Goal: Task Accomplishment & Management: Manage account settings

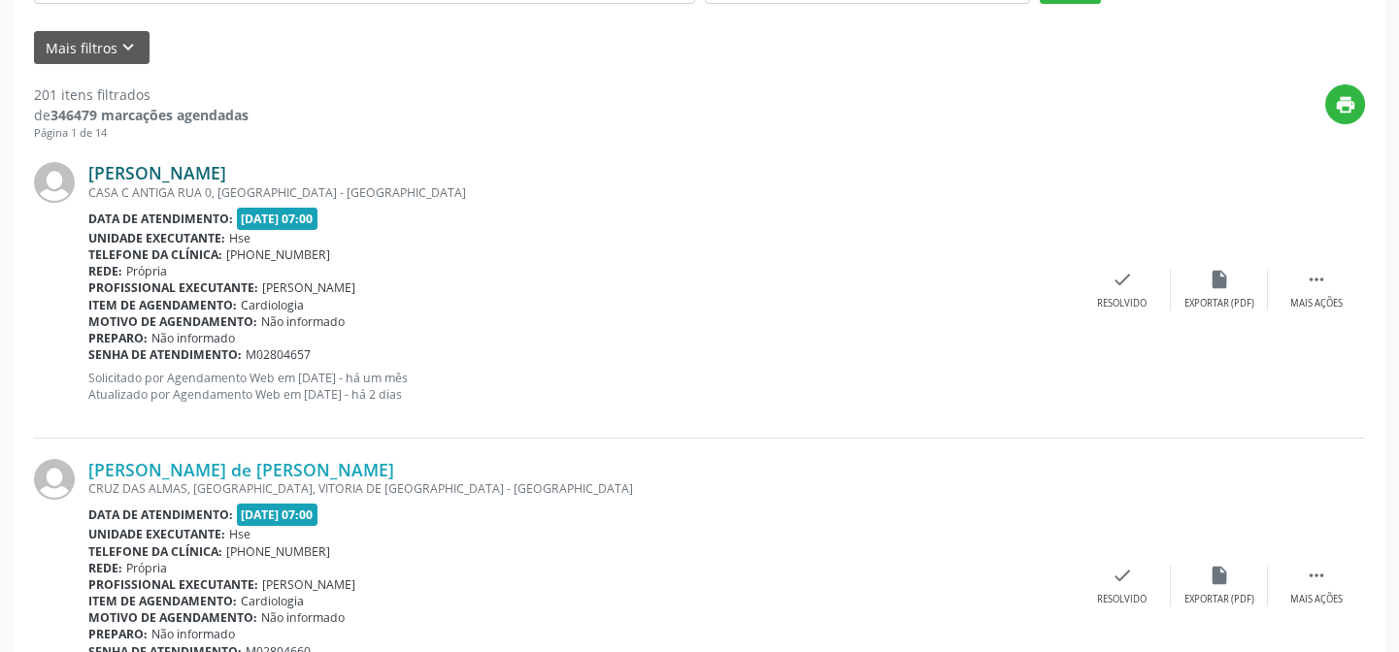
scroll to position [176, 0]
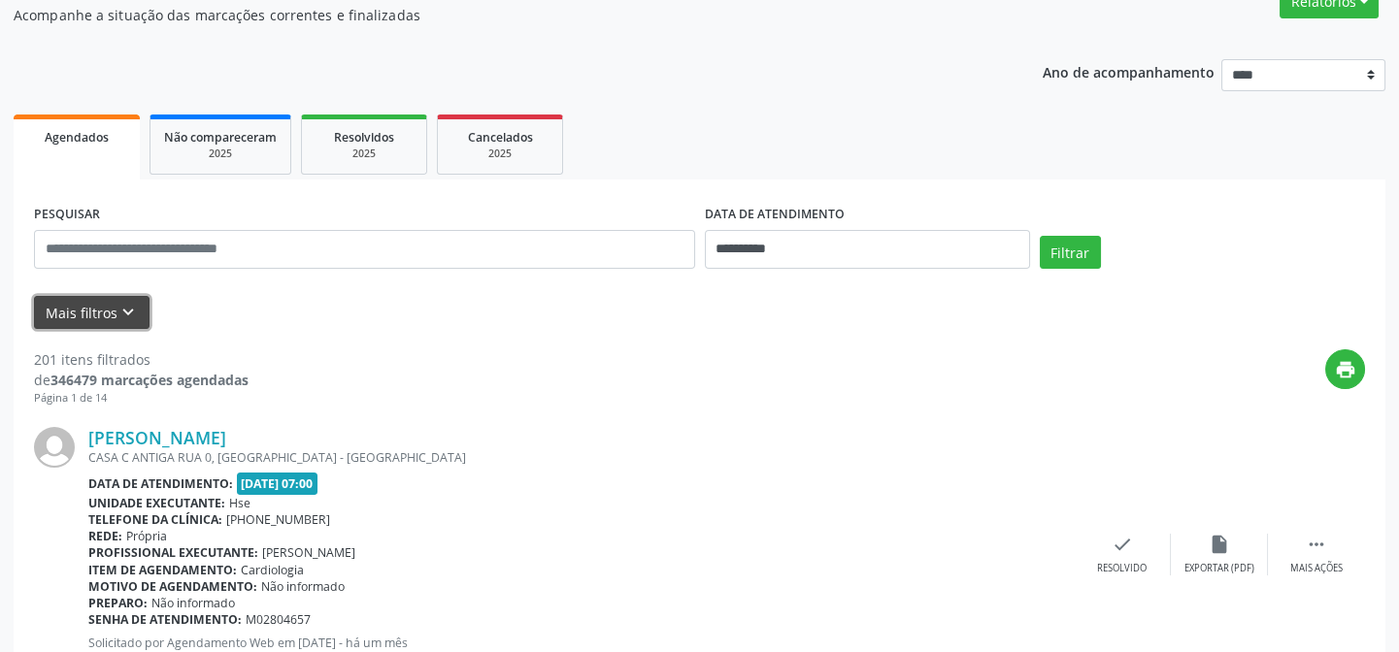
click at [111, 306] on button "Mais filtros keyboard_arrow_down" at bounding box center [92, 313] width 116 height 34
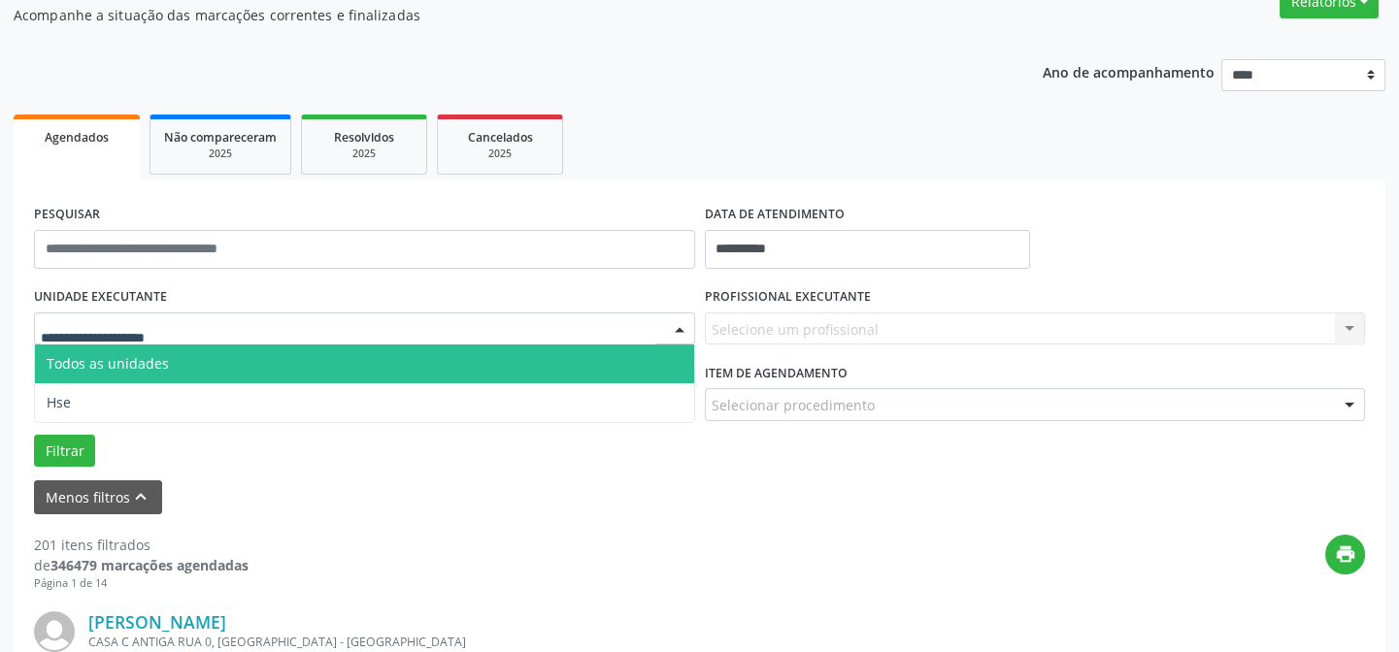
click at [152, 321] on input "text" at bounding box center [348, 338] width 615 height 39
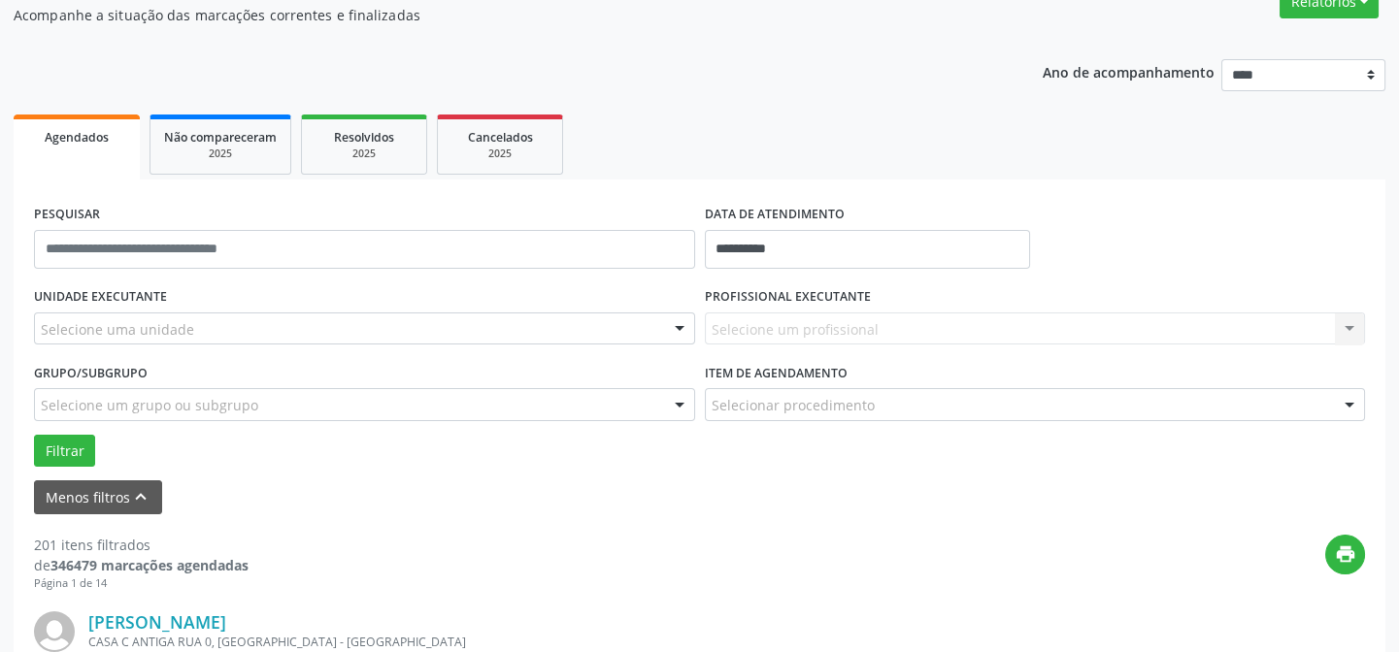
click at [239, 291] on div "UNIDADE EXECUTANTE Selecione uma unidade Todos as unidades Hse Nenhum resultado…" at bounding box center [364, 321] width 671 height 76
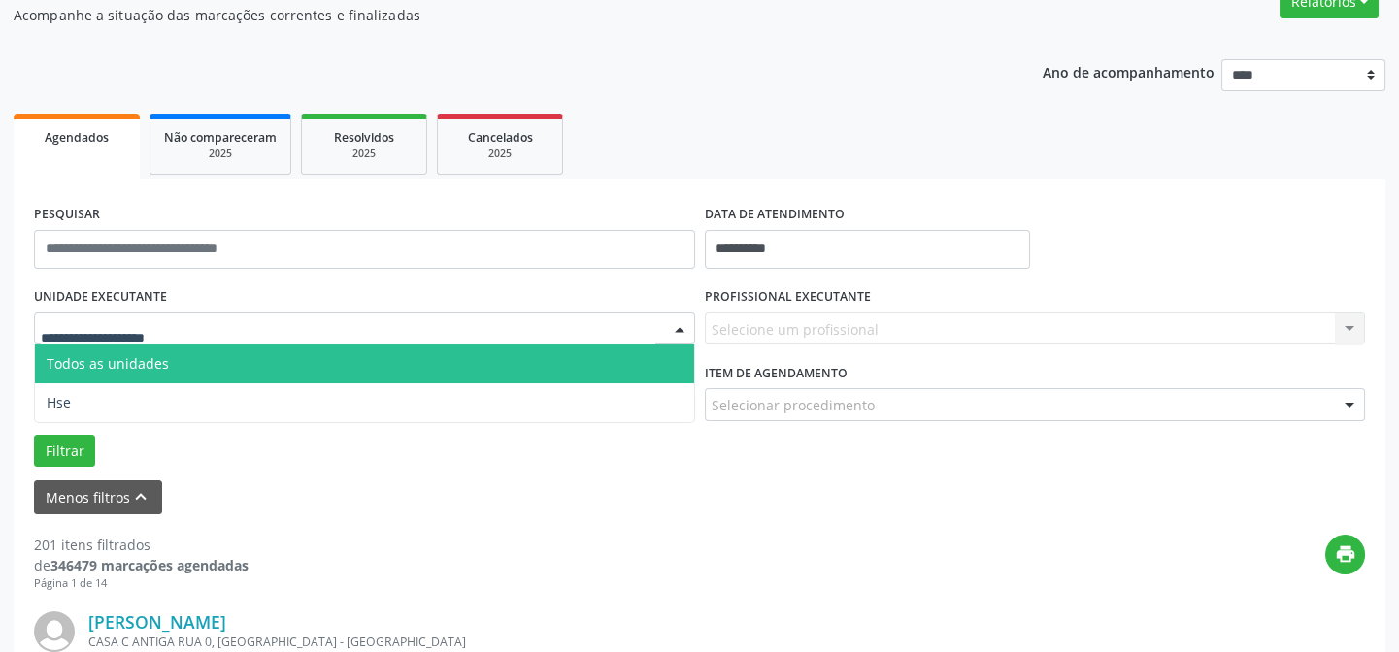
click at [195, 322] on div at bounding box center [364, 329] width 661 height 33
click at [161, 321] on input "text" at bounding box center [348, 338] width 615 height 39
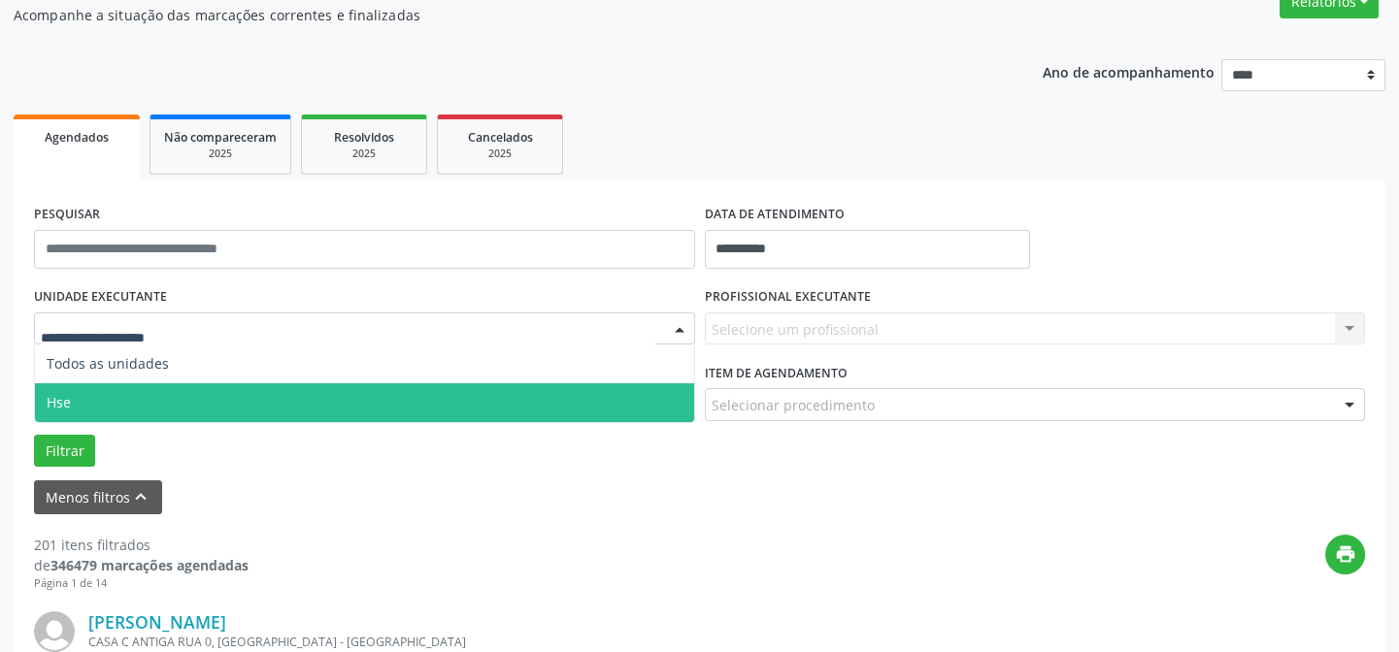
click at [111, 396] on span "Hse" at bounding box center [364, 403] width 659 height 39
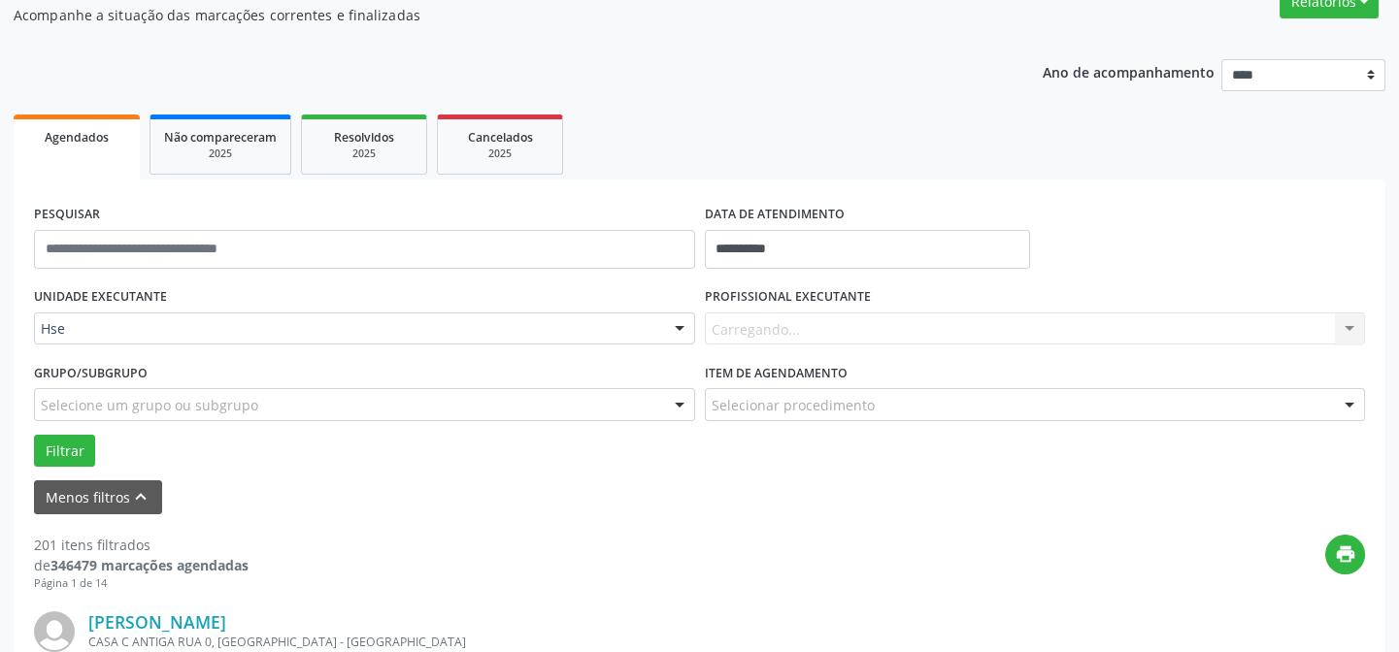
click at [825, 332] on div "Carregando... Nenhum resultado encontrado para: " " Não há nenhuma opção para s…" at bounding box center [1035, 329] width 661 height 33
click at [825, 326] on div "Carregando... Nenhum resultado encontrado para: " " Não há nenhuma opção para s…" at bounding box center [1035, 329] width 661 height 33
click at [1355, 321] on div "Carregando... Nenhum resultado encontrado para: " " Não há nenhuma opção para s…" at bounding box center [1035, 329] width 661 height 33
click at [1350, 326] on div "Carregando... Nenhum resultado encontrado para: " " Não há nenhuma opção para s…" at bounding box center [1035, 329] width 661 height 33
click at [70, 444] on button "Filtrar" at bounding box center [64, 451] width 61 height 33
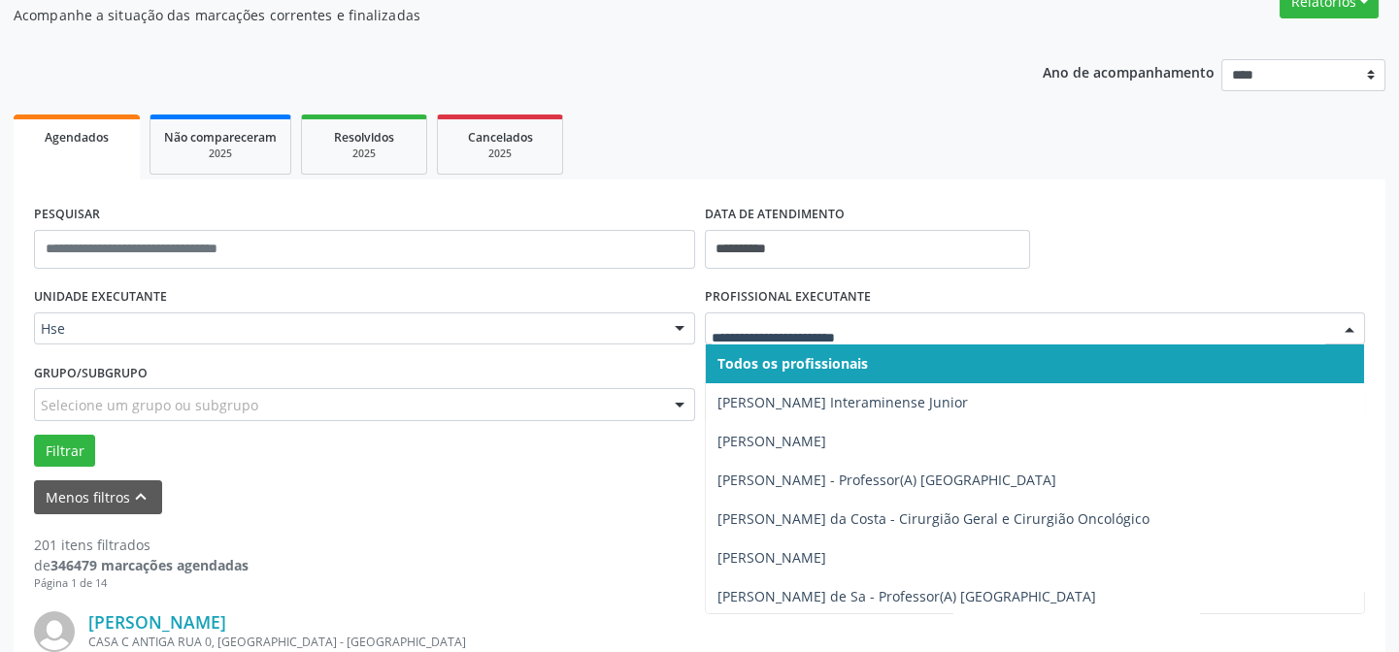
click at [1349, 328] on div at bounding box center [1349, 330] width 29 height 33
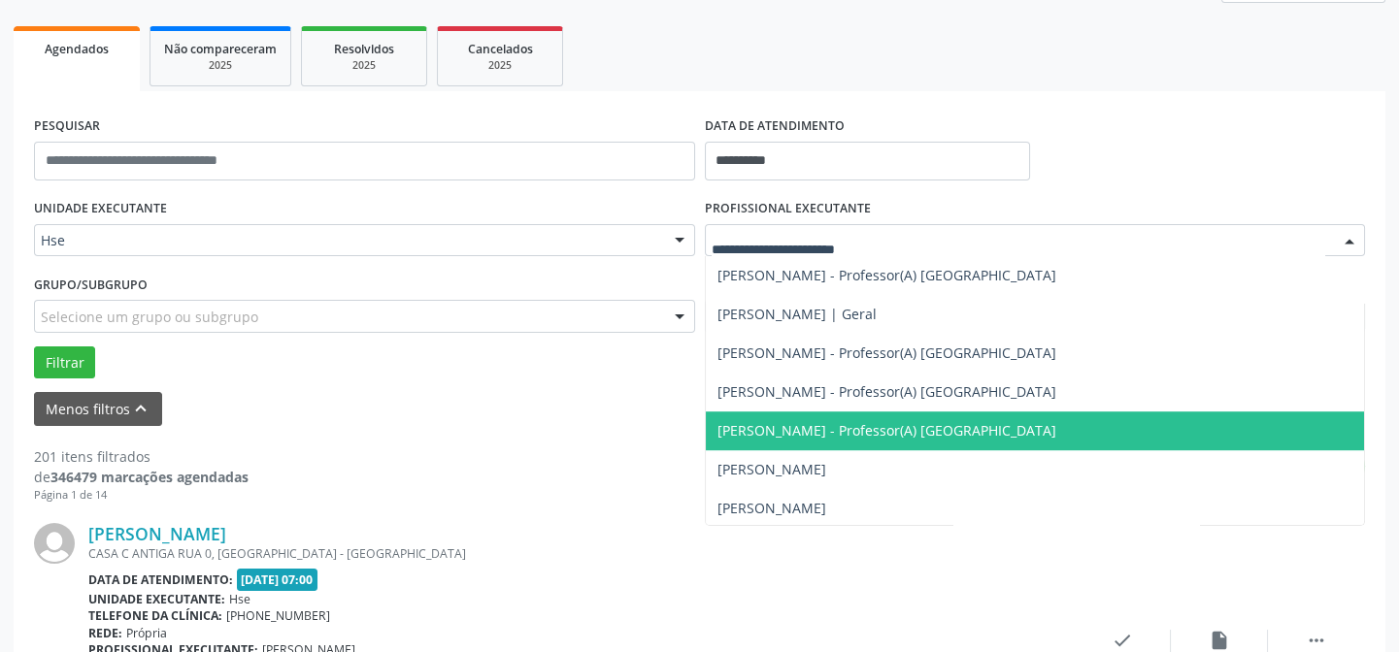
scroll to position [2825, 0]
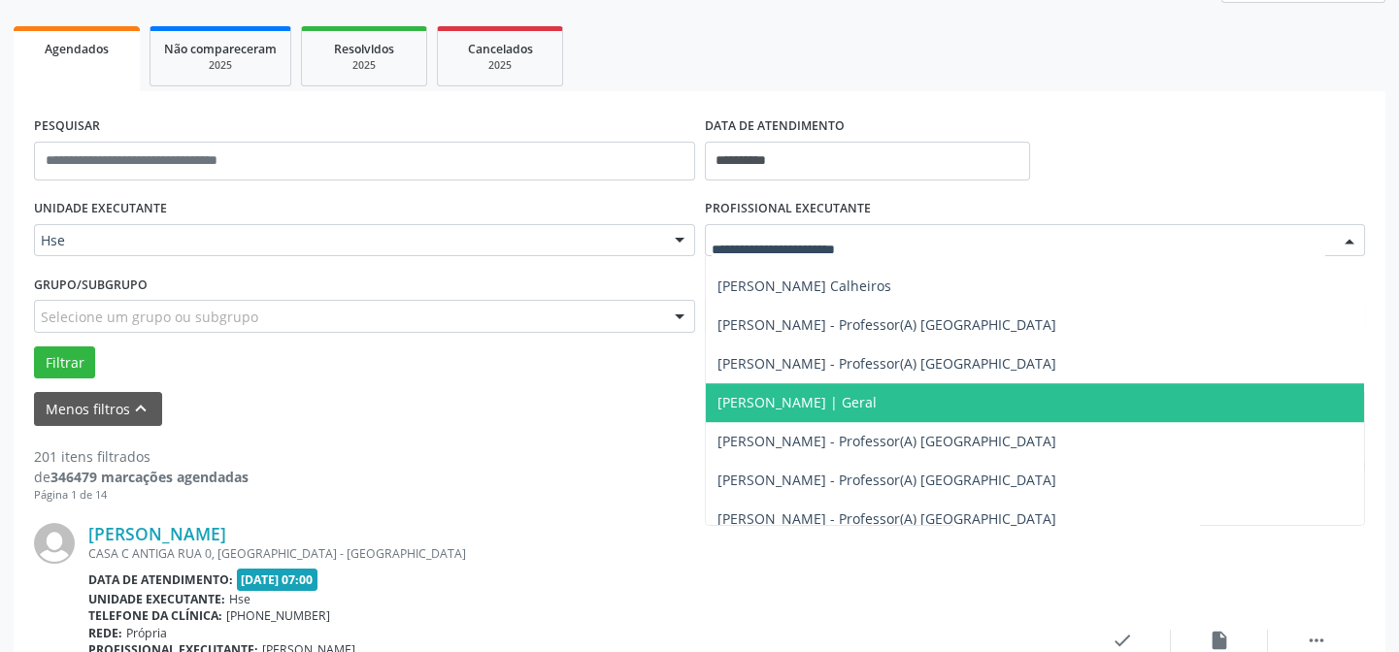
click at [1086, 396] on span "[PERSON_NAME] | Geral" at bounding box center [1035, 403] width 659 height 39
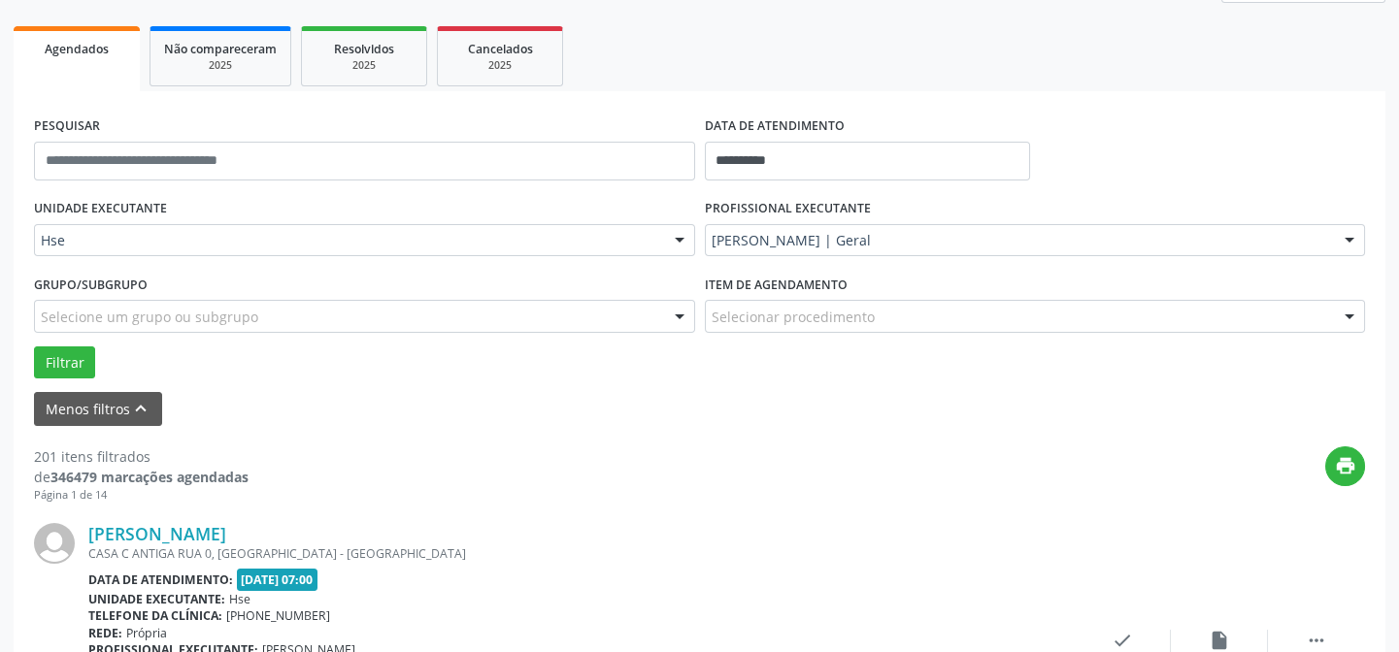
scroll to position [352, 0]
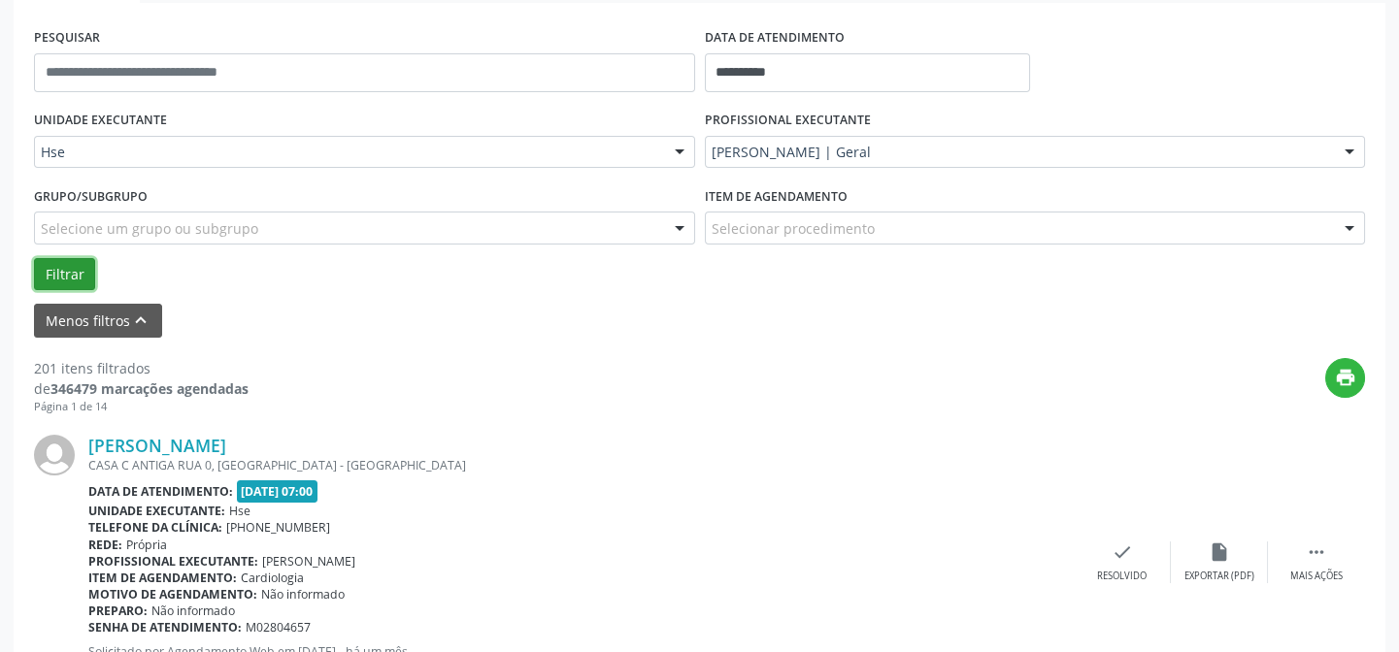
click at [59, 278] on button "Filtrar" at bounding box center [64, 274] width 61 height 33
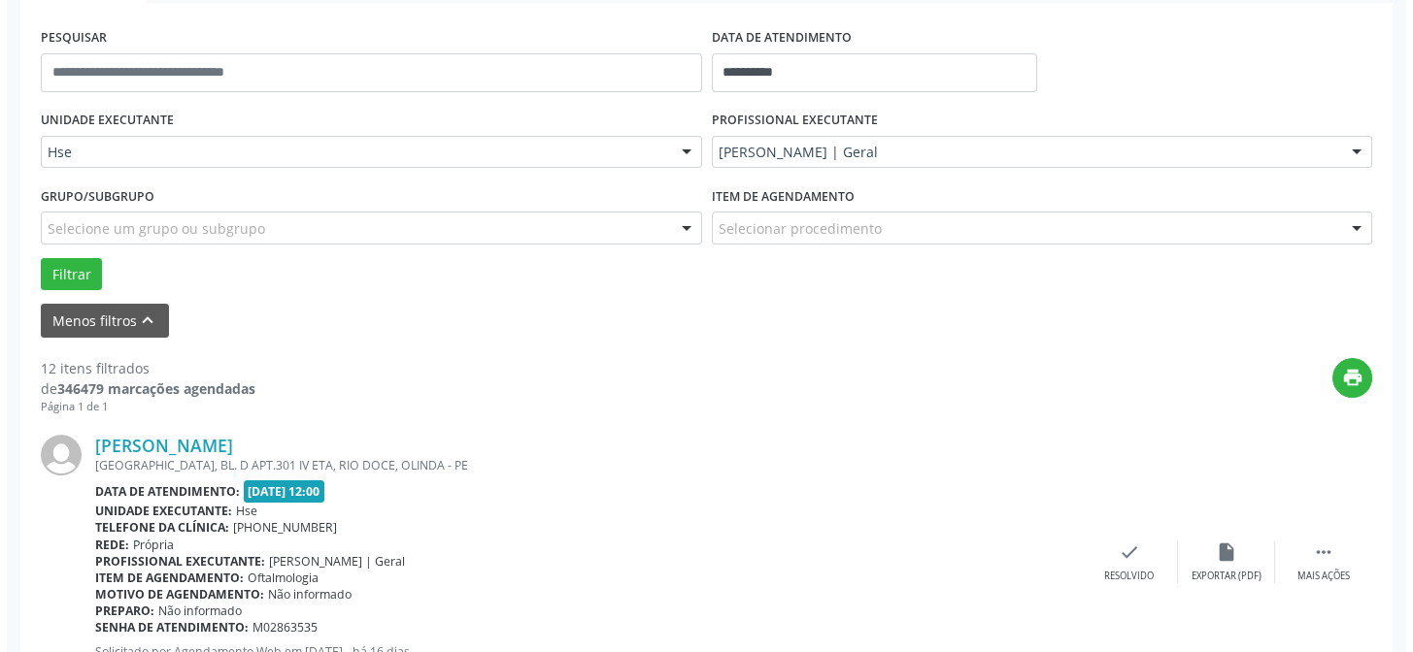
scroll to position [529, 0]
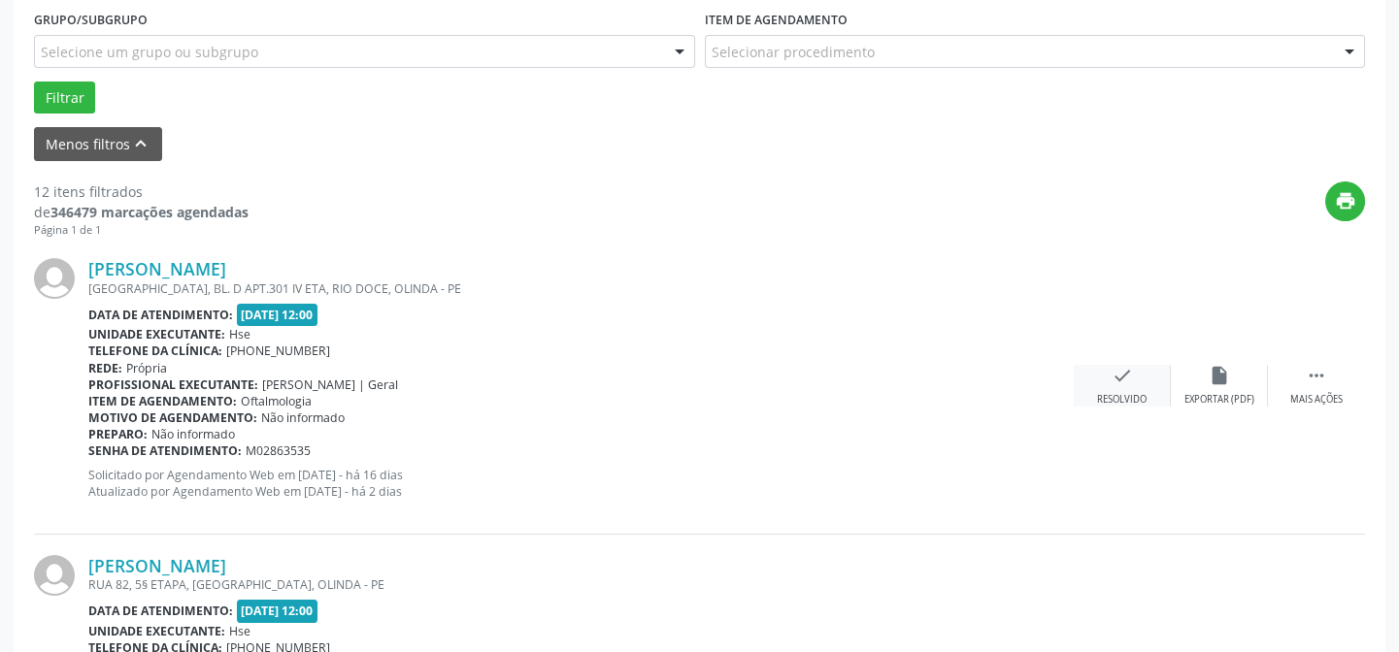
click at [1122, 378] on icon "check" at bounding box center [1122, 375] width 21 height 21
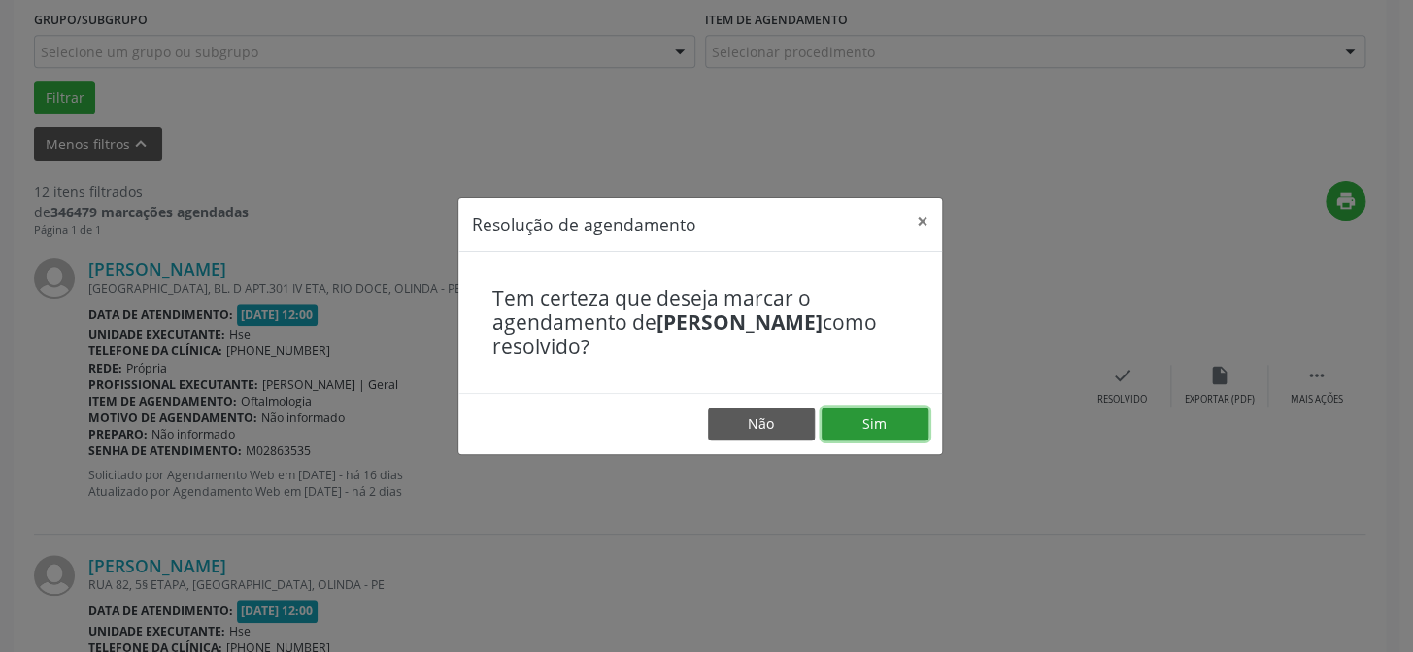
click at [887, 432] on button "Sim" at bounding box center [874, 424] width 107 height 33
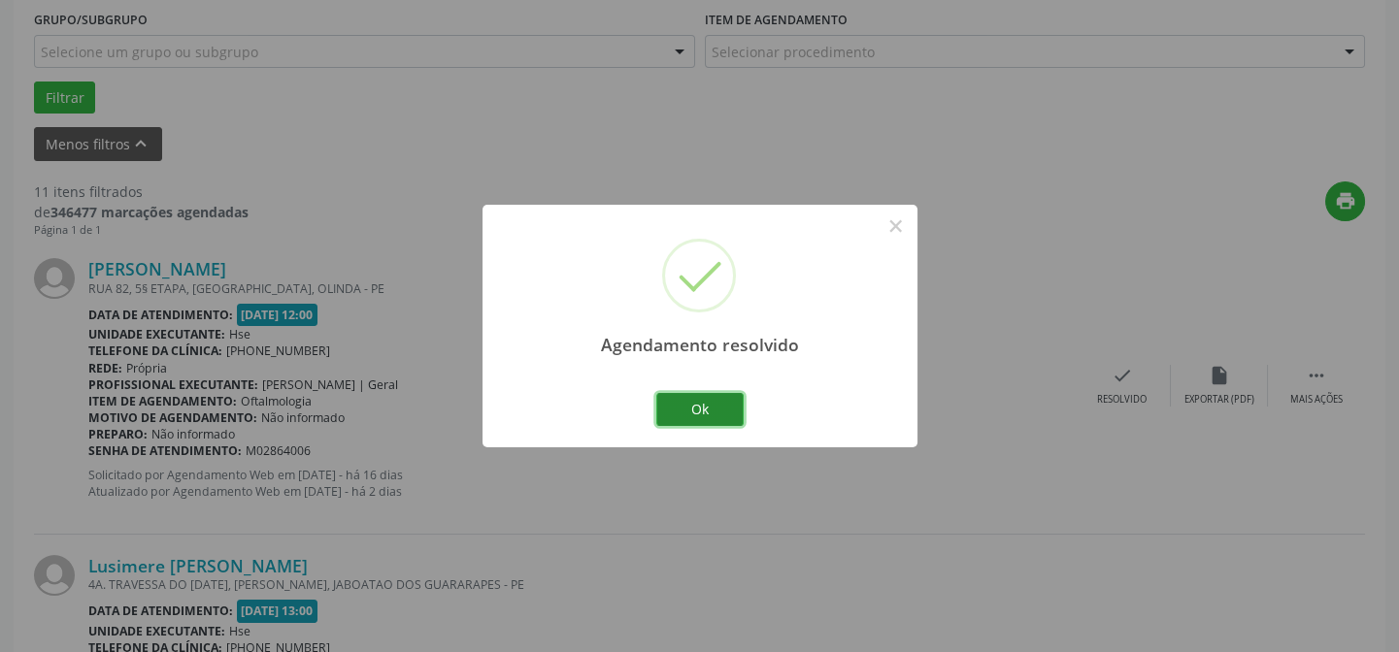
click at [704, 406] on button "Ok" at bounding box center [699, 409] width 87 height 33
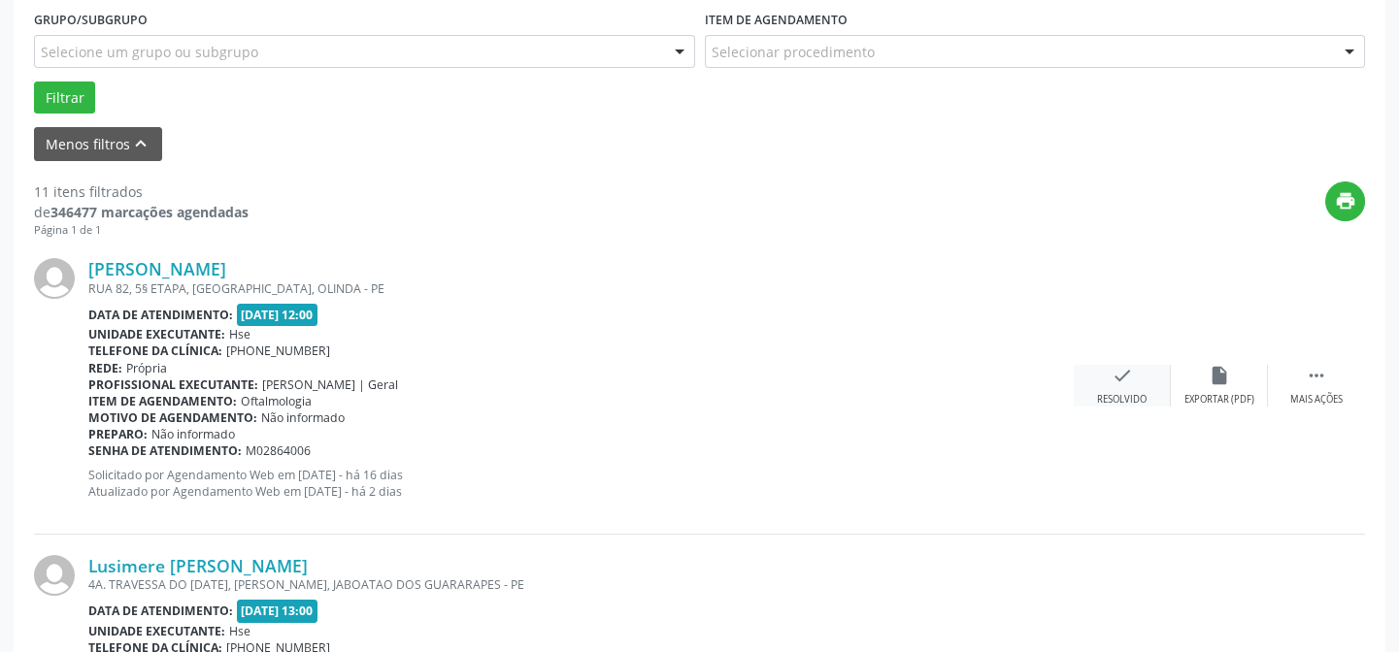
click at [1117, 384] on icon "check" at bounding box center [1122, 375] width 21 height 21
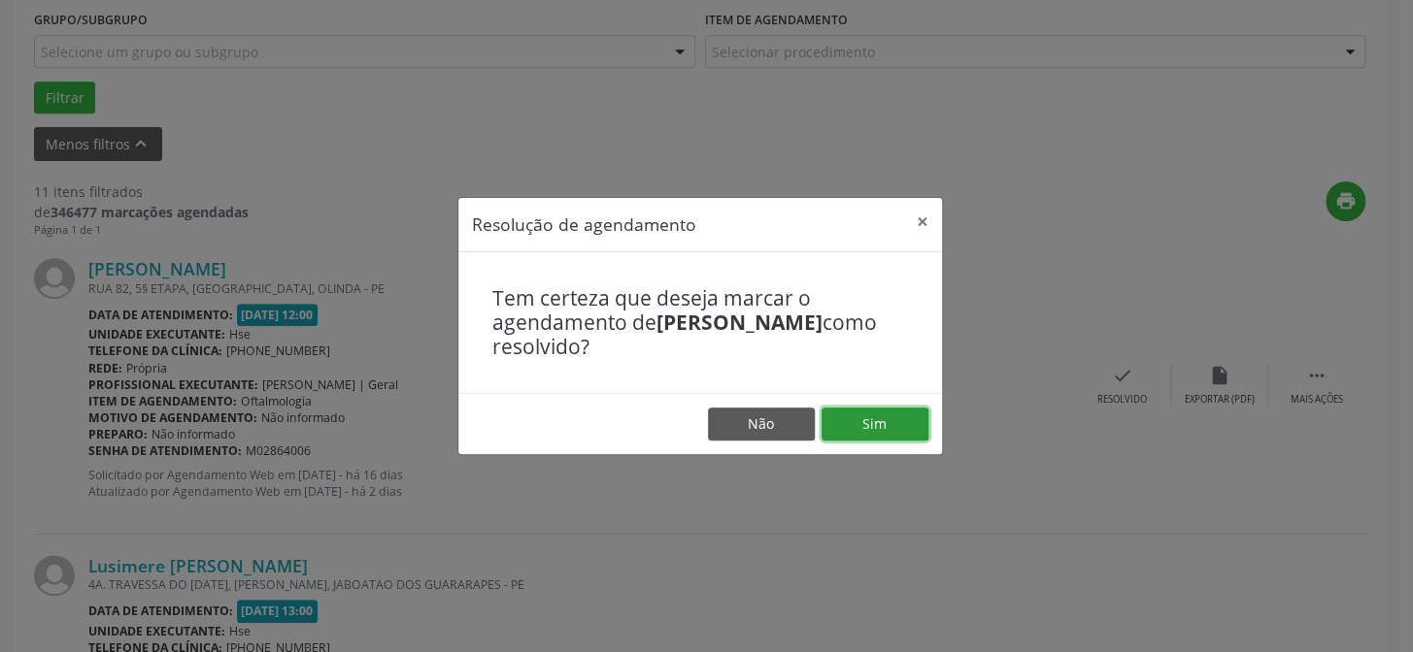
click at [887, 421] on button "Sim" at bounding box center [874, 424] width 107 height 33
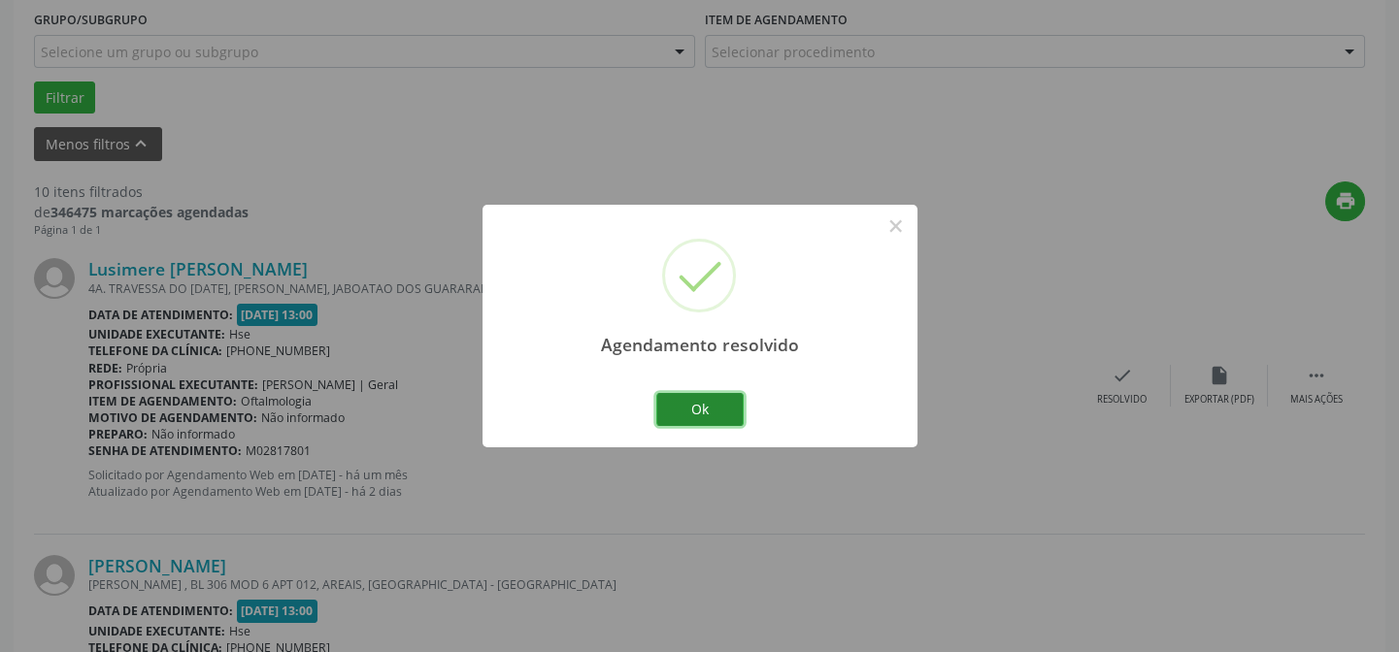
click at [702, 412] on button "Ok" at bounding box center [699, 409] width 87 height 33
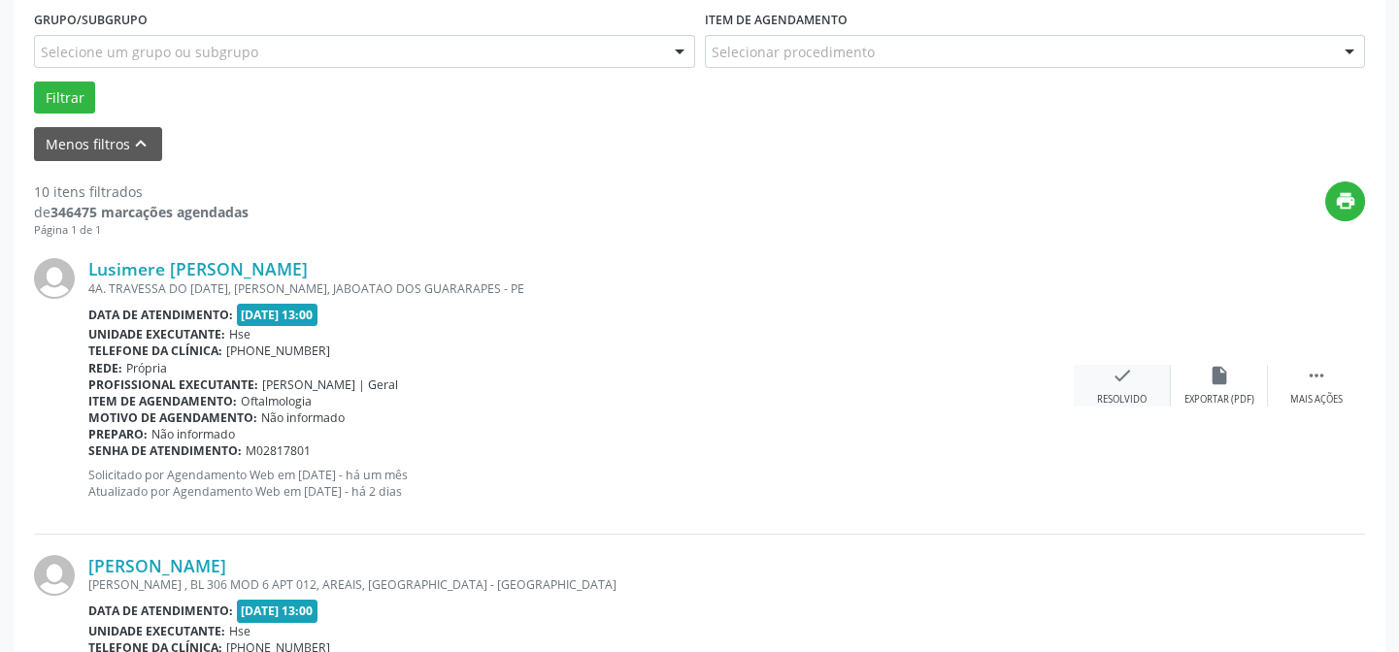
click at [1117, 369] on icon "check" at bounding box center [1122, 375] width 21 height 21
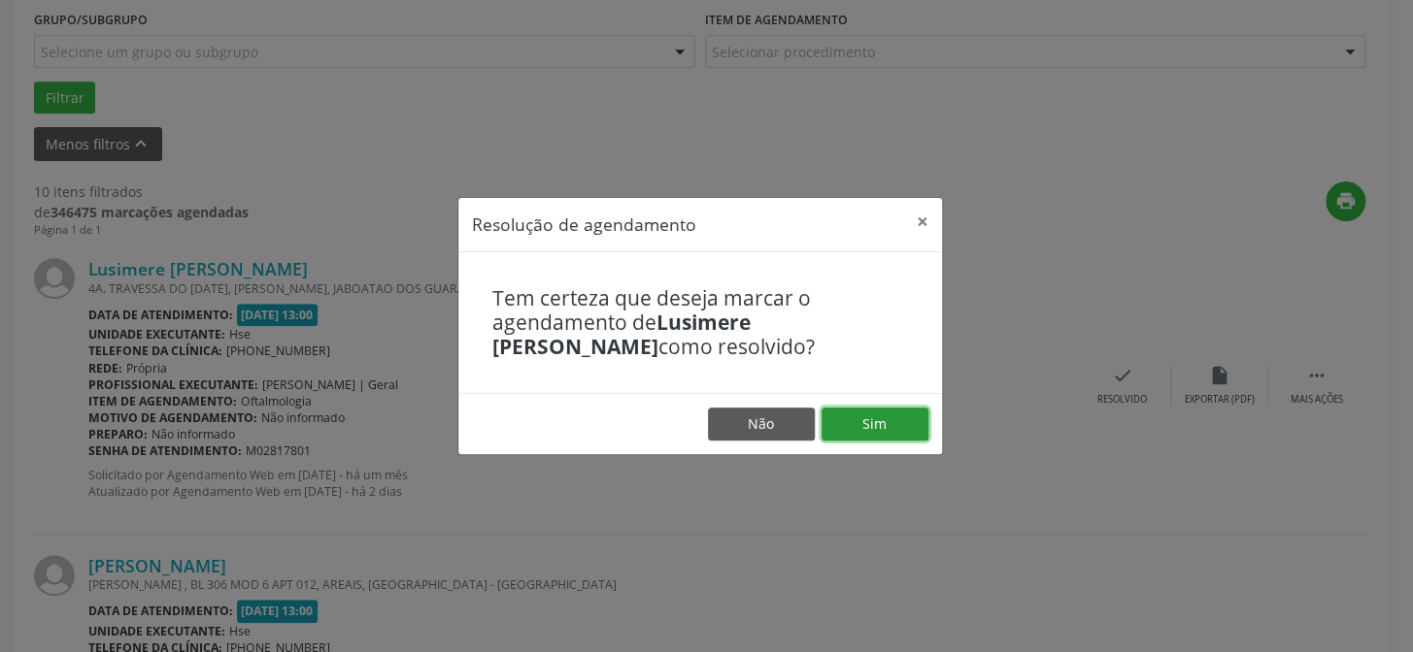
click at [869, 424] on button "Sim" at bounding box center [874, 424] width 107 height 33
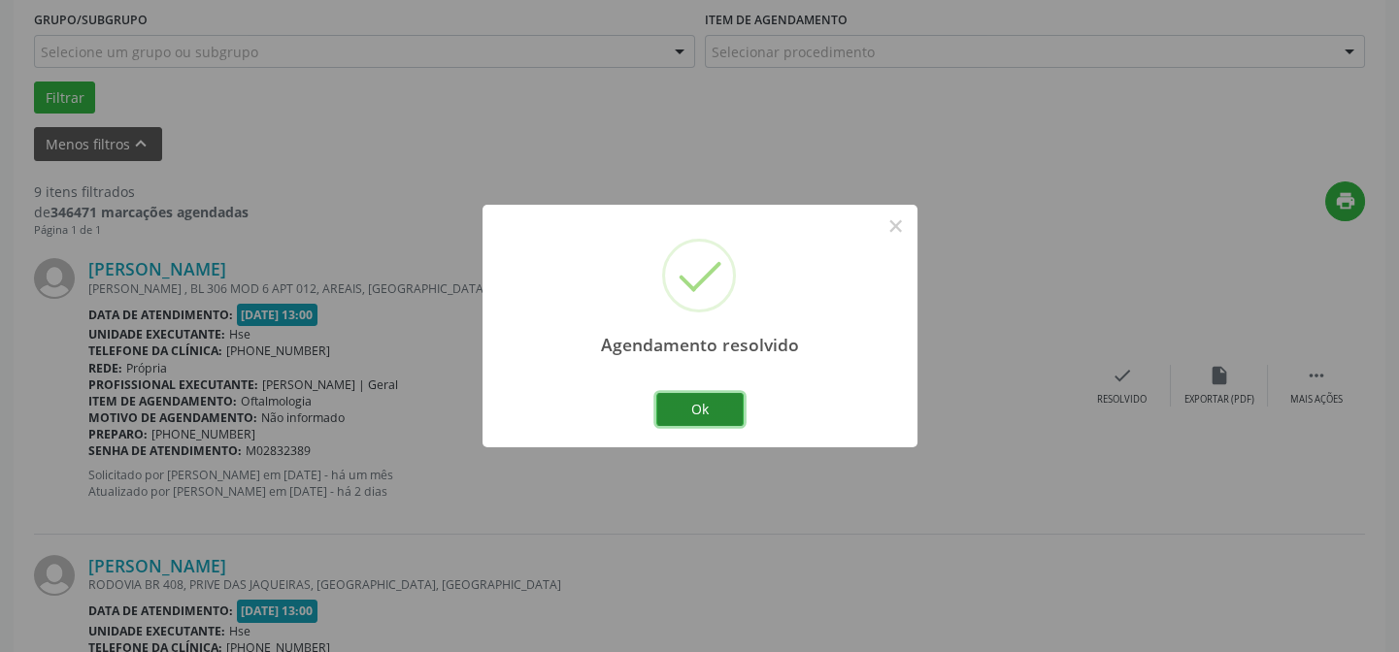
click at [709, 411] on button "Ok" at bounding box center [699, 409] width 87 height 33
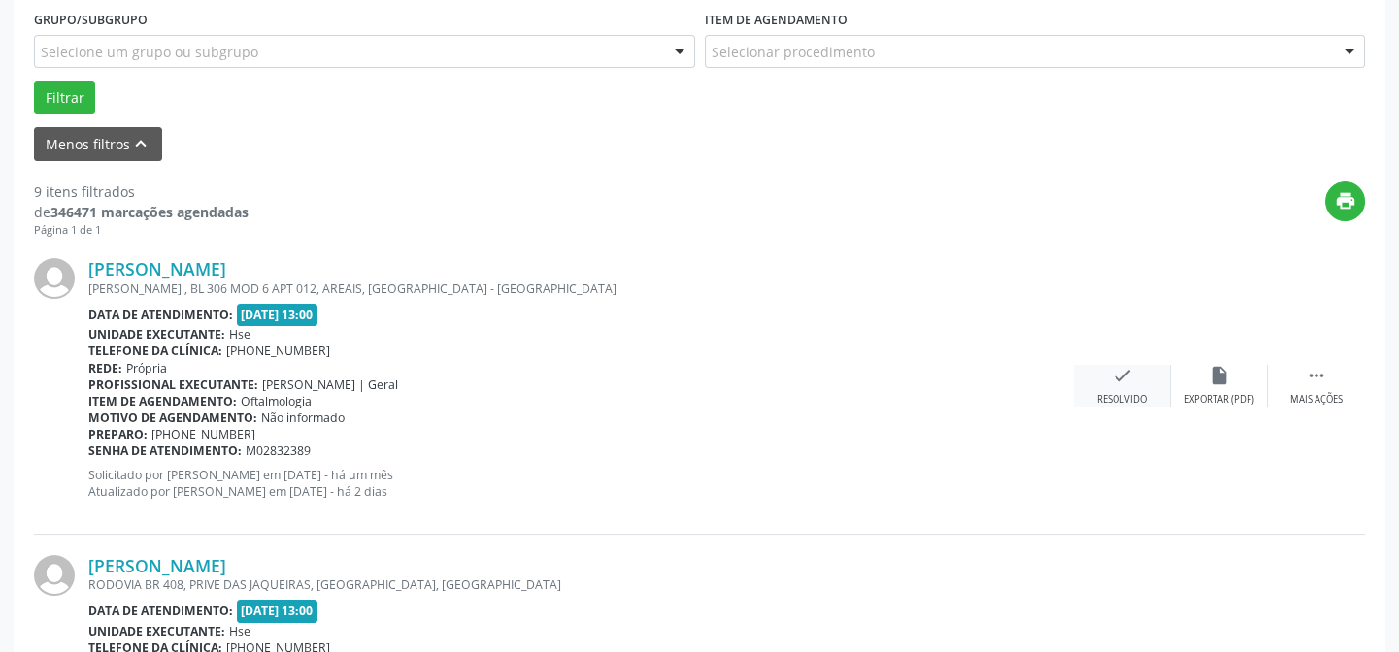
click at [1131, 385] on div "check Resolvido" at bounding box center [1122, 386] width 97 height 42
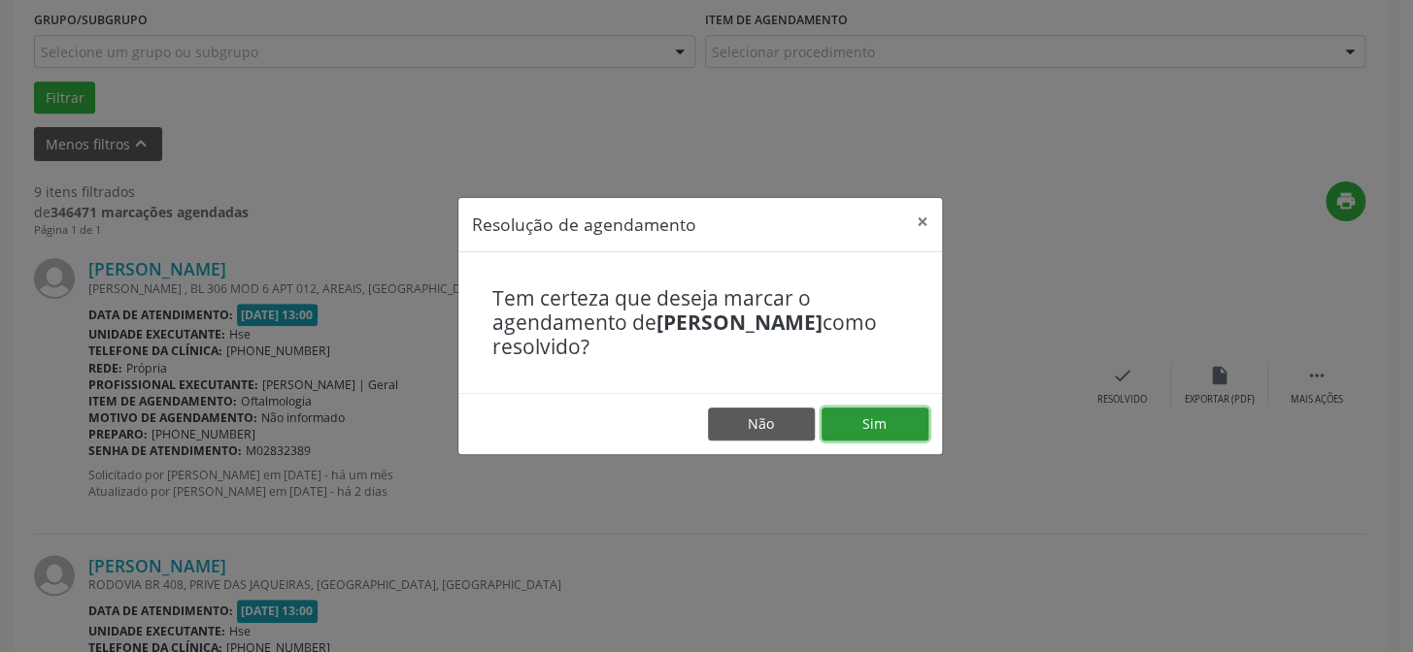
click at [867, 420] on button "Sim" at bounding box center [874, 424] width 107 height 33
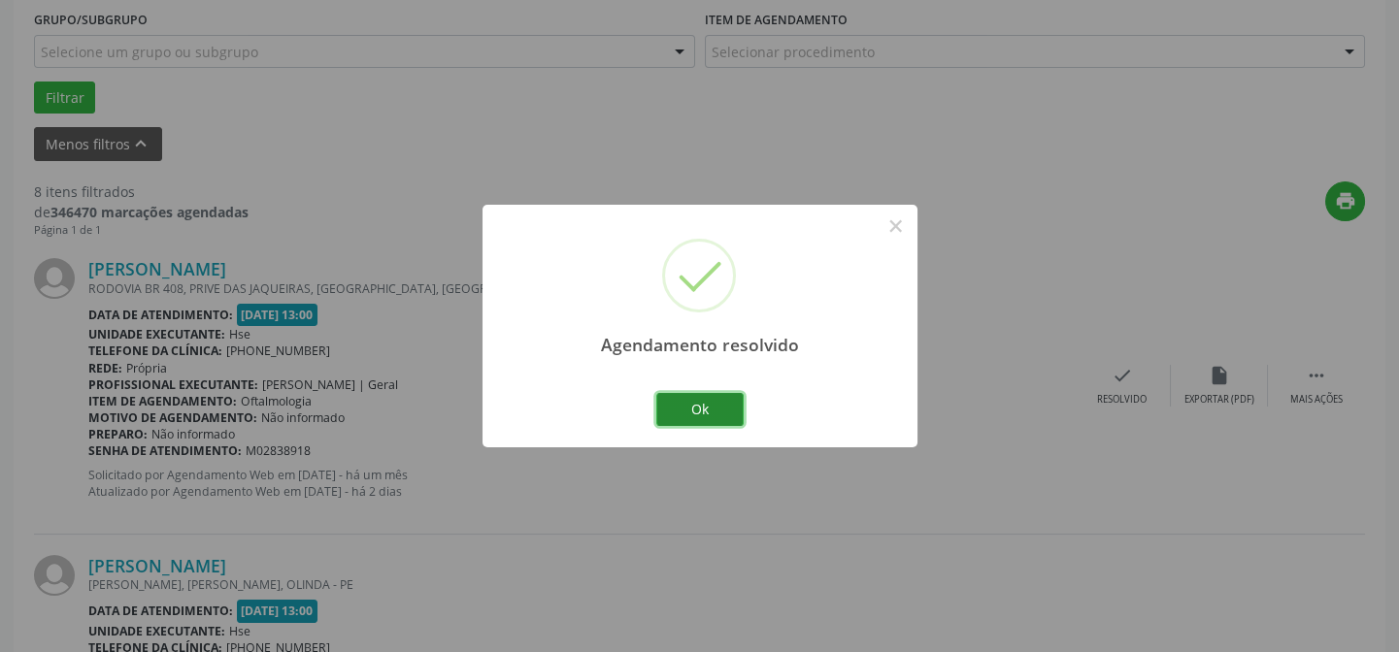
click at [704, 408] on button "Ok" at bounding box center [699, 409] width 87 height 33
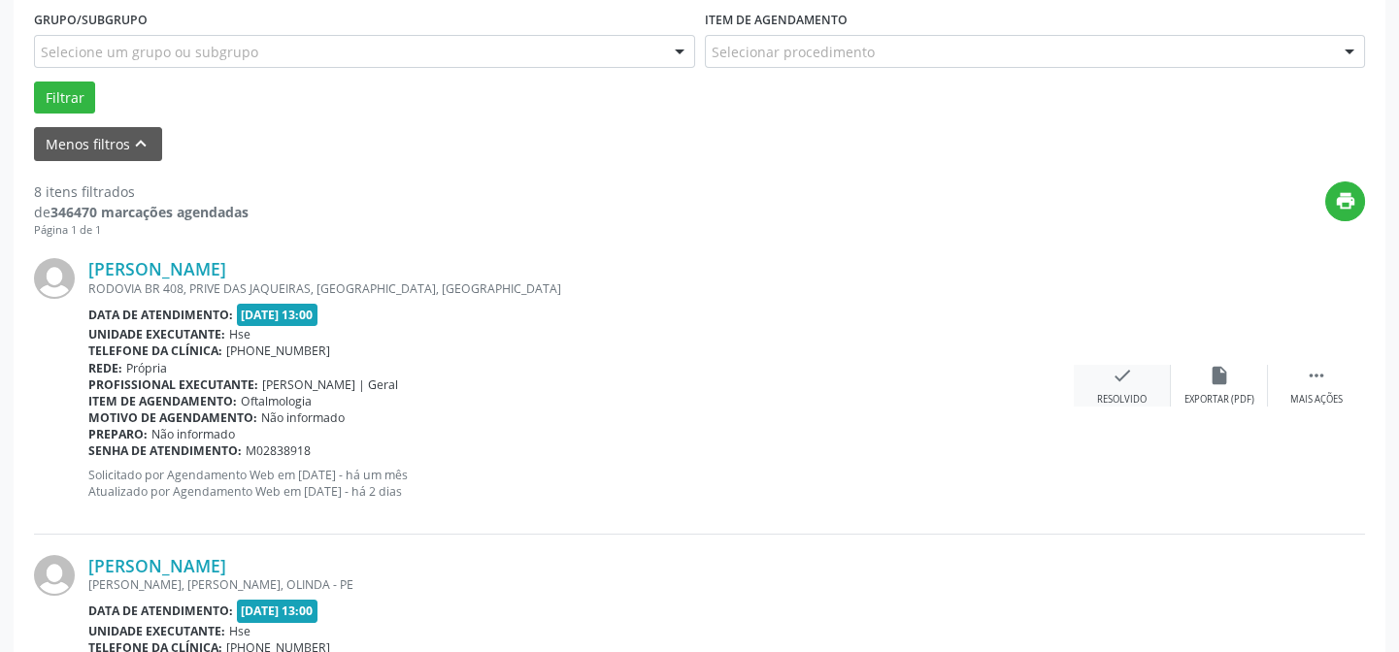
click at [1120, 388] on div "check Resolvido" at bounding box center [1122, 386] width 97 height 42
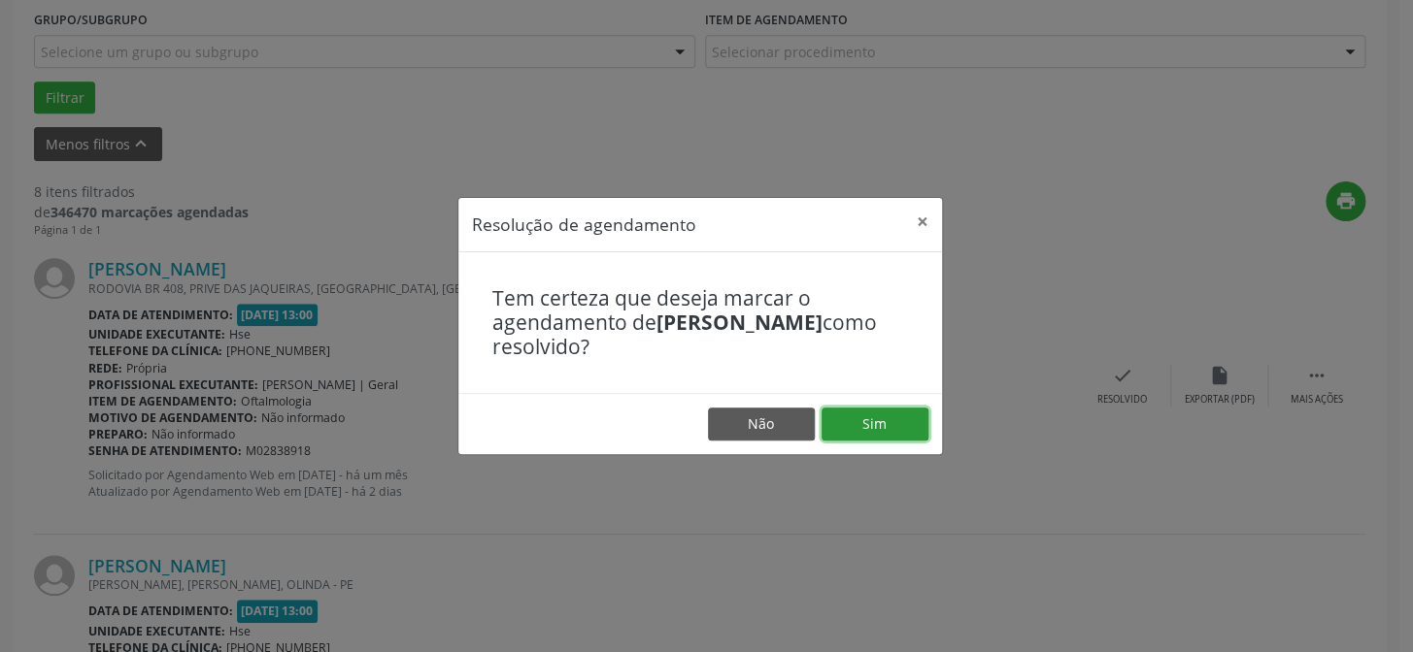
click at [878, 429] on button "Sim" at bounding box center [874, 424] width 107 height 33
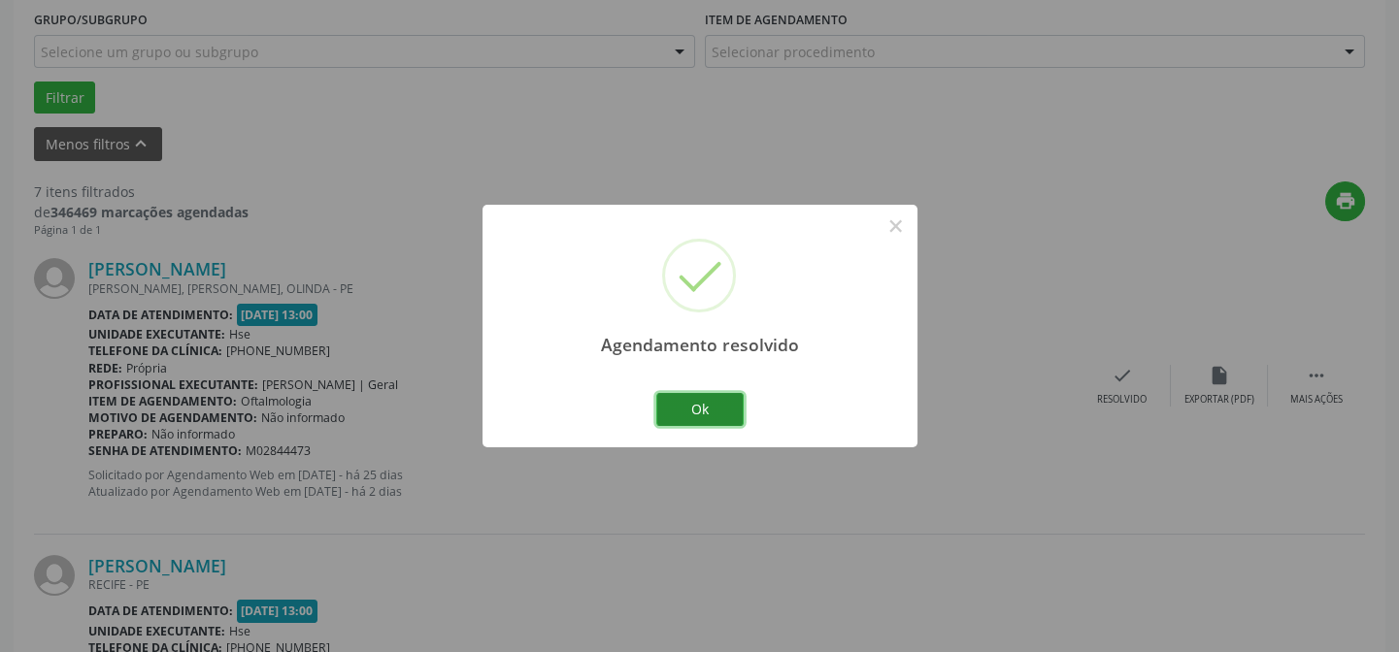
click at [701, 409] on button "Ok" at bounding box center [699, 409] width 87 height 33
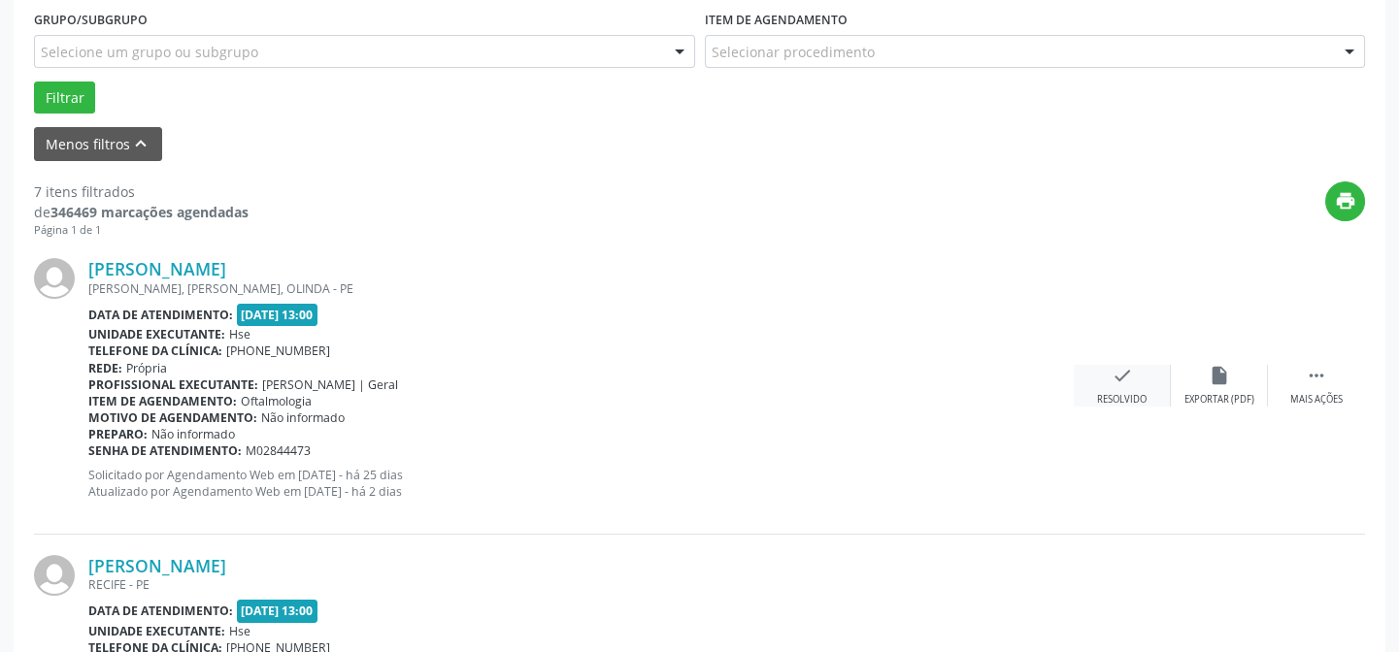
click at [1100, 389] on div "check Resolvido" at bounding box center [1122, 386] width 97 height 42
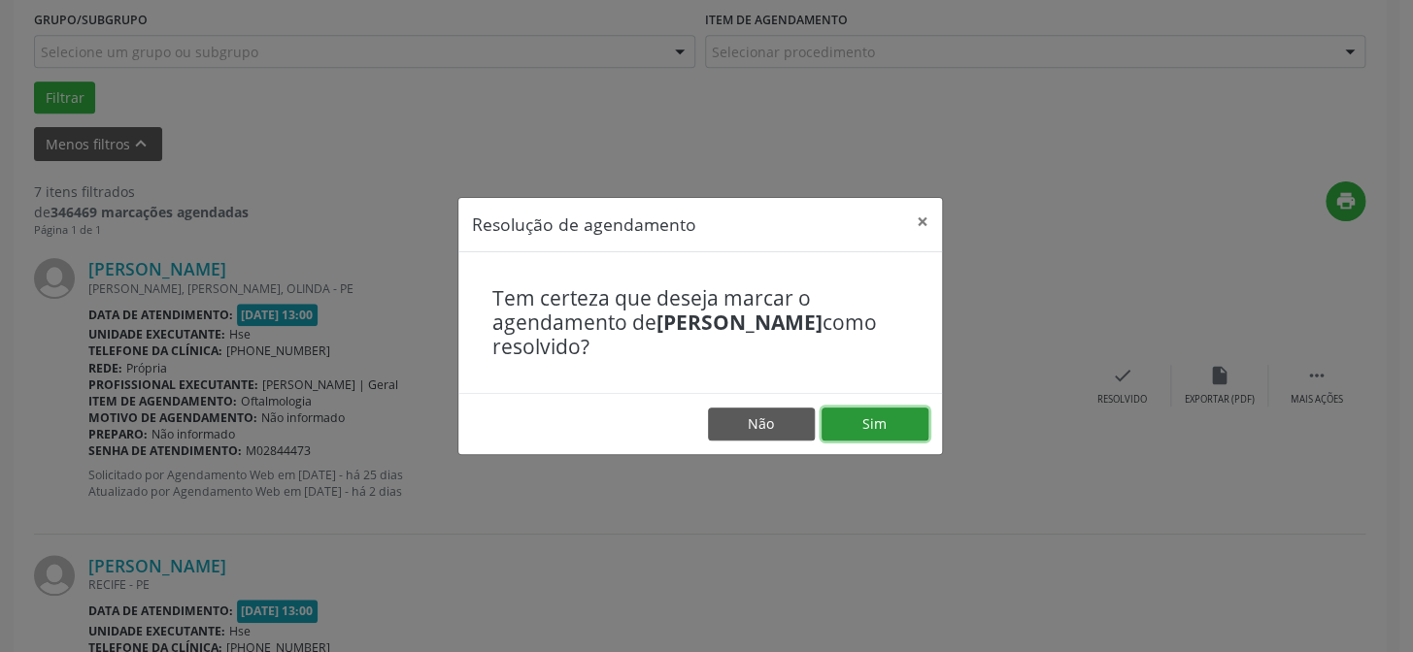
click at [886, 417] on button "Sim" at bounding box center [874, 424] width 107 height 33
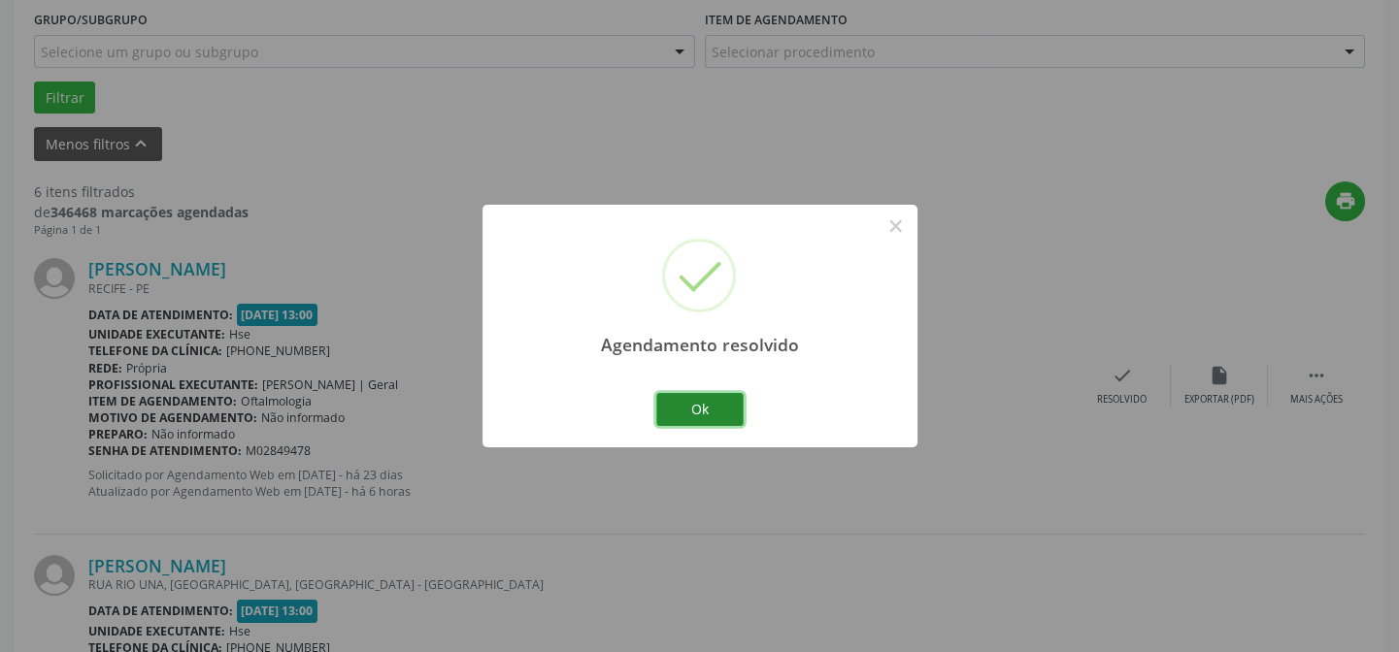
click at [708, 413] on button "Ok" at bounding box center [699, 409] width 87 height 33
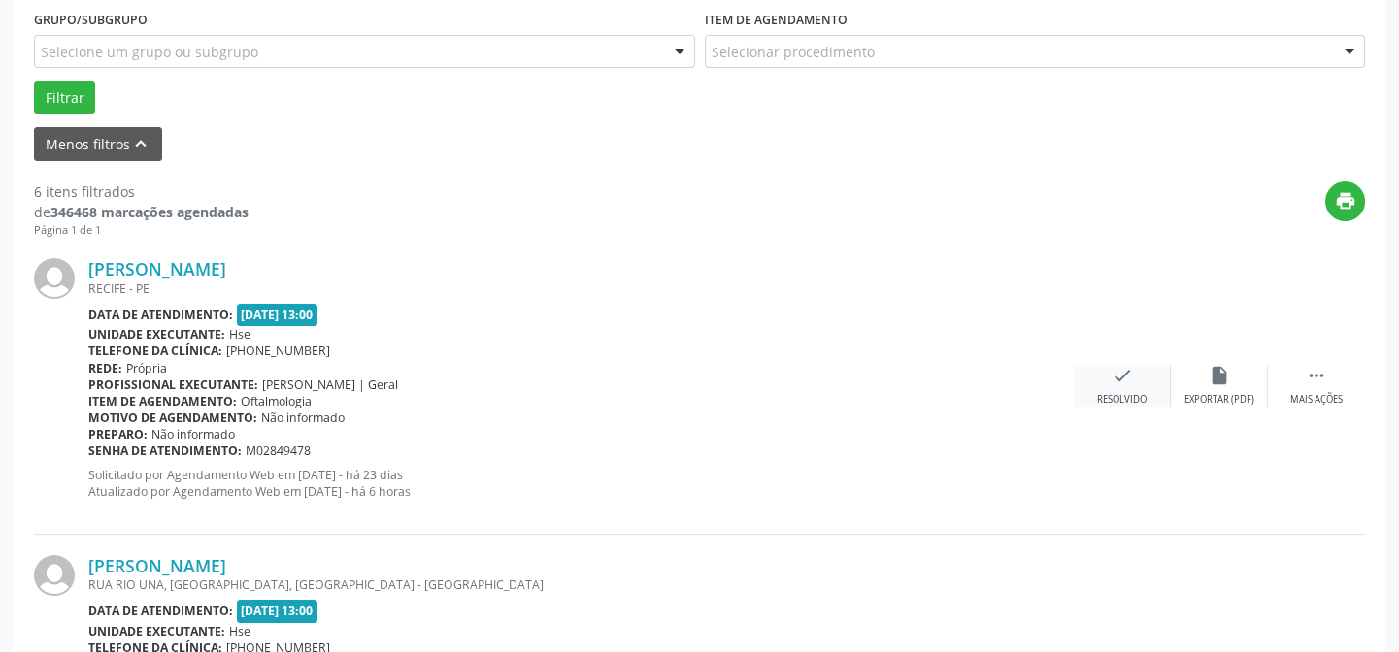
click at [1125, 373] on icon "check" at bounding box center [1122, 375] width 21 height 21
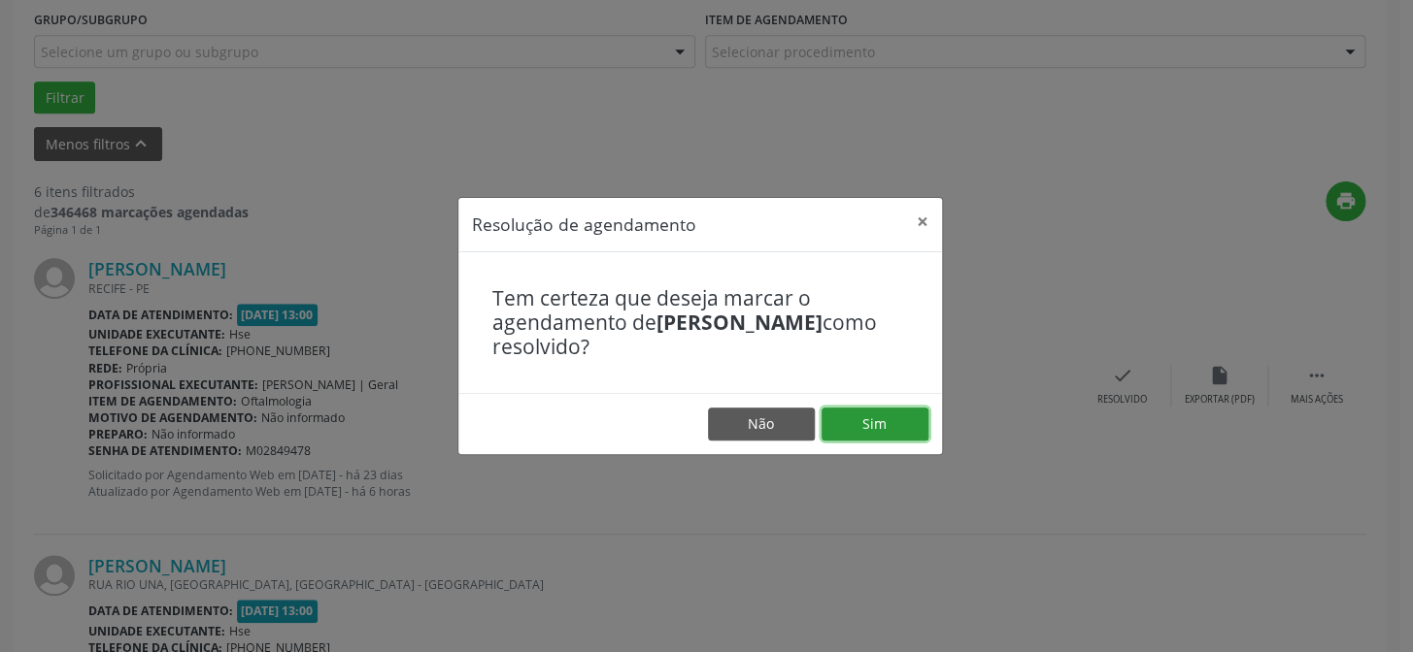
click at [866, 422] on button "Sim" at bounding box center [874, 424] width 107 height 33
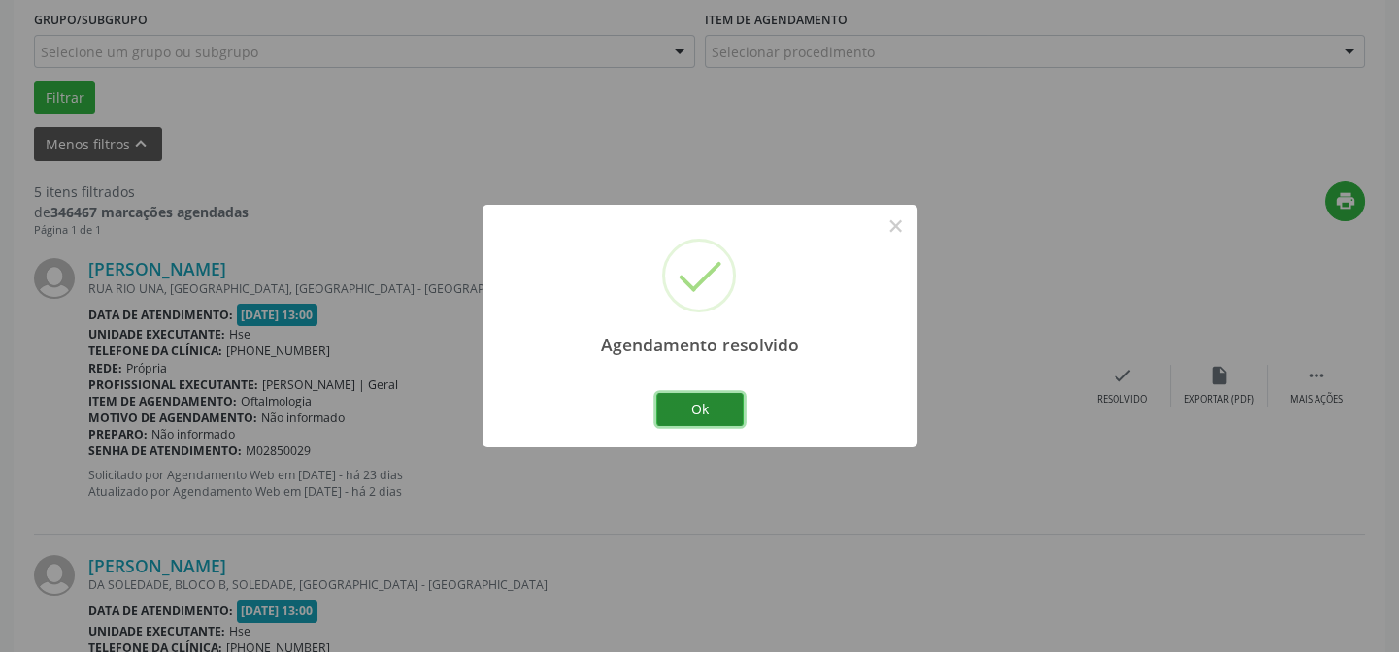
click at [706, 414] on button "Ok" at bounding box center [699, 409] width 87 height 33
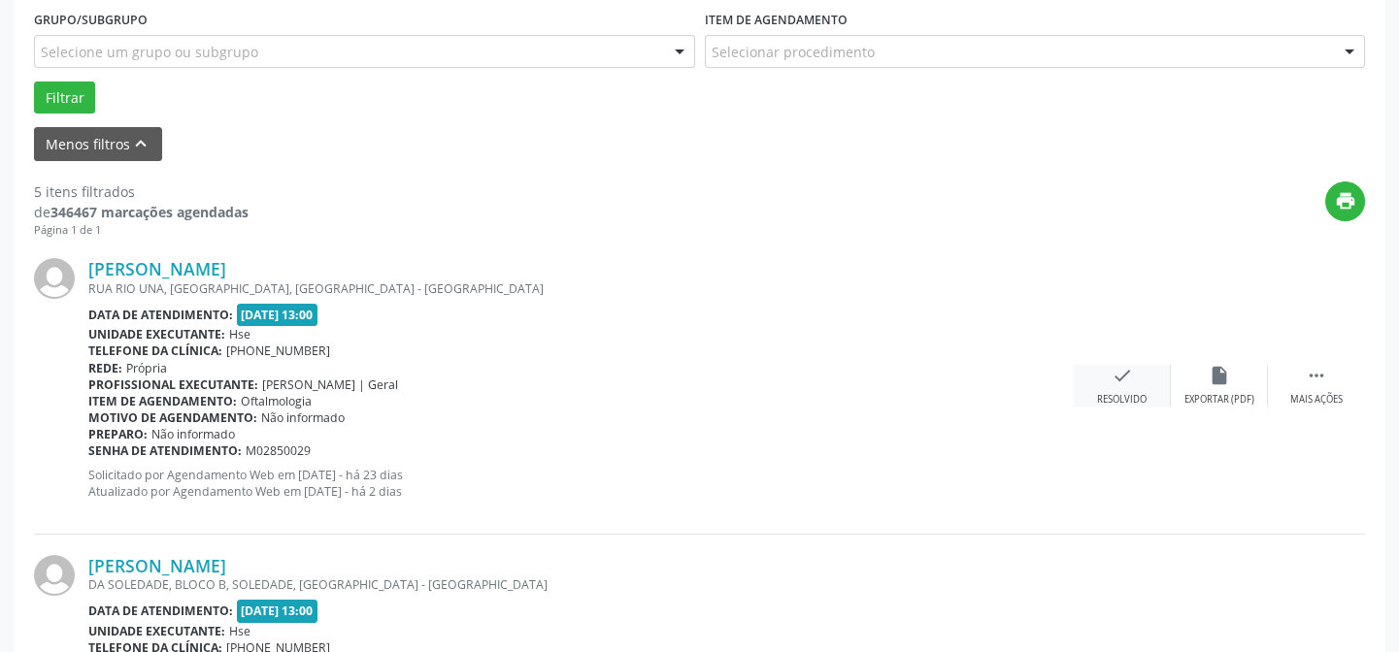
click at [1131, 379] on icon "check" at bounding box center [1122, 375] width 21 height 21
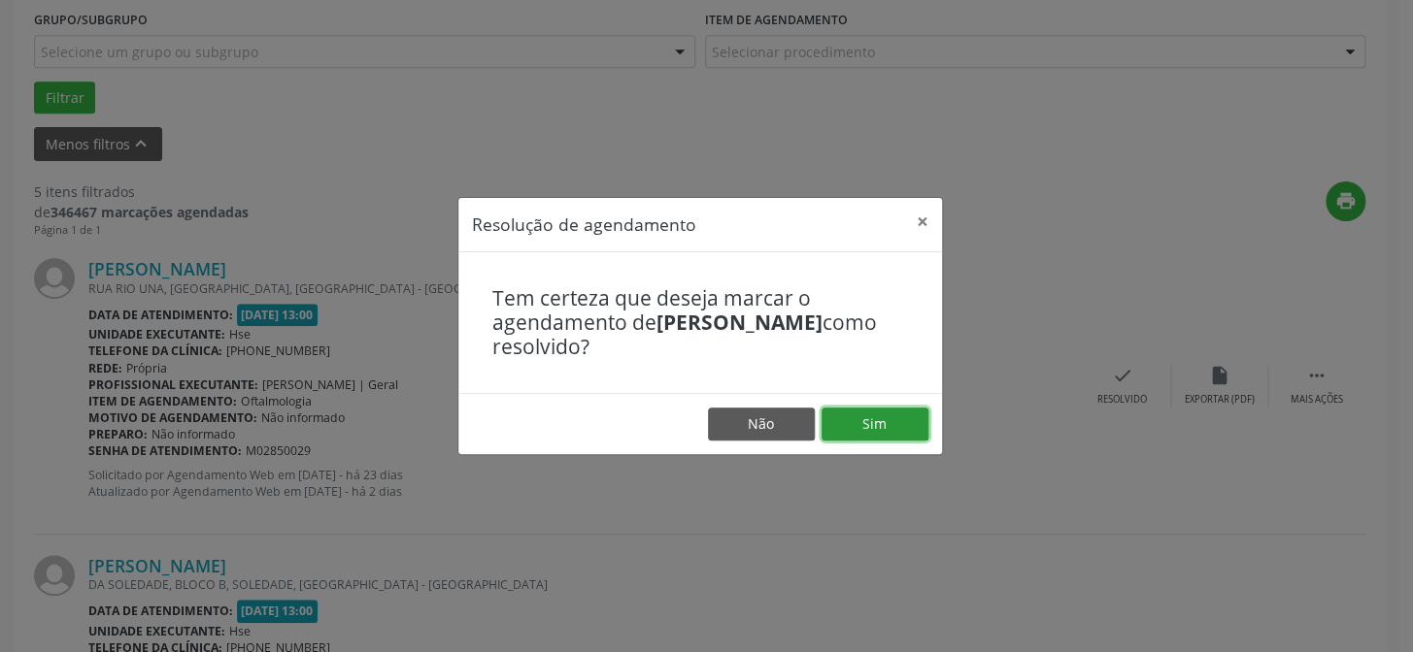
click at [860, 412] on button "Sim" at bounding box center [874, 424] width 107 height 33
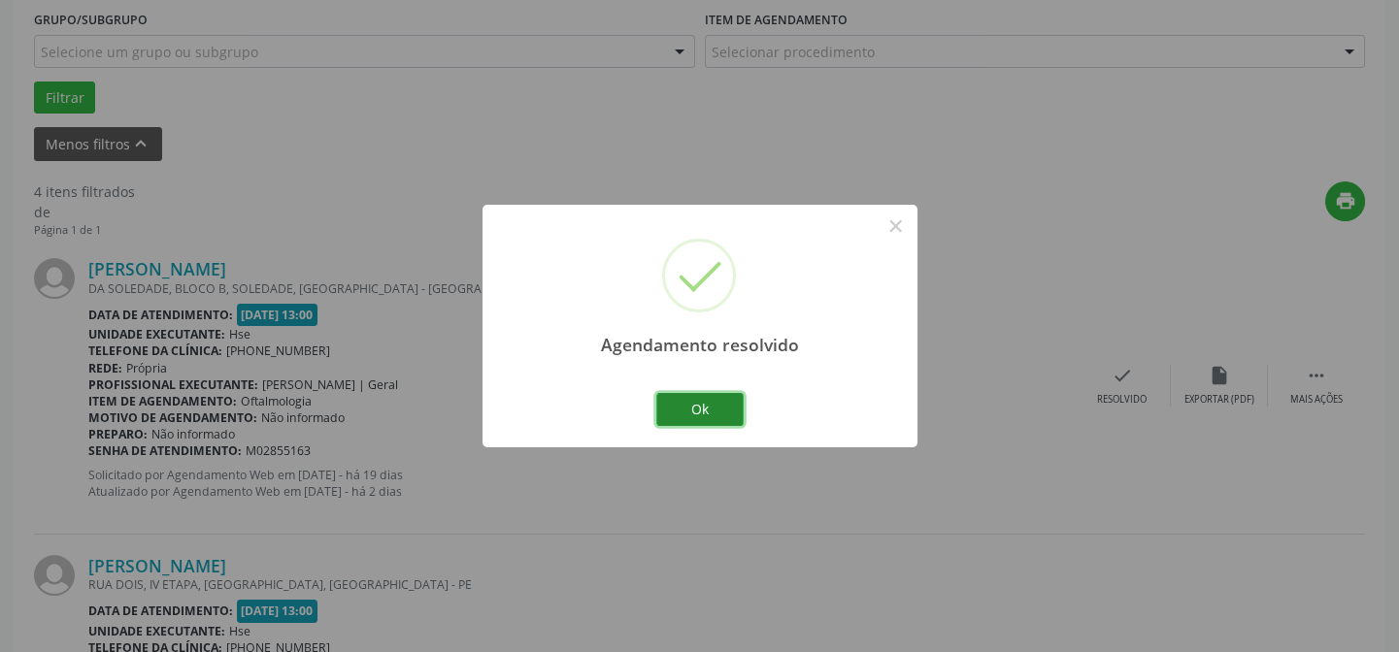
click at [714, 396] on button "Ok" at bounding box center [699, 409] width 87 height 33
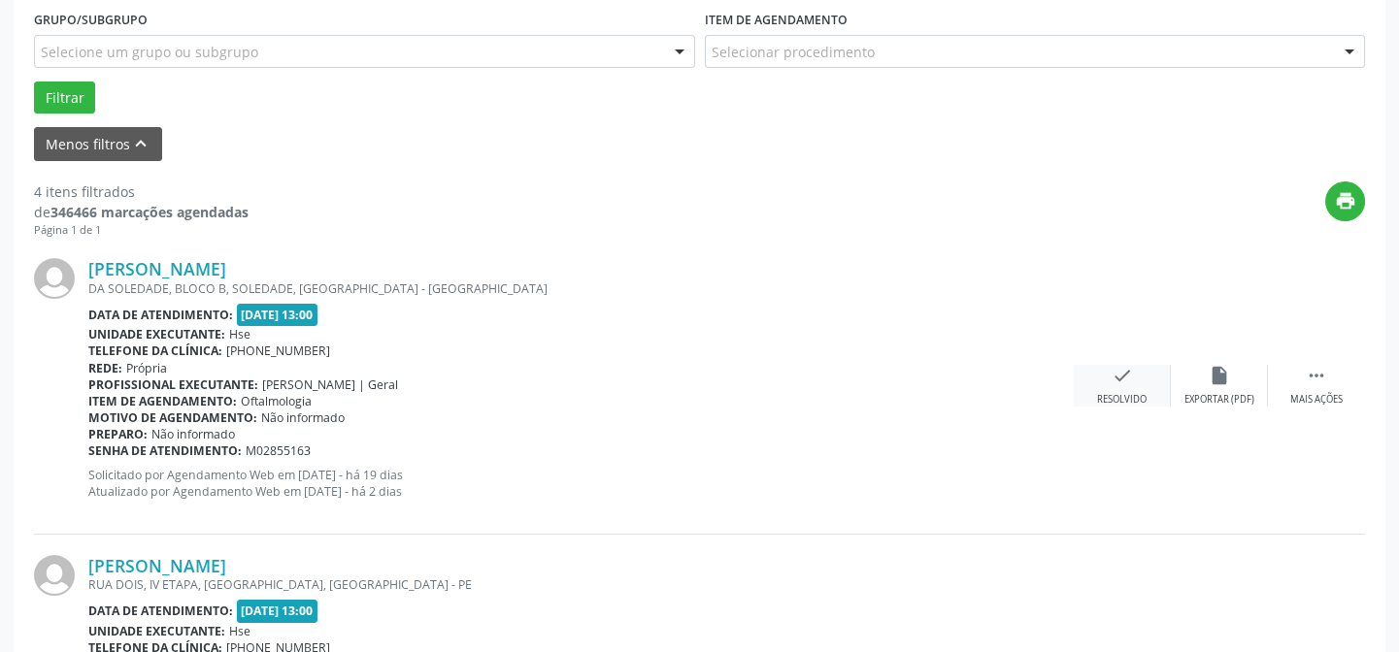
click at [1125, 379] on icon "check" at bounding box center [1122, 375] width 21 height 21
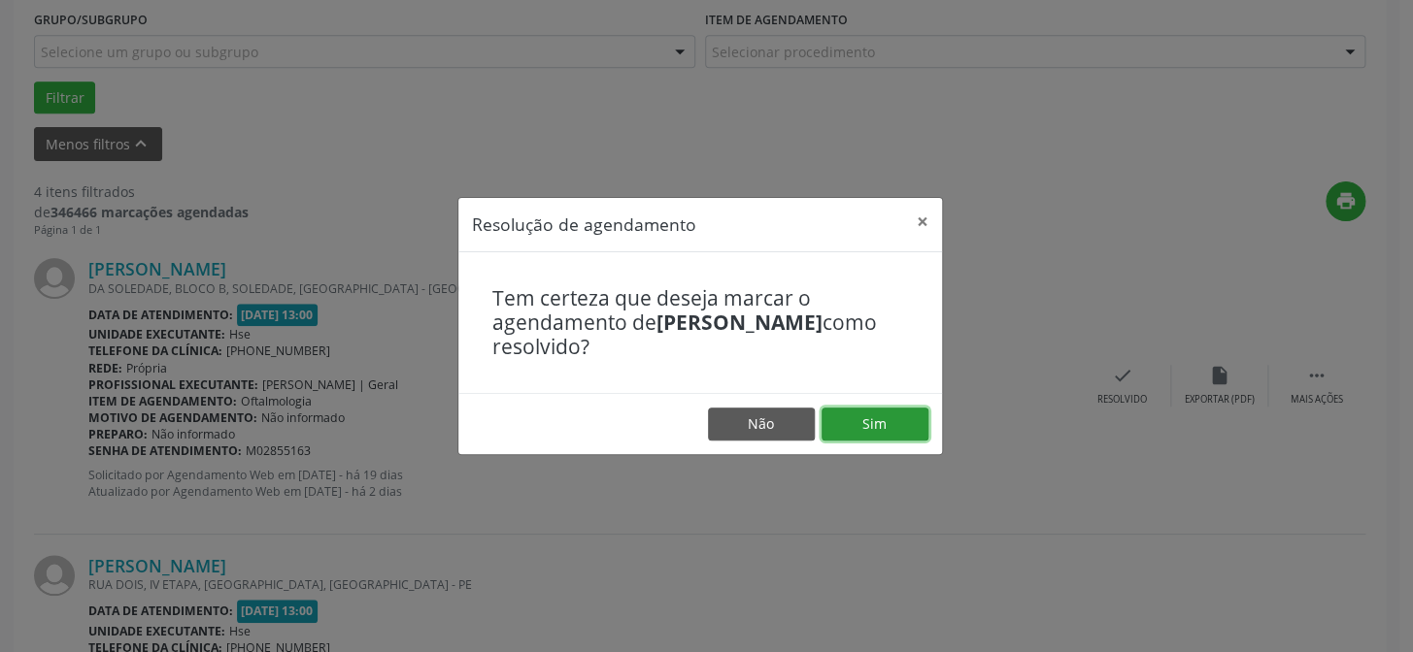
click at [877, 419] on button "Sim" at bounding box center [874, 424] width 107 height 33
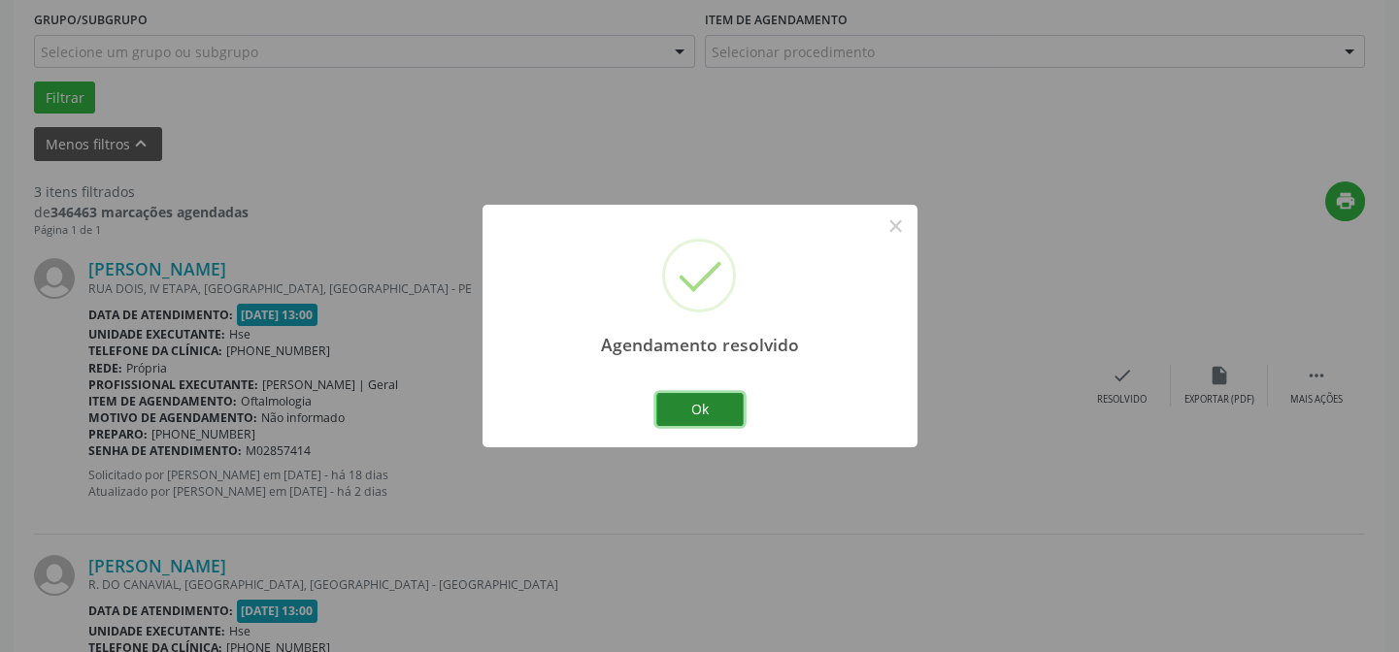
click at [708, 405] on button "Ok" at bounding box center [699, 409] width 87 height 33
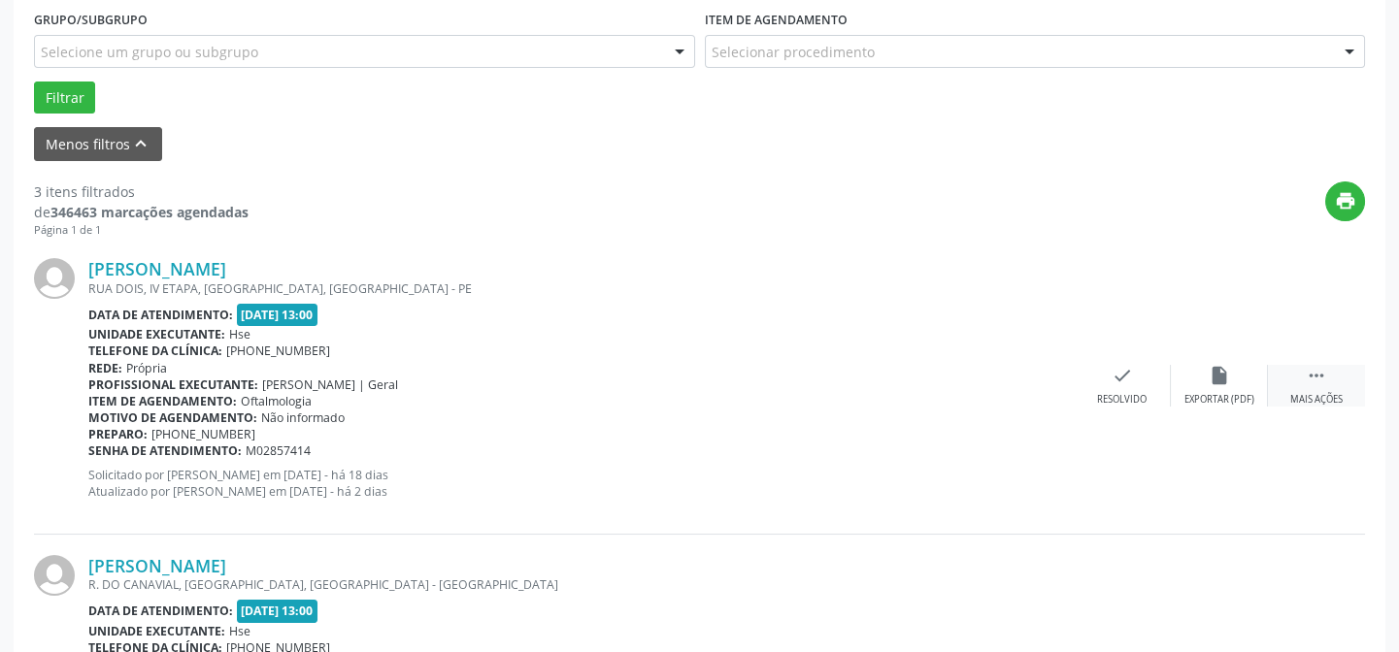
click at [1330, 379] on div " Mais ações" at bounding box center [1316, 386] width 97 height 42
click at [1212, 387] on div "alarm_off Não compareceu" at bounding box center [1219, 386] width 97 height 42
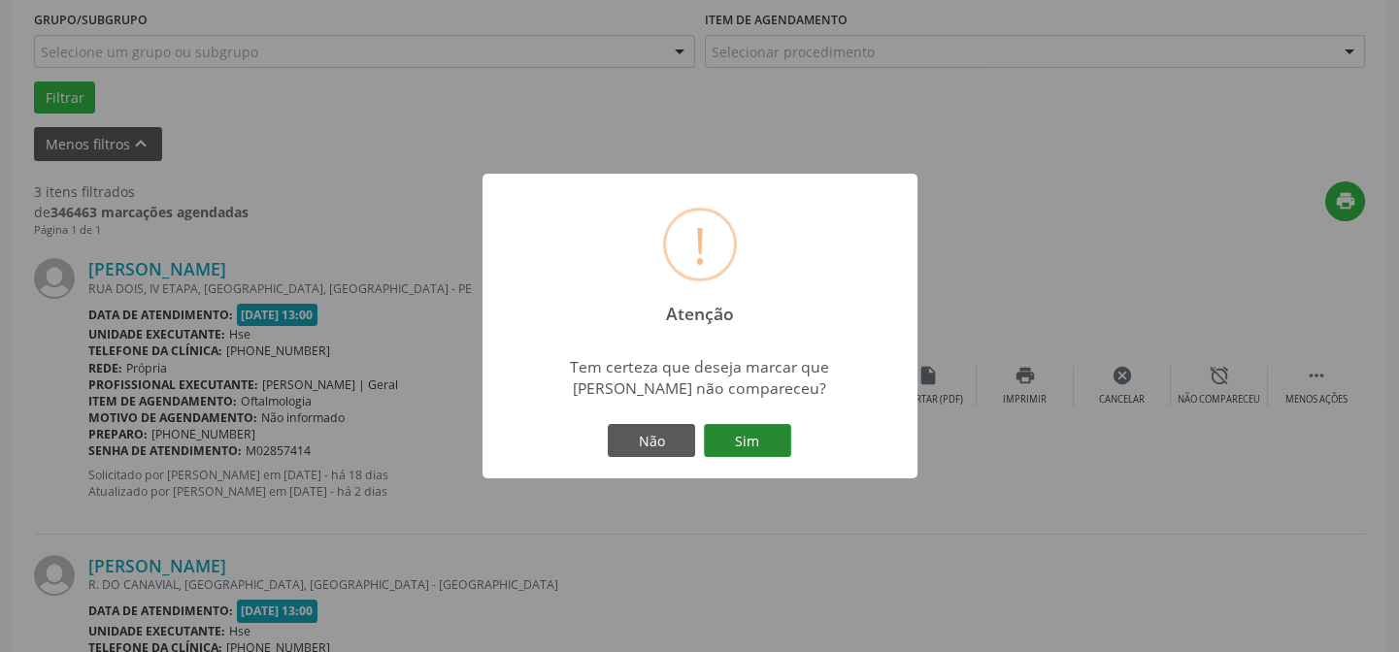
click at [756, 424] on button "Sim" at bounding box center [747, 440] width 87 height 33
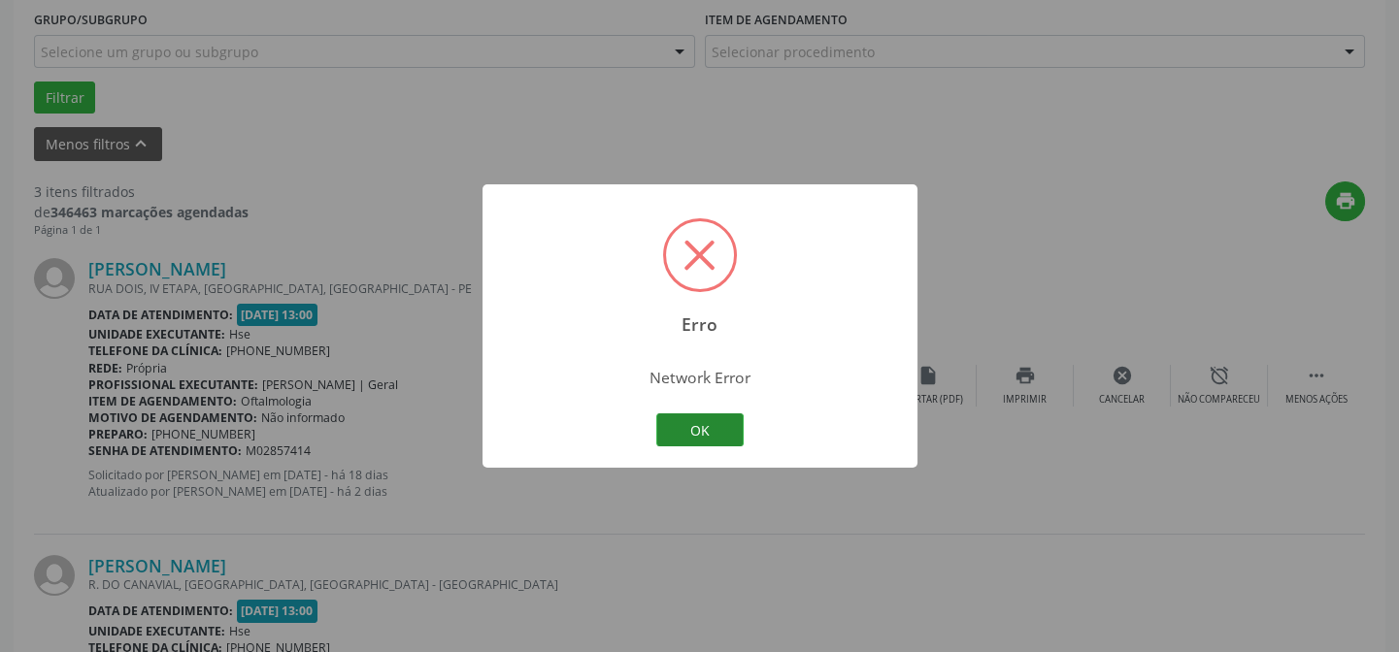
click at [711, 419] on button "OK" at bounding box center [699, 430] width 87 height 33
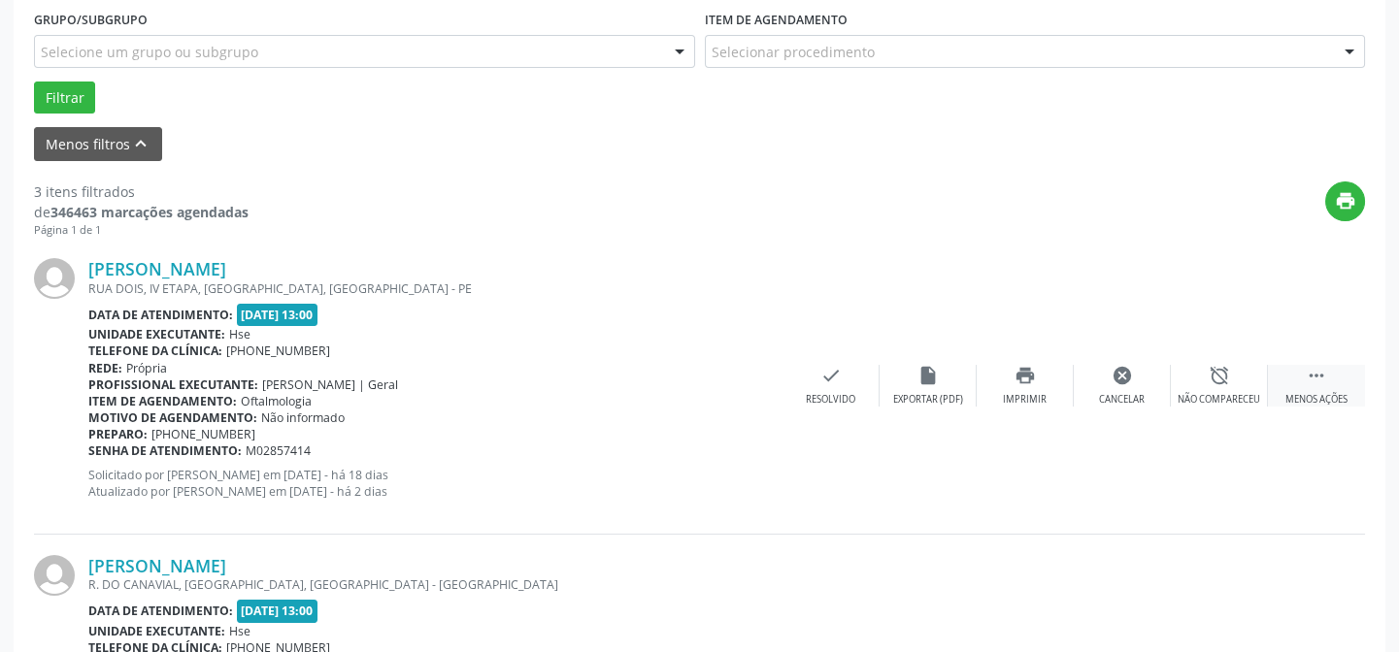
click at [1316, 366] on icon "" at bounding box center [1316, 375] width 21 height 21
click at [1311, 379] on icon "" at bounding box center [1316, 375] width 21 height 21
click at [1213, 379] on icon "alarm_off" at bounding box center [1219, 375] width 21 height 21
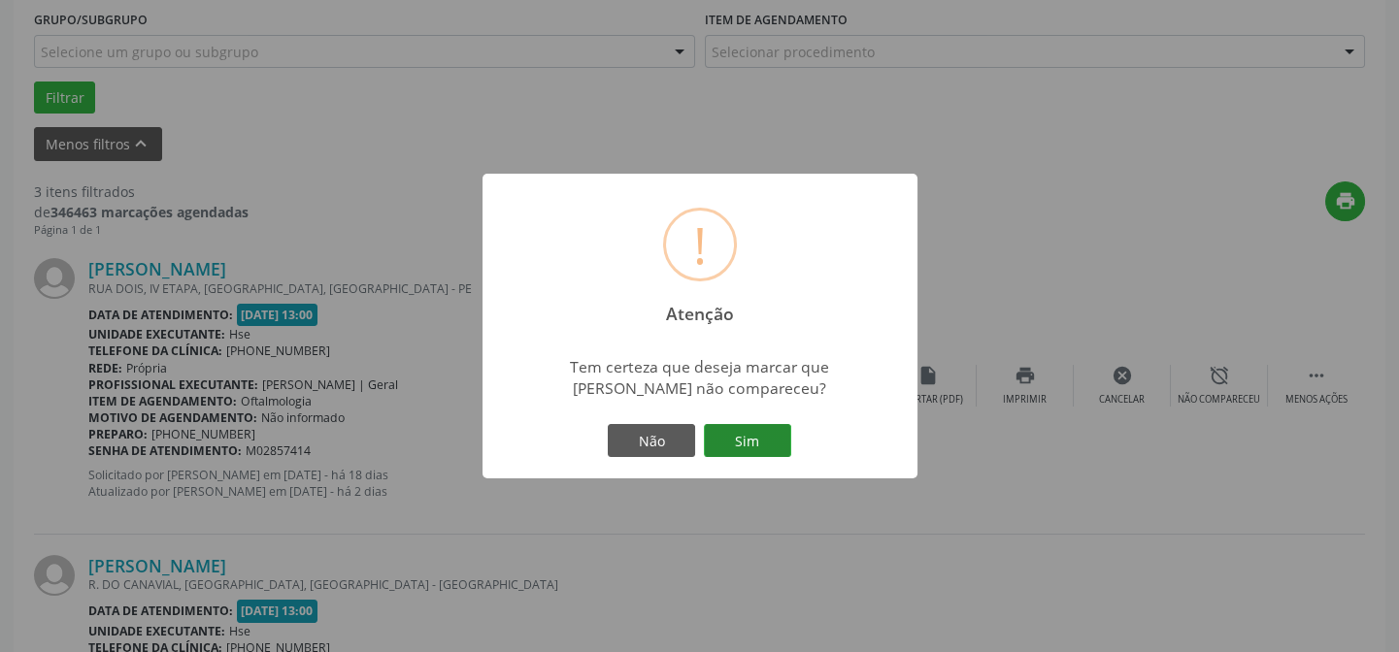
click at [763, 434] on button "Sim" at bounding box center [747, 440] width 87 height 33
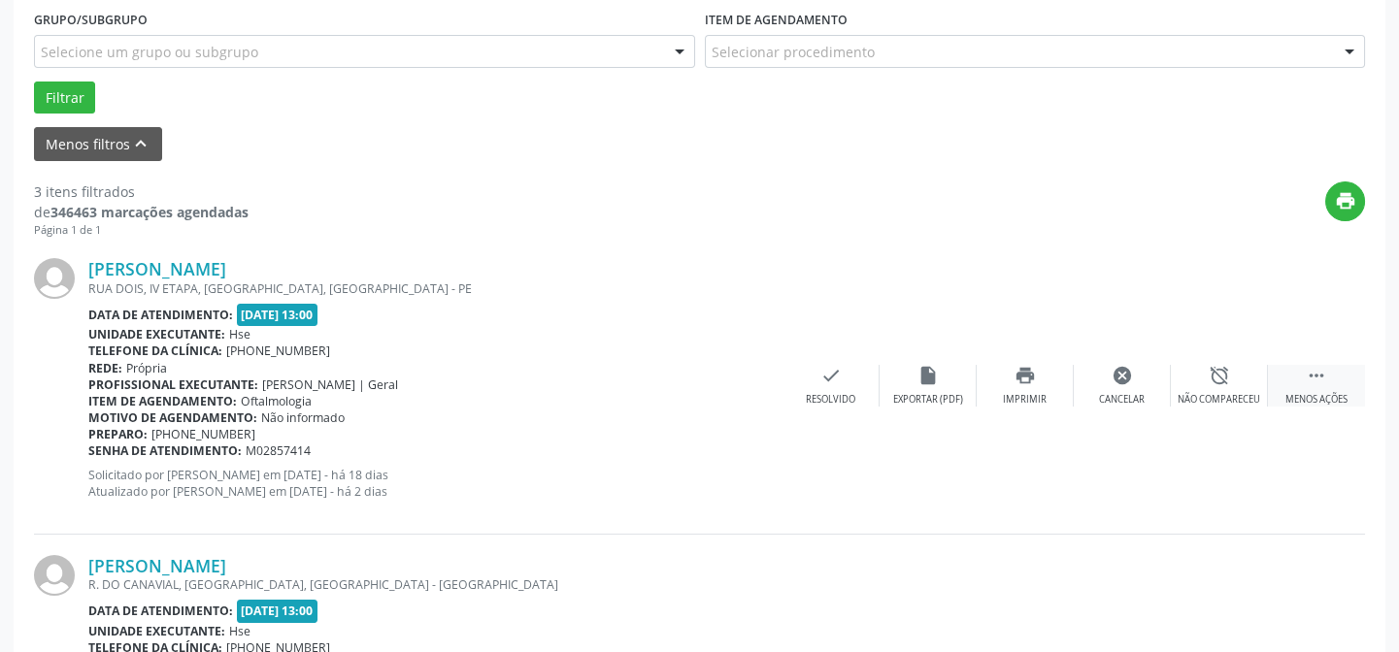
click at [1322, 380] on icon "" at bounding box center [1316, 375] width 21 height 21
click at [1316, 377] on icon "" at bounding box center [1316, 375] width 21 height 21
click at [1221, 385] on div "alarm_off Não compareceu" at bounding box center [1219, 386] width 97 height 42
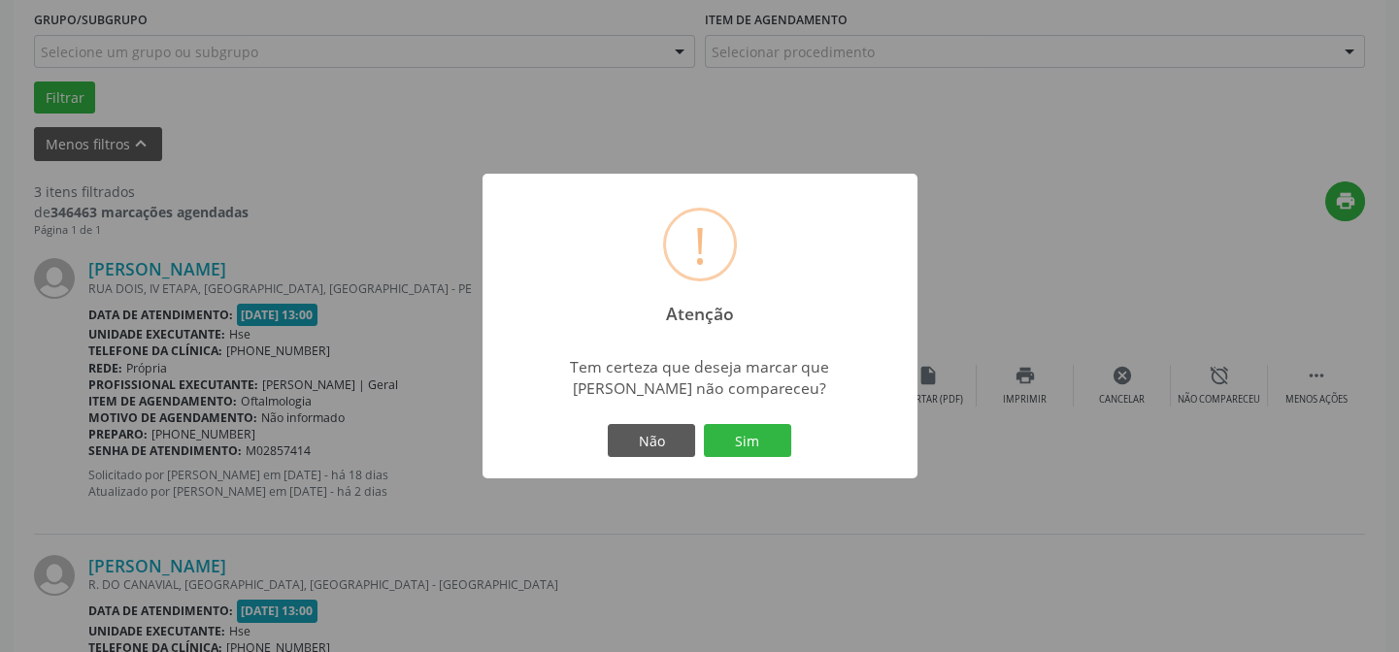
click at [747, 422] on div "Não Sim" at bounding box center [700, 440] width 192 height 41
click at [744, 436] on button "Sim" at bounding box center [747, 440] width 87 height 33
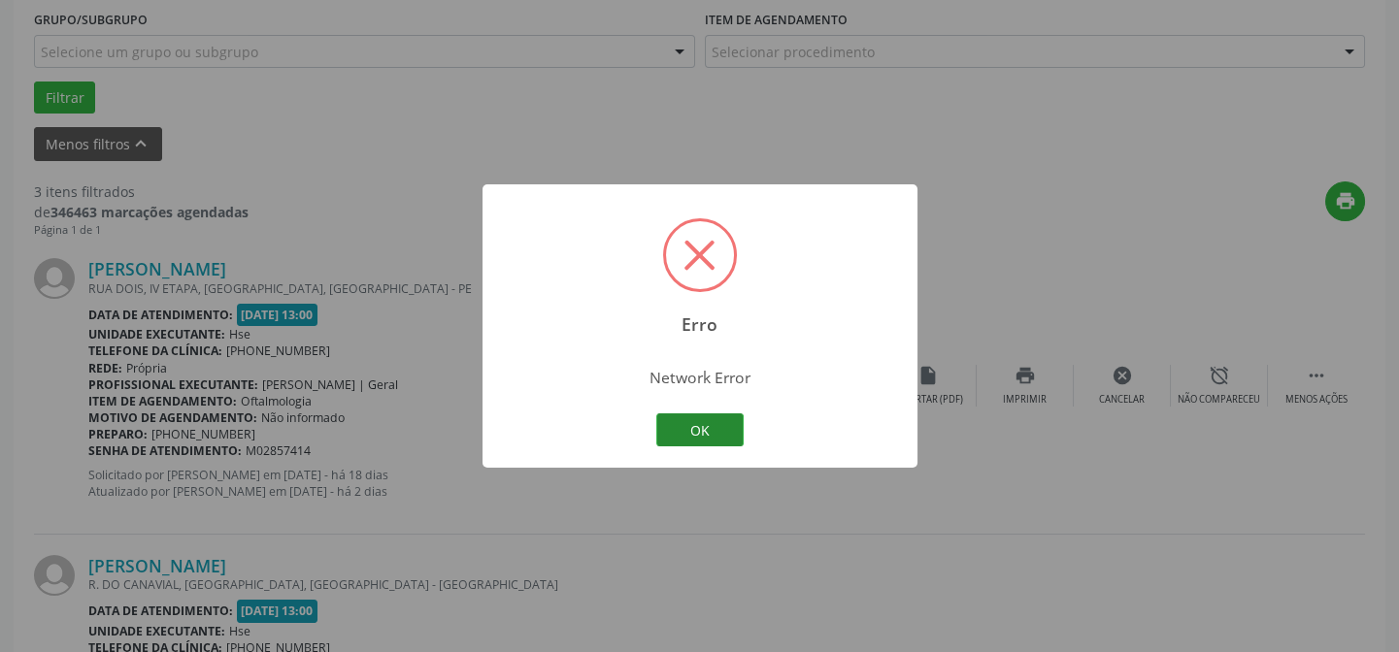
click at [701, 417] on button "OK" at bounding box center [699, 430] width 87 height 33
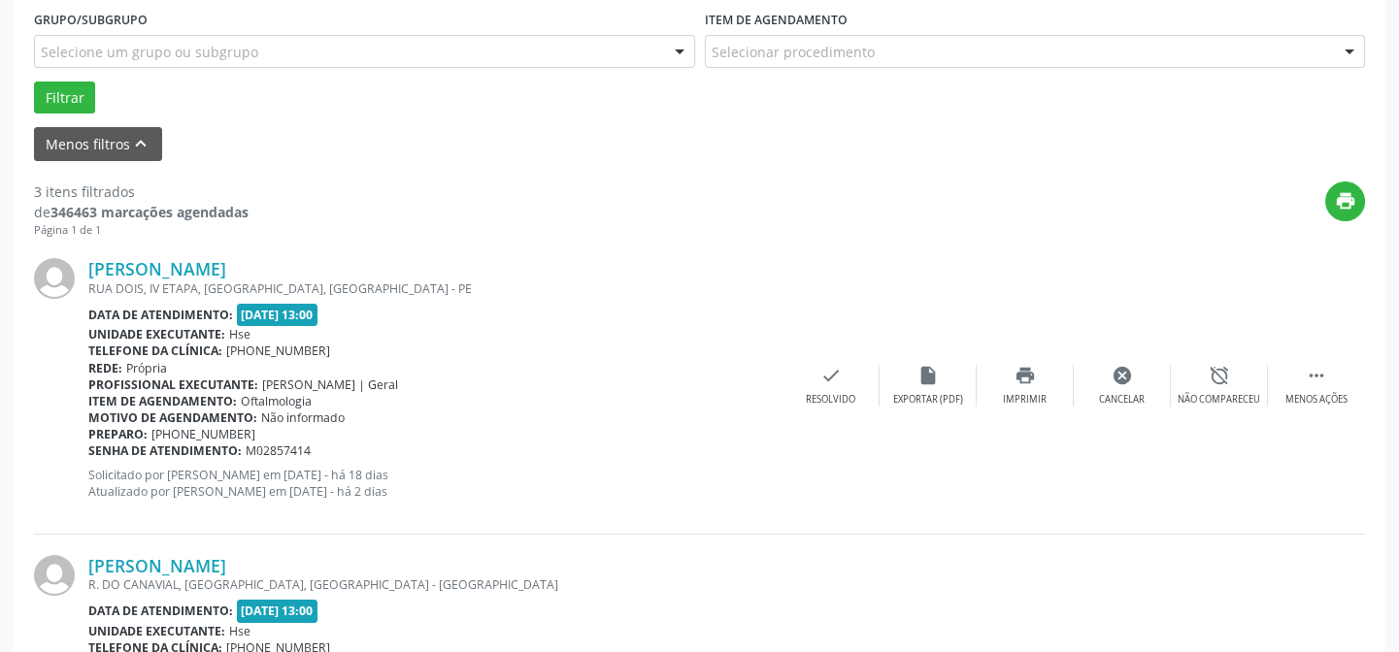
scroll to position [706, 0]
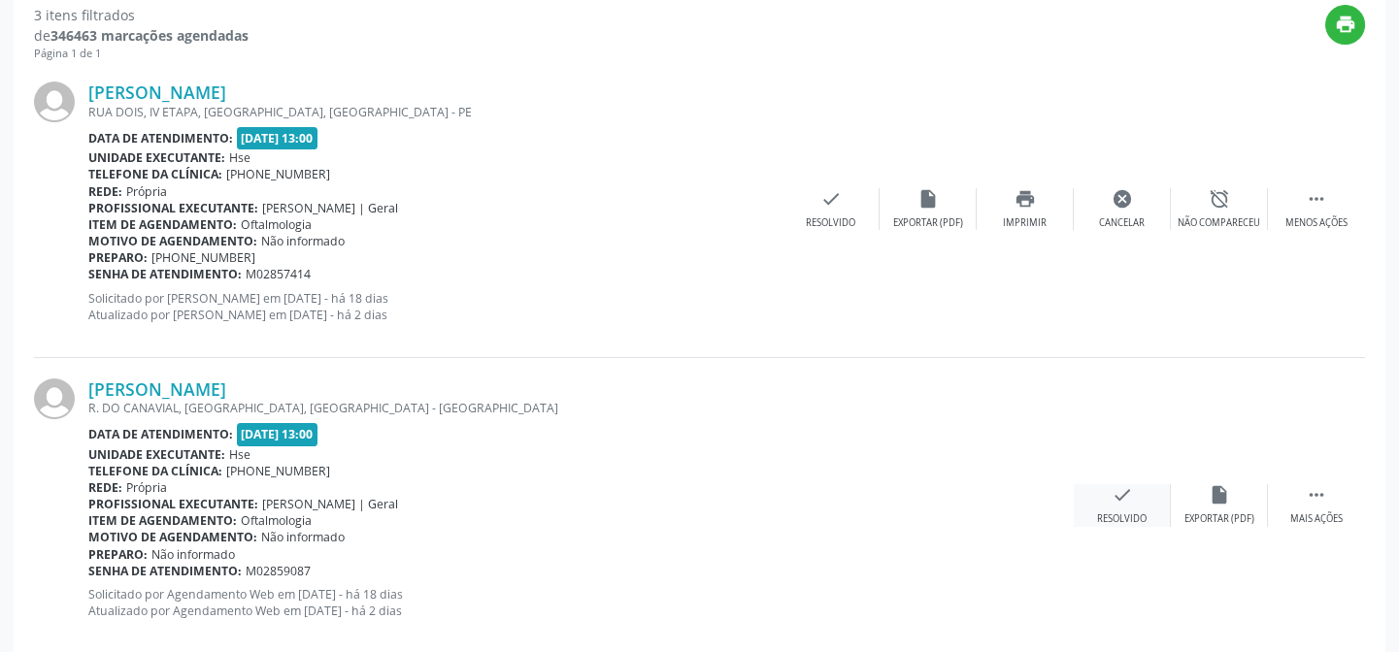
click at [1121, 496] on icon "check" at bounding box center [1122, 495] width 21 height 21
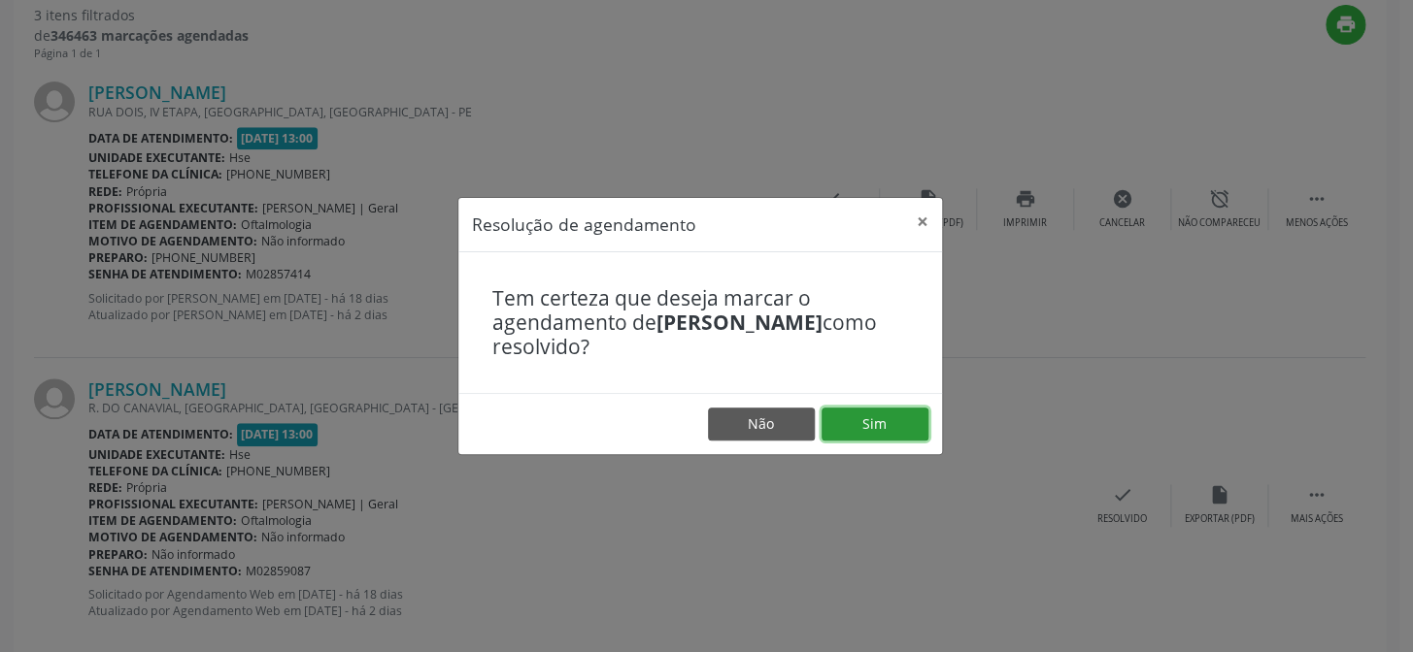
click at [872, 418] on button "Sim" at bounding box center [874, 424] width 107 height 33
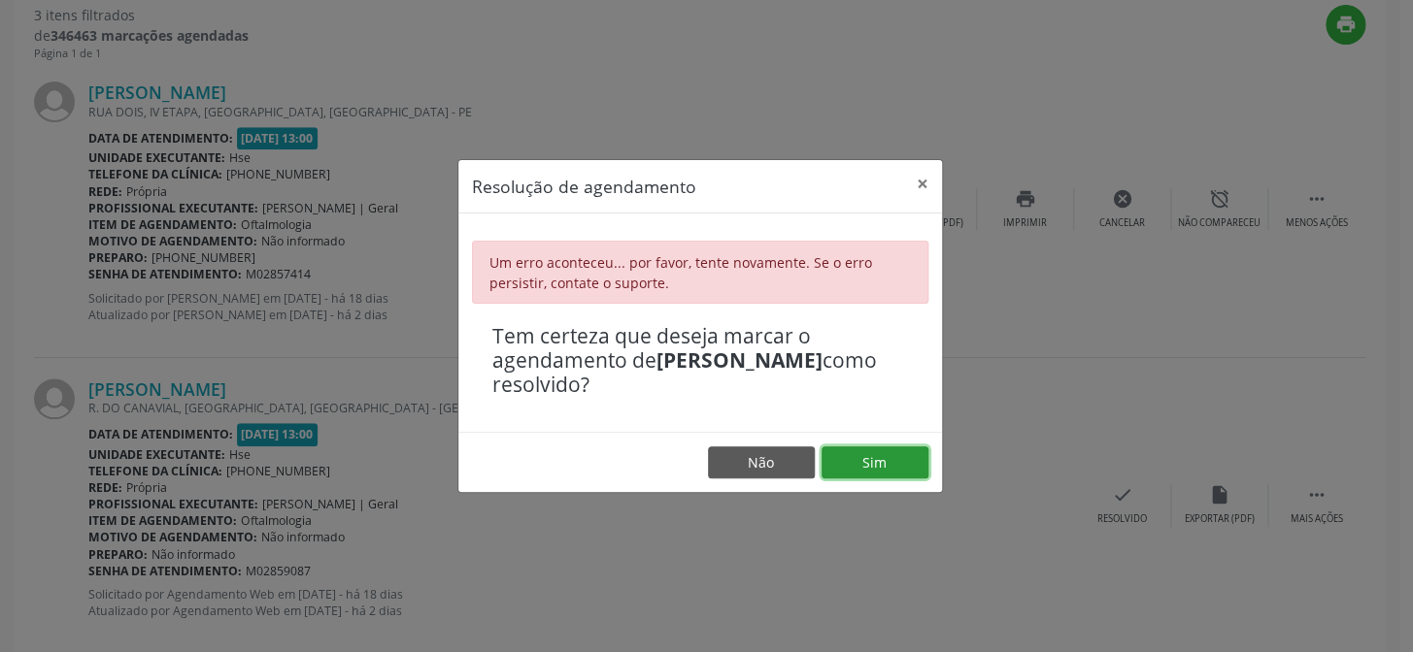
click at [877, 469] on button "Sim" at bounding box center [874, 463] width 107 height 33
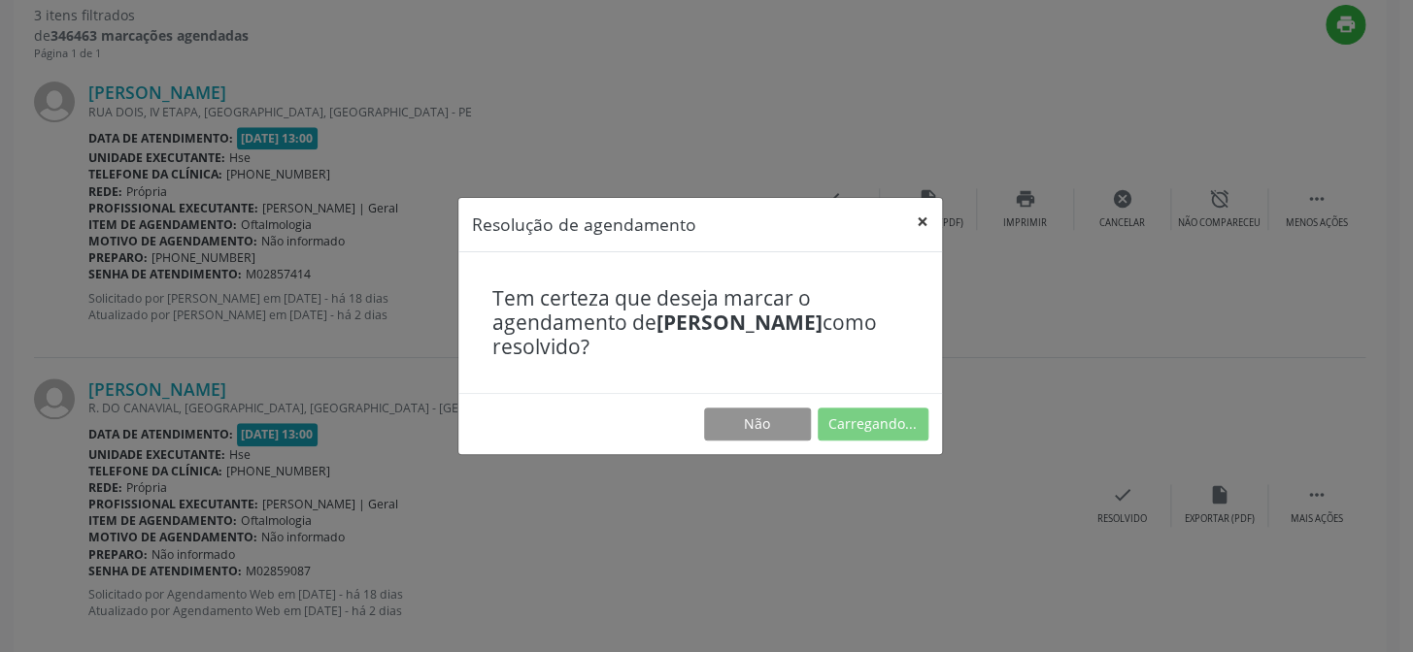
click at [920, 216] on button "×" at bounding box center [922, 222] width 39 height 48
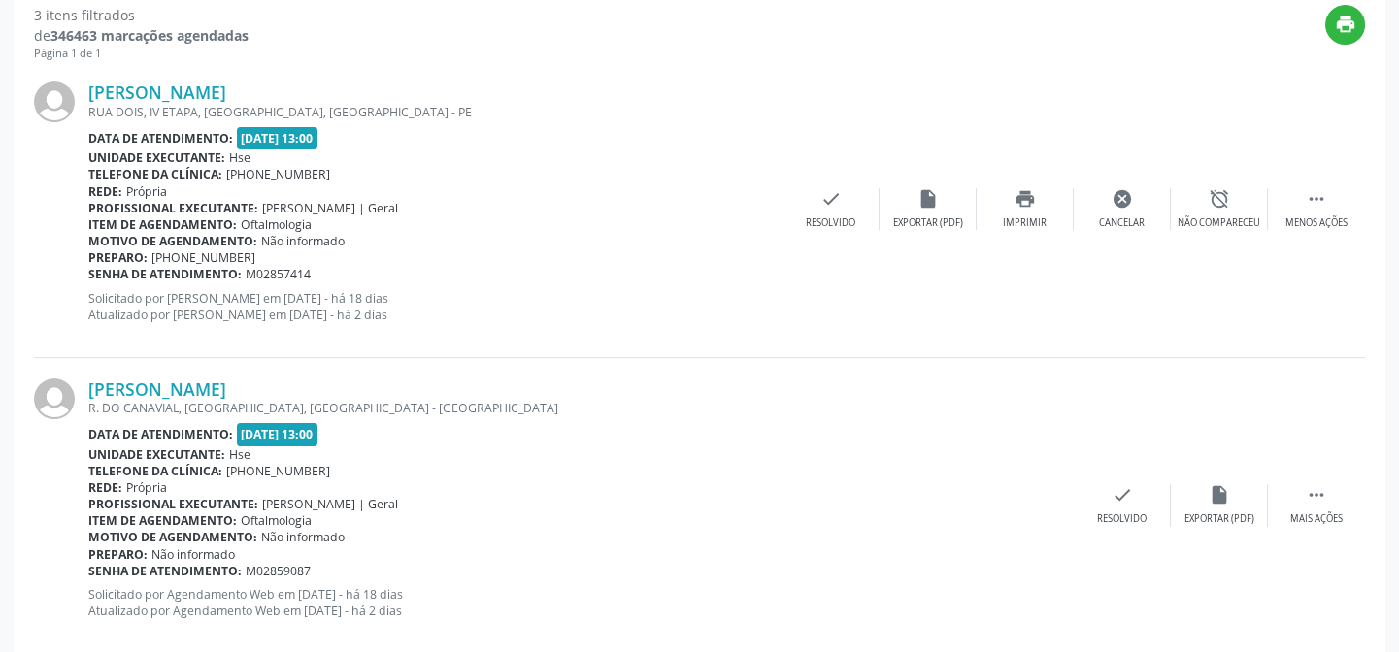
scroll to position [441, 0]
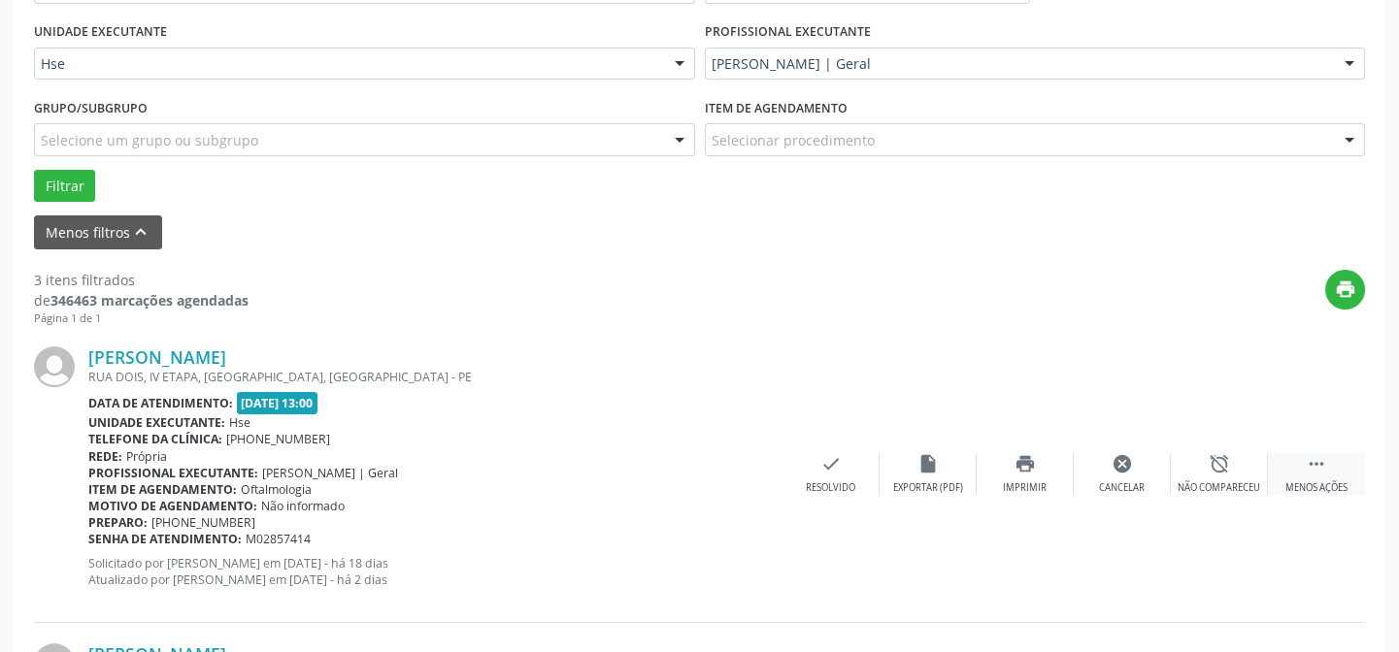
click at [1309, 459] on icon "" at bounding box center [1316, 463] width 21 height 21
click at [1231, 469] on div "alarm_off Não compareceu" at bounding box center [1219, 474] width 97 height 42
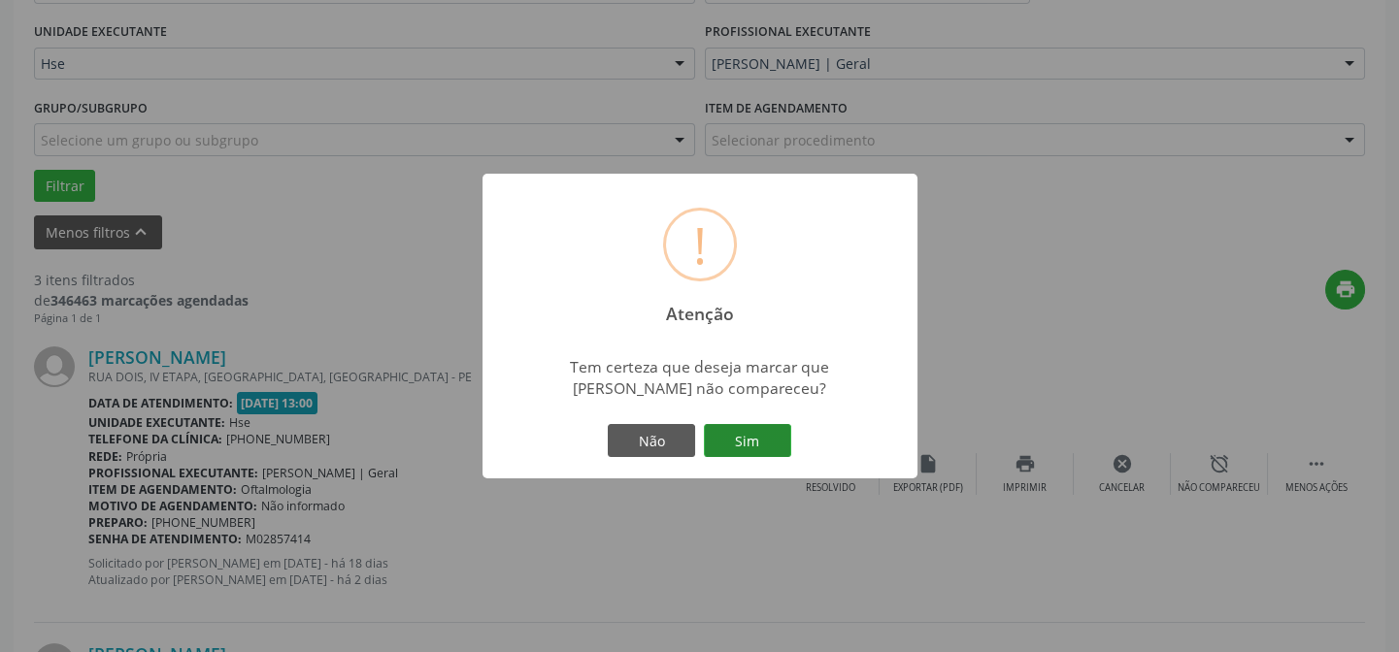
click at [754, 428] on button "Sim" at bounding box center [747, 440] width 87 height 33
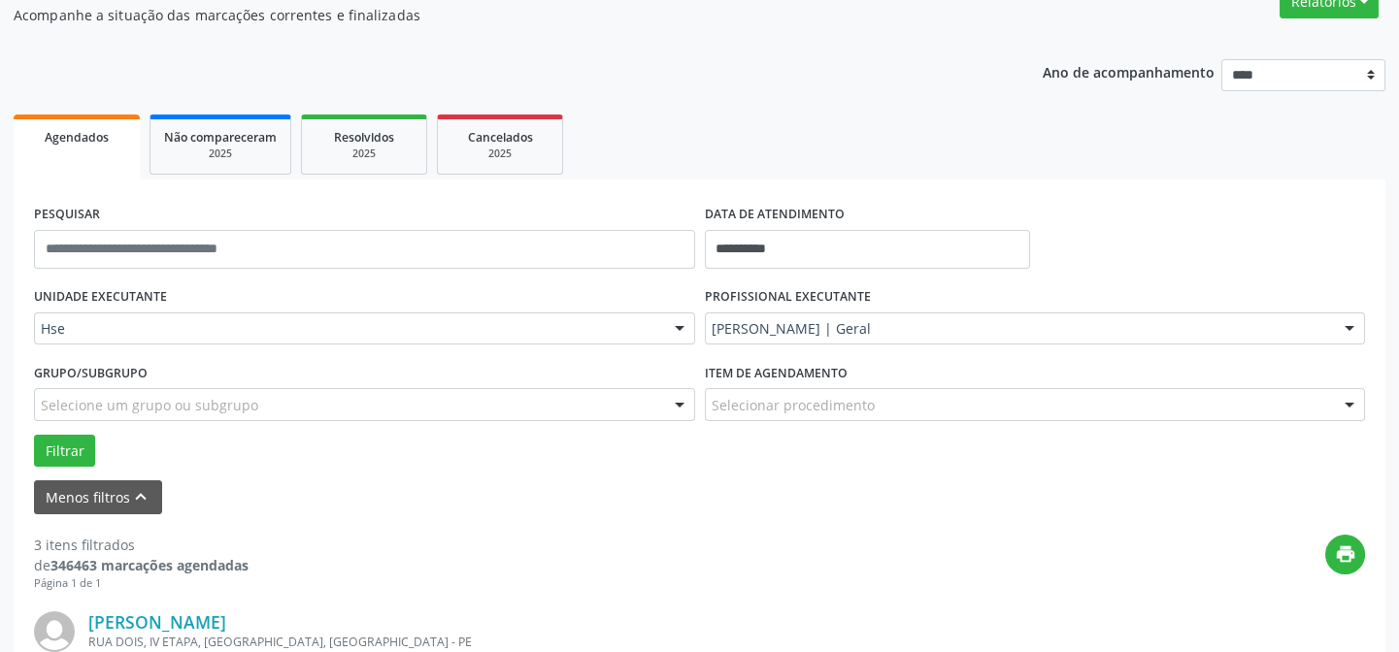
scroll to position [352, 0]
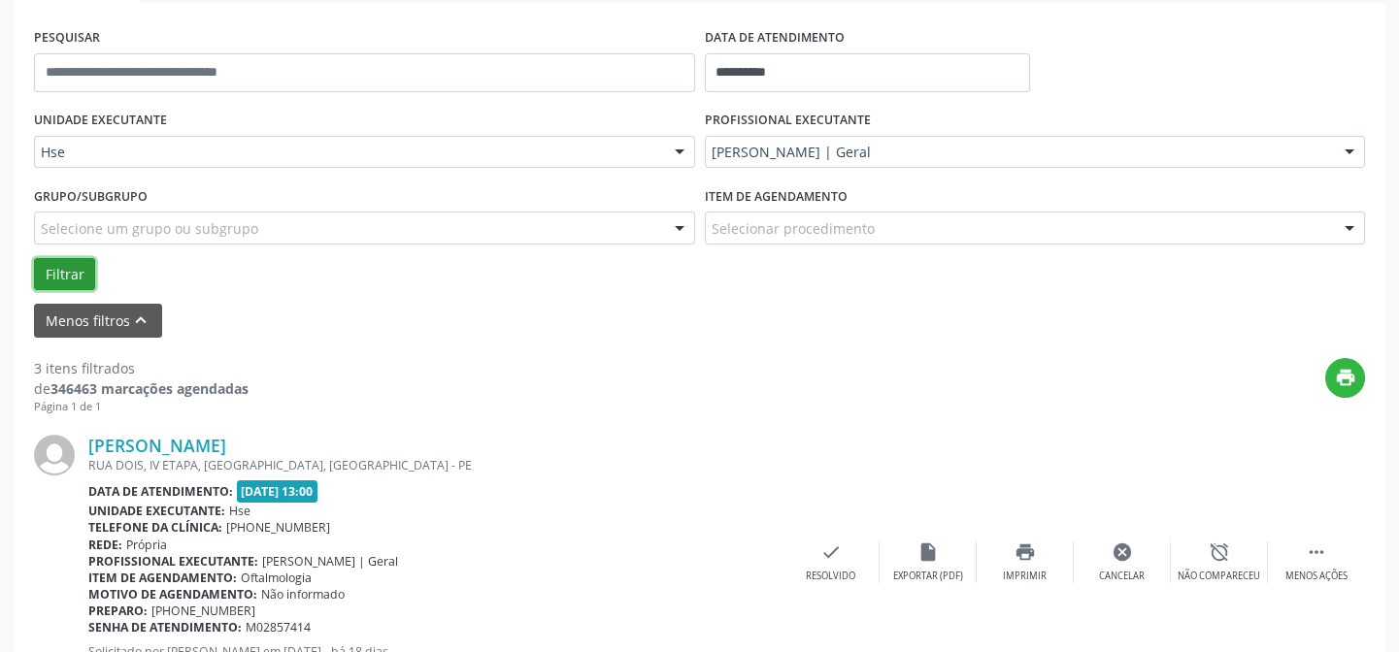
click at [61, 265] on button "Filtrar" at bounding box center [64, 274] width 61 height 33
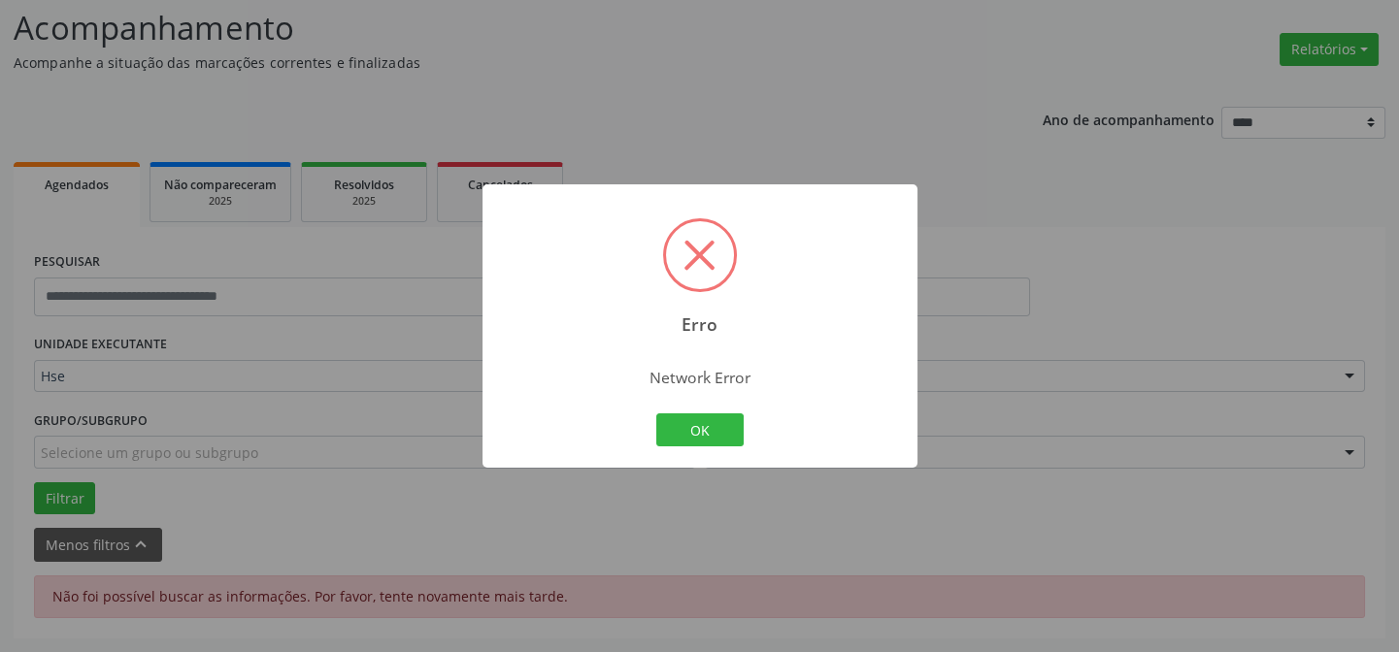
scroll to position [126, 0]
click at [707, 426] on button "OK" at bounding box center [699, 430] width 87 height 33
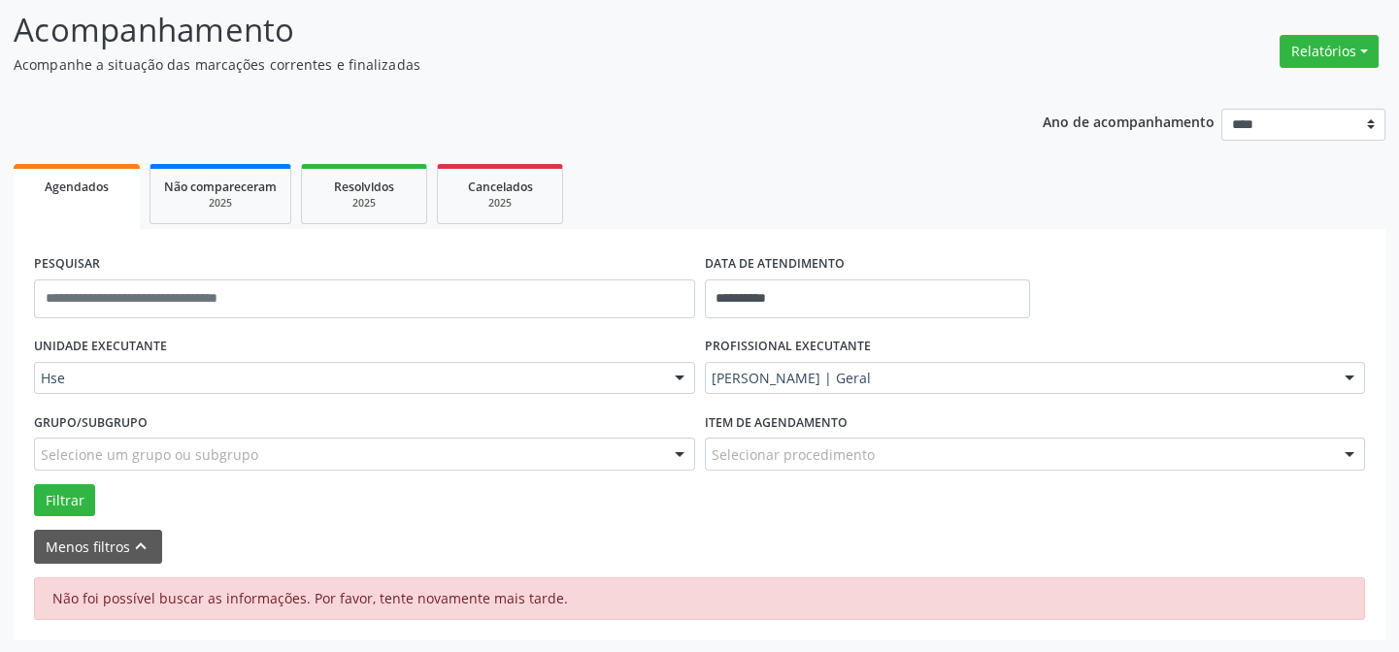
click at [871, 557] on div "Menos filtros keyboard_arrow_up" at bounding box center [699, 547] width 1341 height 34
click at [64, 480] on div "Grupo/Subgrupo Selecione um grupo ou subgrupo Todos os grupos e subgrupos Nenhu…" at bounding box center [364, 446] width 671 height 76
click at [65, 494] on button "Filtrar" at bounding box center [64, 501] width 61 height 33
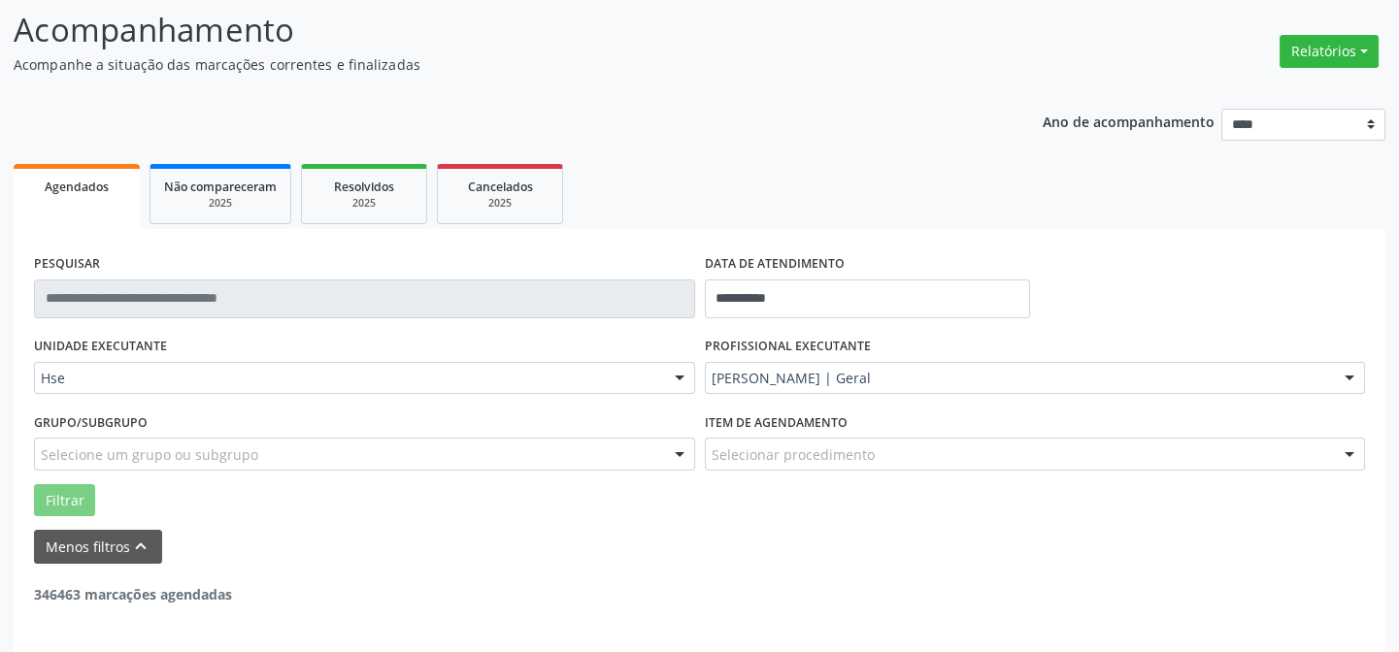
click at [235, 565] on div "346463 marcações agendadas" at bounding box center [699, 584] width 1331 height 41
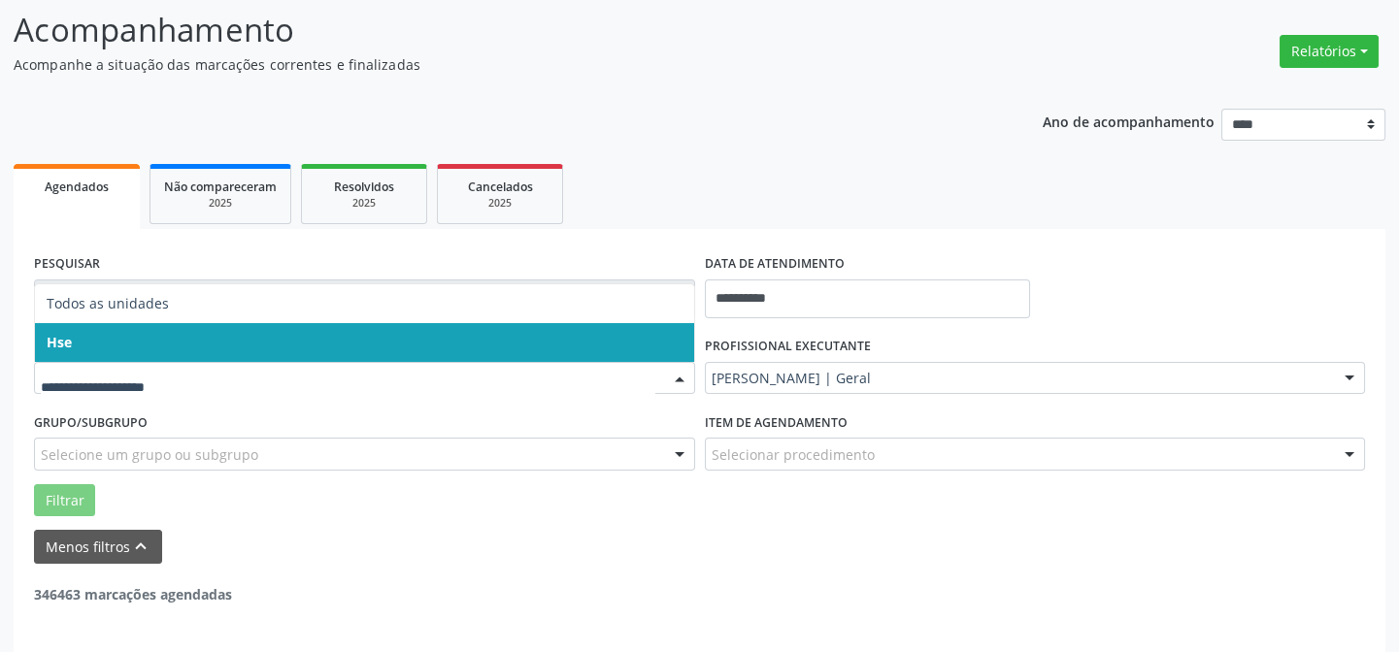
click at [226, 375] on input "text" at bounding box center [348, 388] width 615 height 39
click at [230, 338] on span "Hse" at bounding box center [364, 342] width 659 height 39
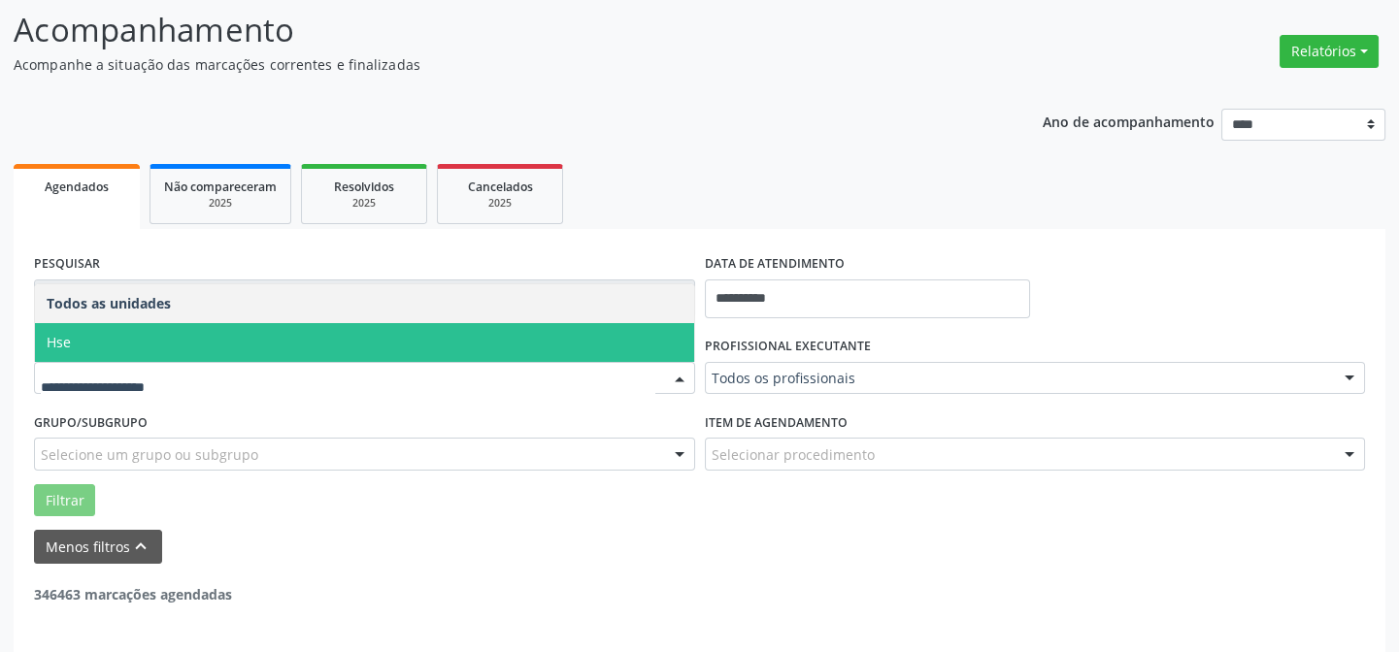
click at [229, 378] on input "text" at bounding box center [348, 388] width 615 height 39
click at [222, 369] on input "text" at bounding box center [348, 388] width 615 height 39
click at [86, 323] on span "Hse" at bounding box center [364, 342] width 659 height 39
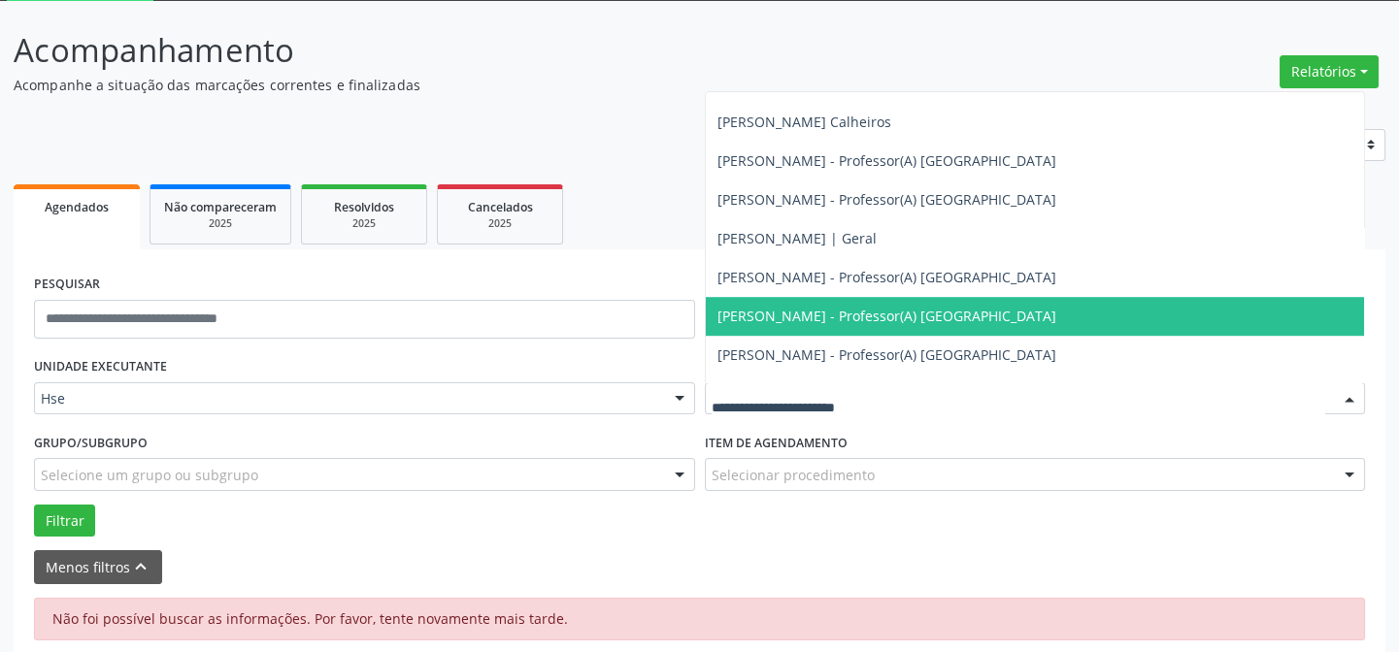
scroll to position [2736, 0]
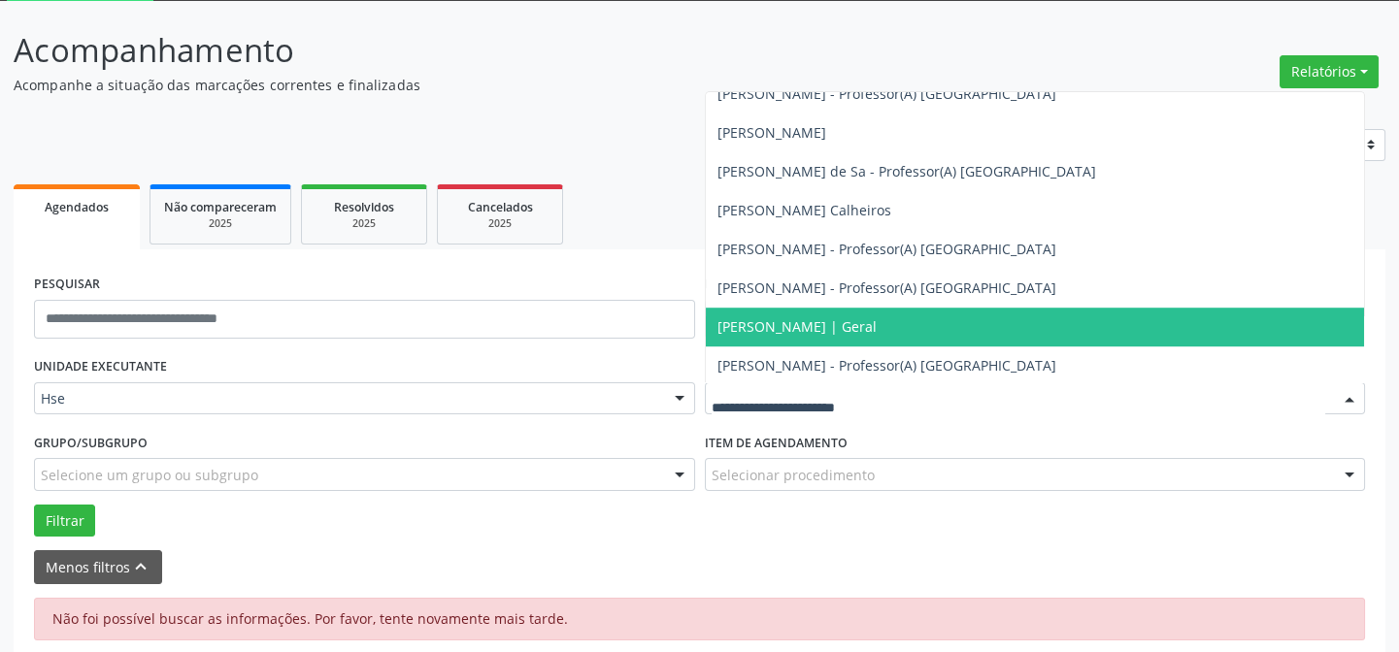
click at [840, 334] on span "[PERSON_NAME] | Geral" at bounding box center [797, 327] width 159 height 18
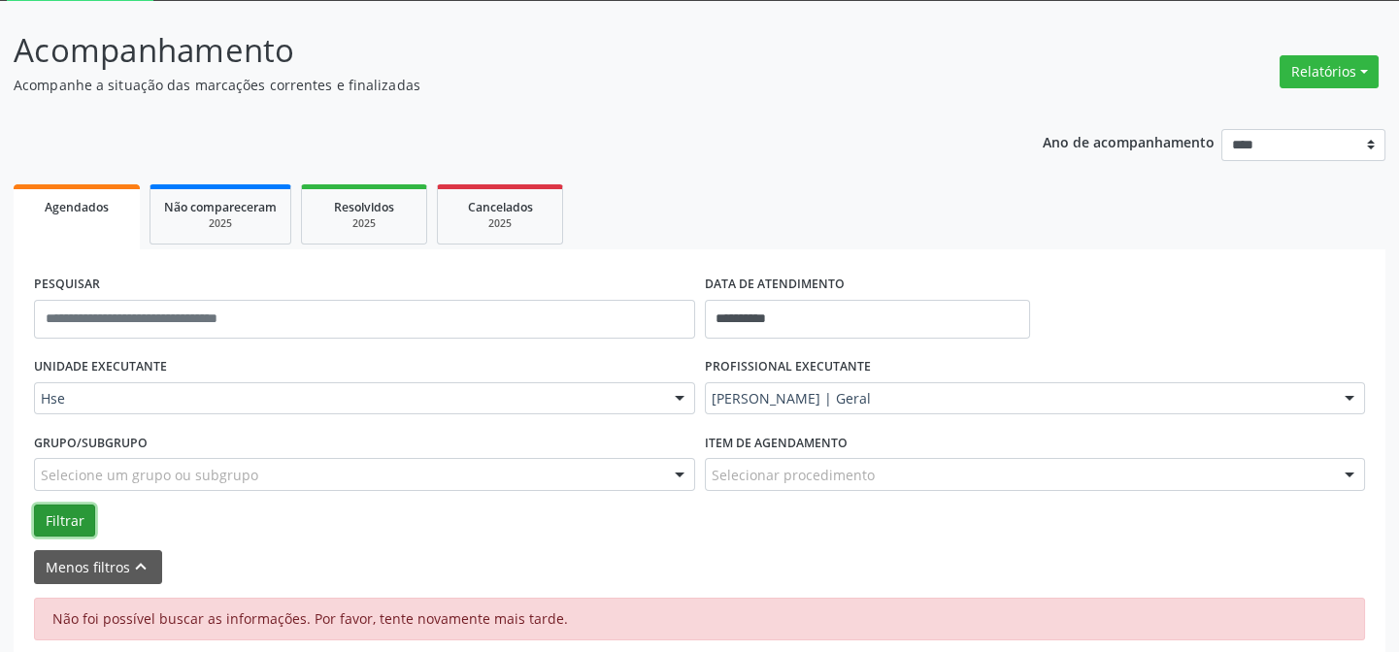
click at [60, 524] on button "Filtrar" at bounding box center [64, 521] width 61 height 33
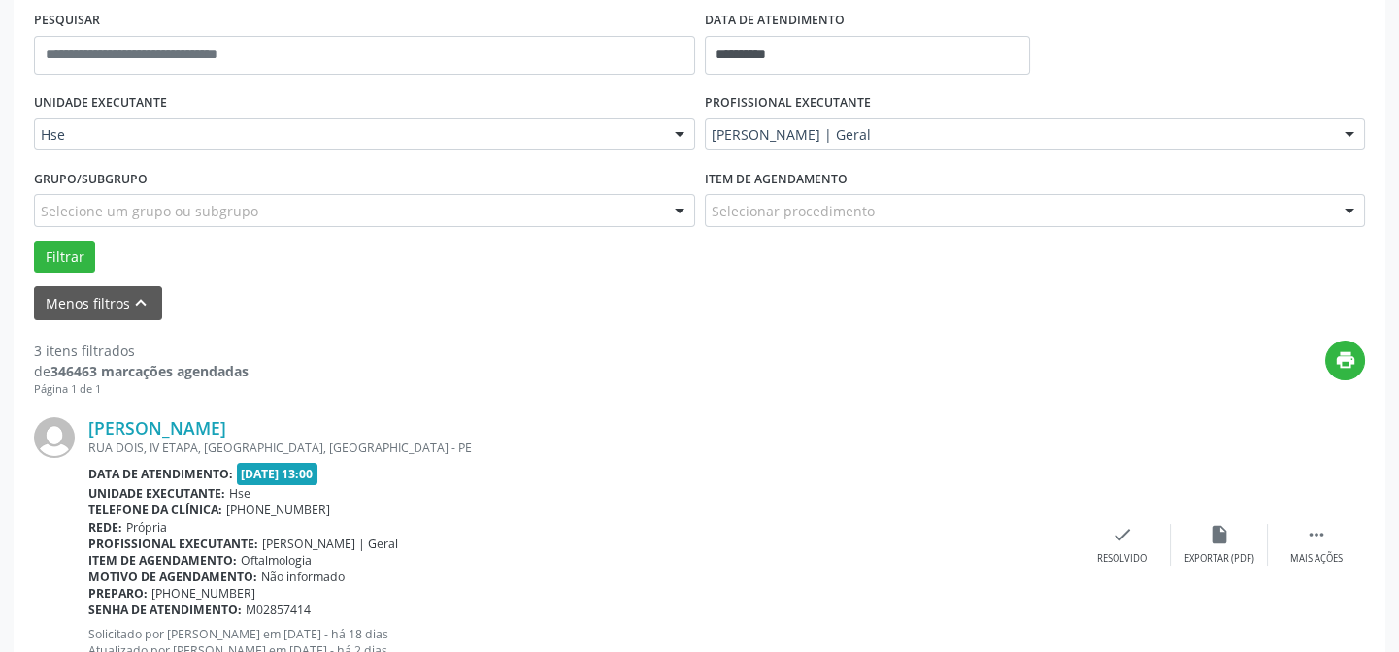
scroll to position [458, 0]
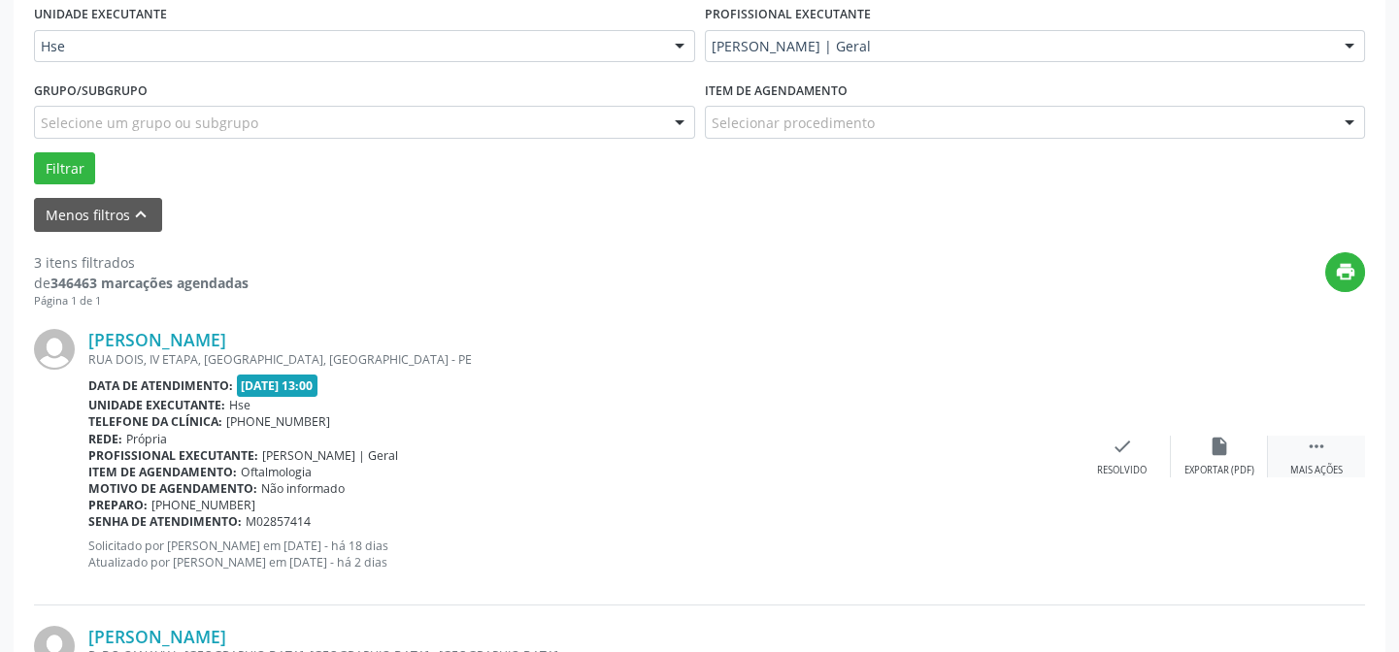
click at [1316, 452] on icon "" at bounding box center [1316, 446] width 21 height 21
click at [1214, 454] on icon "alarm_off" at bounding box center [1219, 446] width 21 height 21
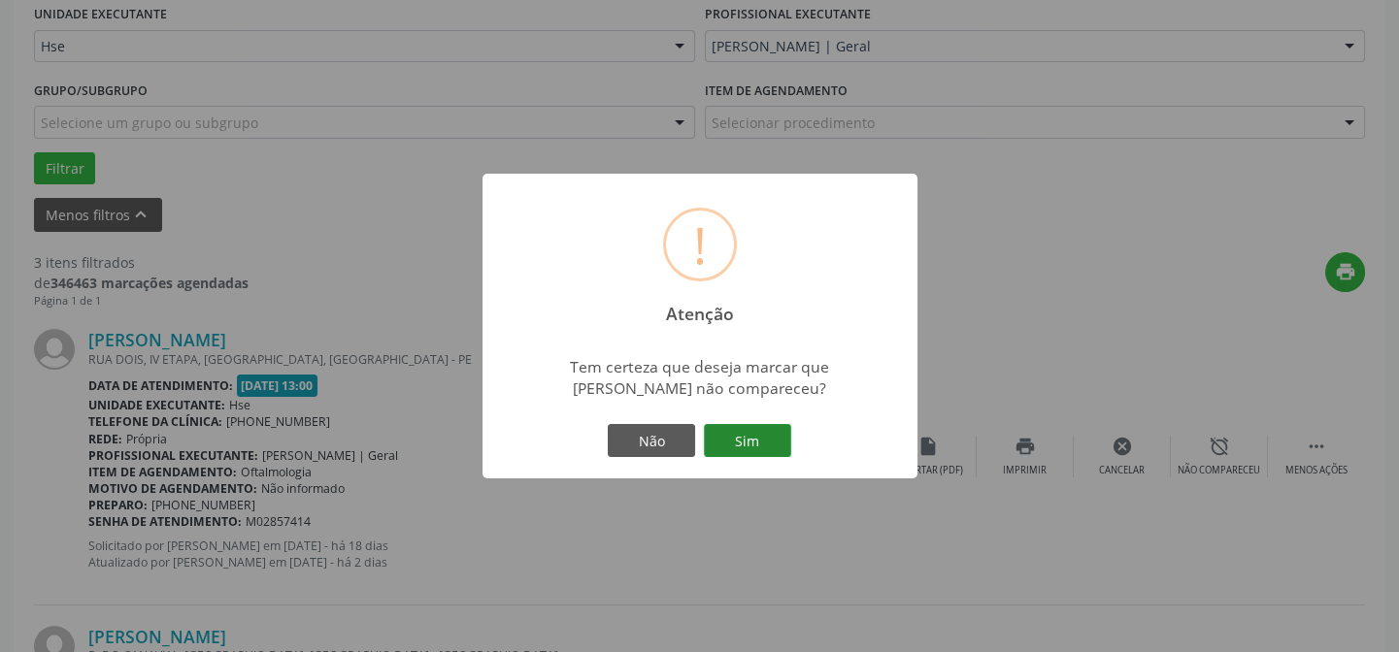
click at [759, 443] on button "Sim" at bounding box center [747, 440] width 87 height 33
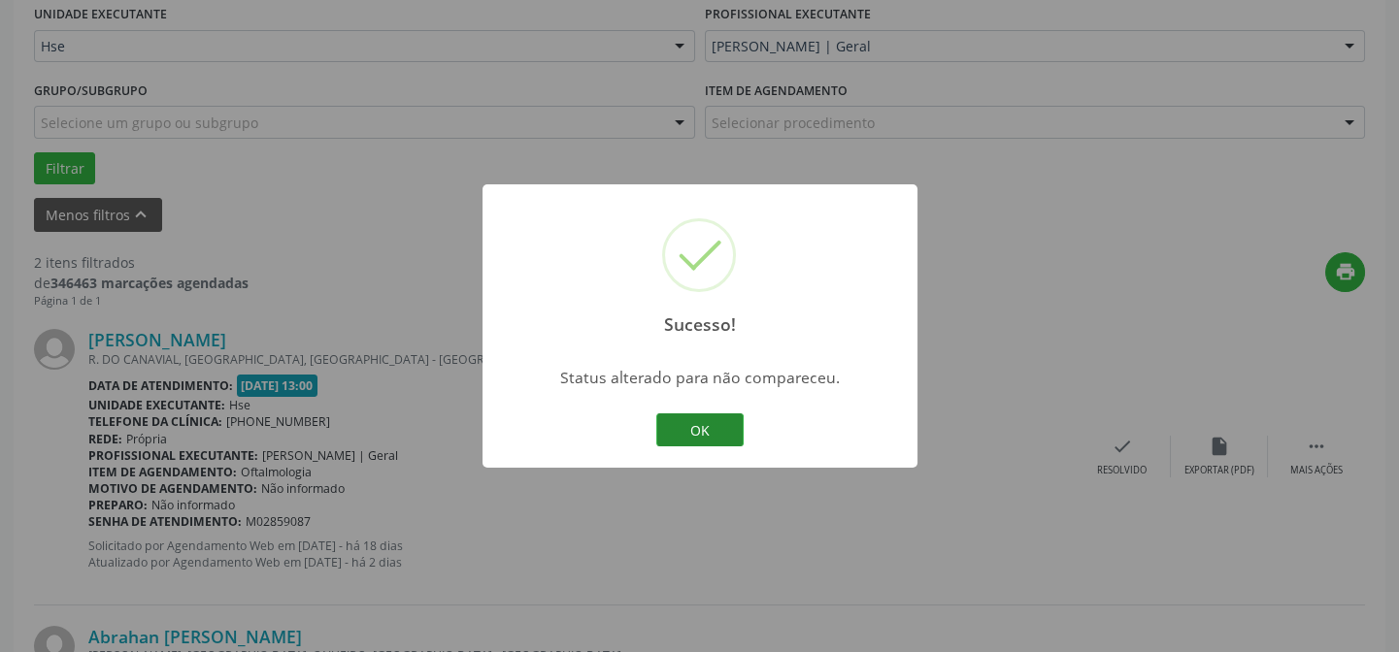
click at [709, 431] on button "OK" at bounding box center [699, 430] width 87 height 33
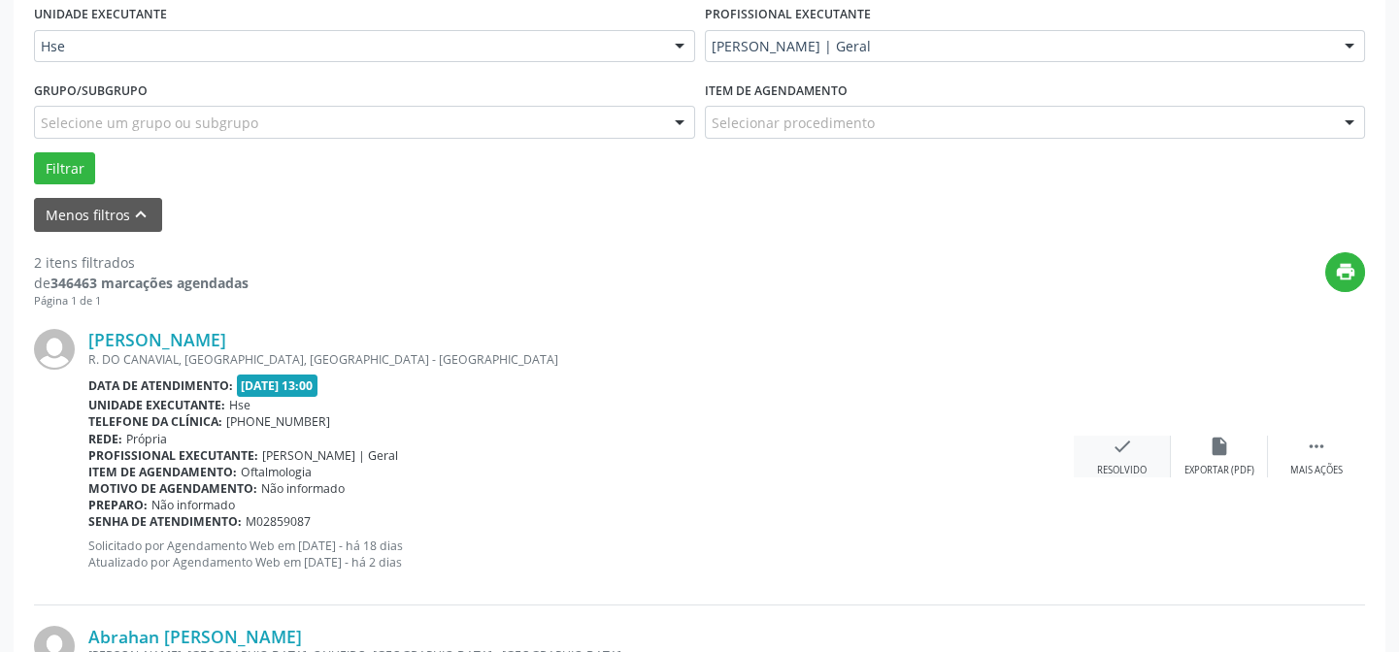
click at [1121, 458] on div "check Resolvido" at bounding box center [1122, 457] width 97 height 42
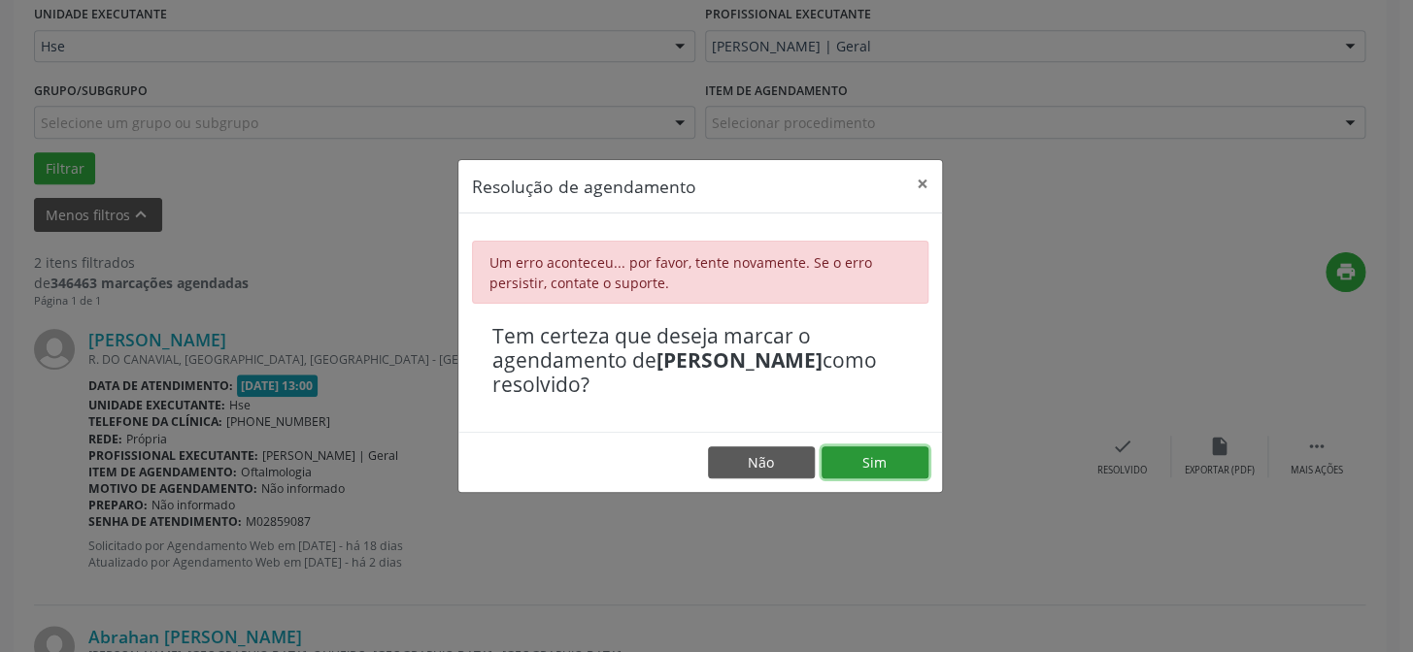
click at [897, 461] on button "Sim" at bounding box center [874, 463] width 107 height 33
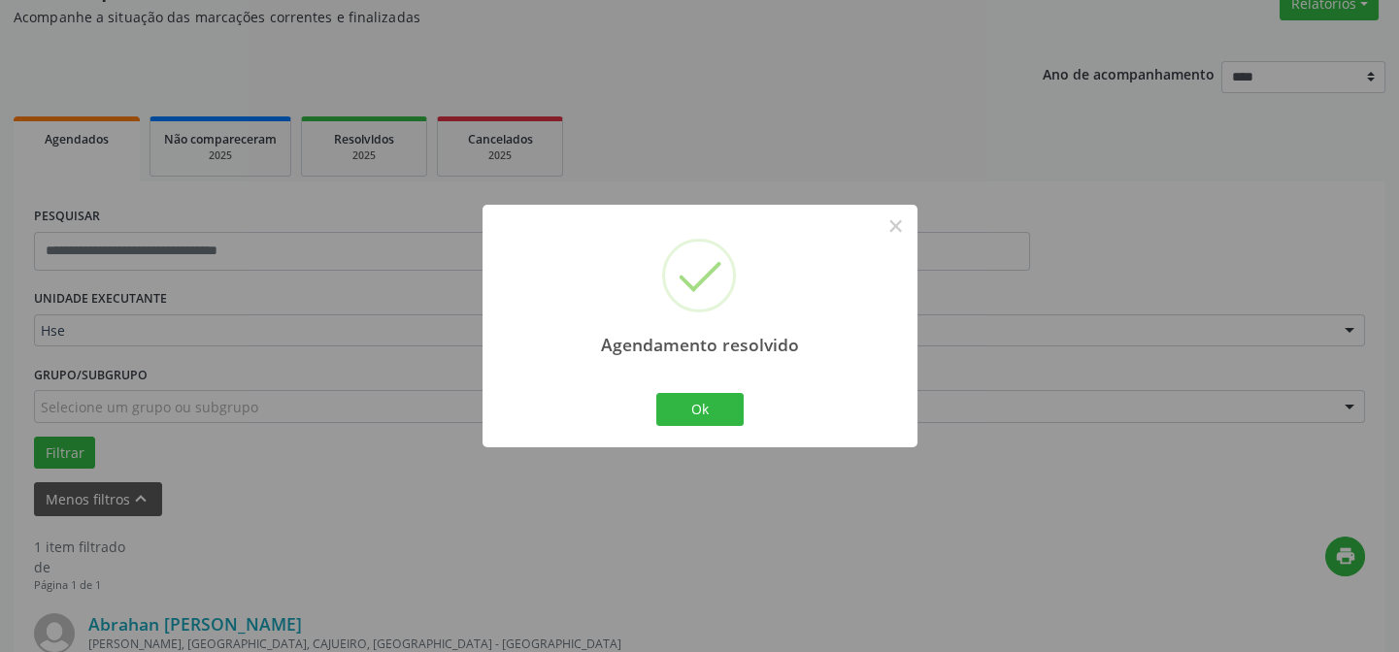
scroll to position [444, 0]
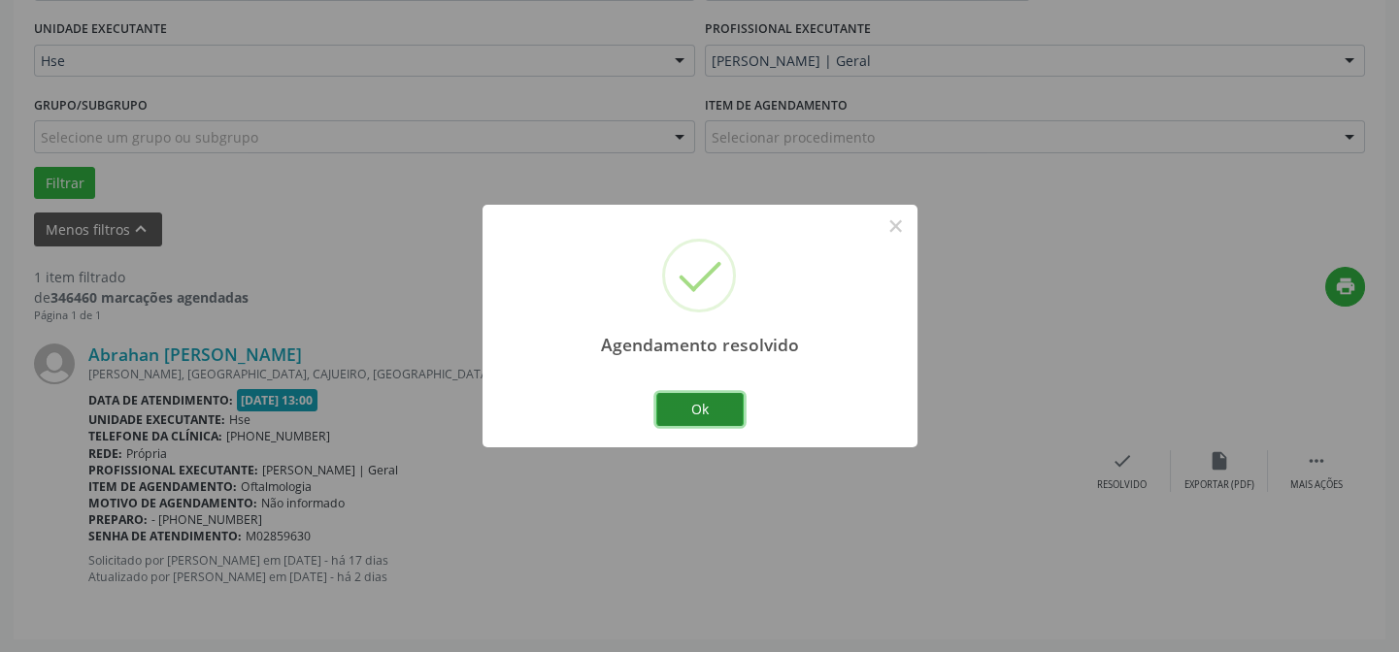
click at [689, 405] on button "Ok" at bounding box center [699, 409] width 87 height 33
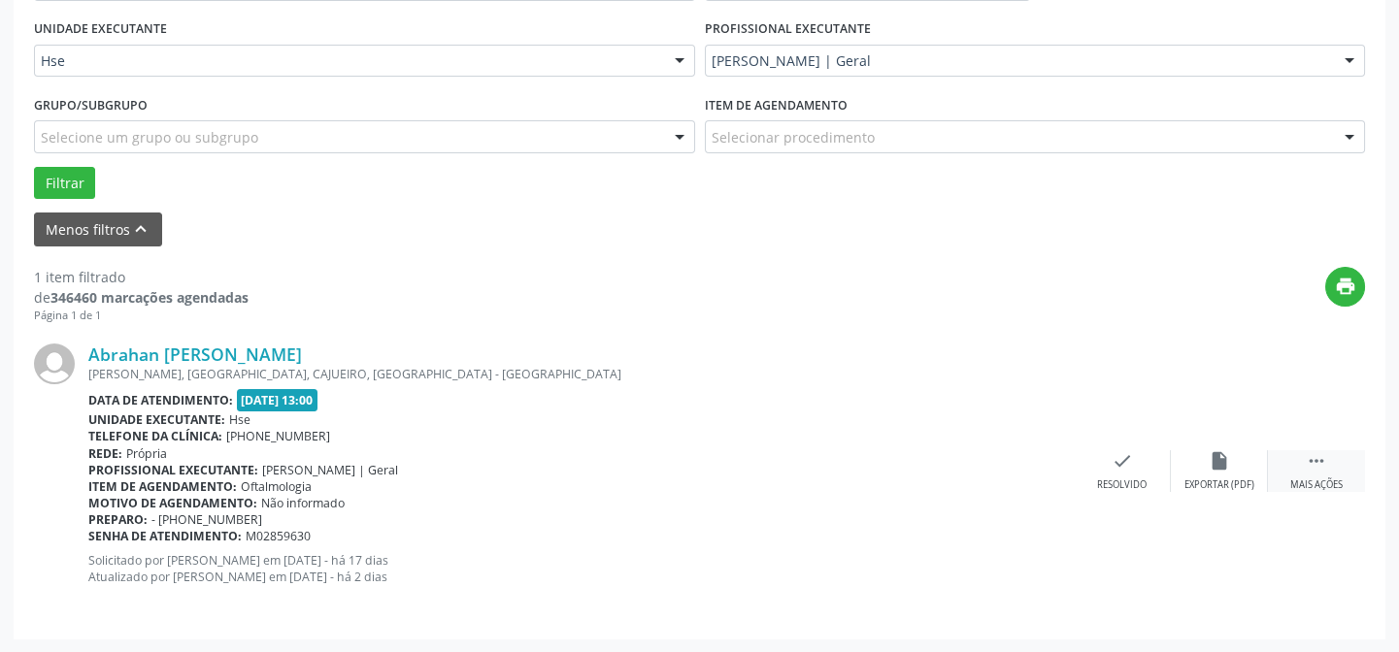
click at [1318, 467] on icon "" at bounding box center [1316, 461] width 21 height 21
click at [1232, 467] on div "alarm_off Não compareceu" at bounding box center [1219, 472] width 97 height 42
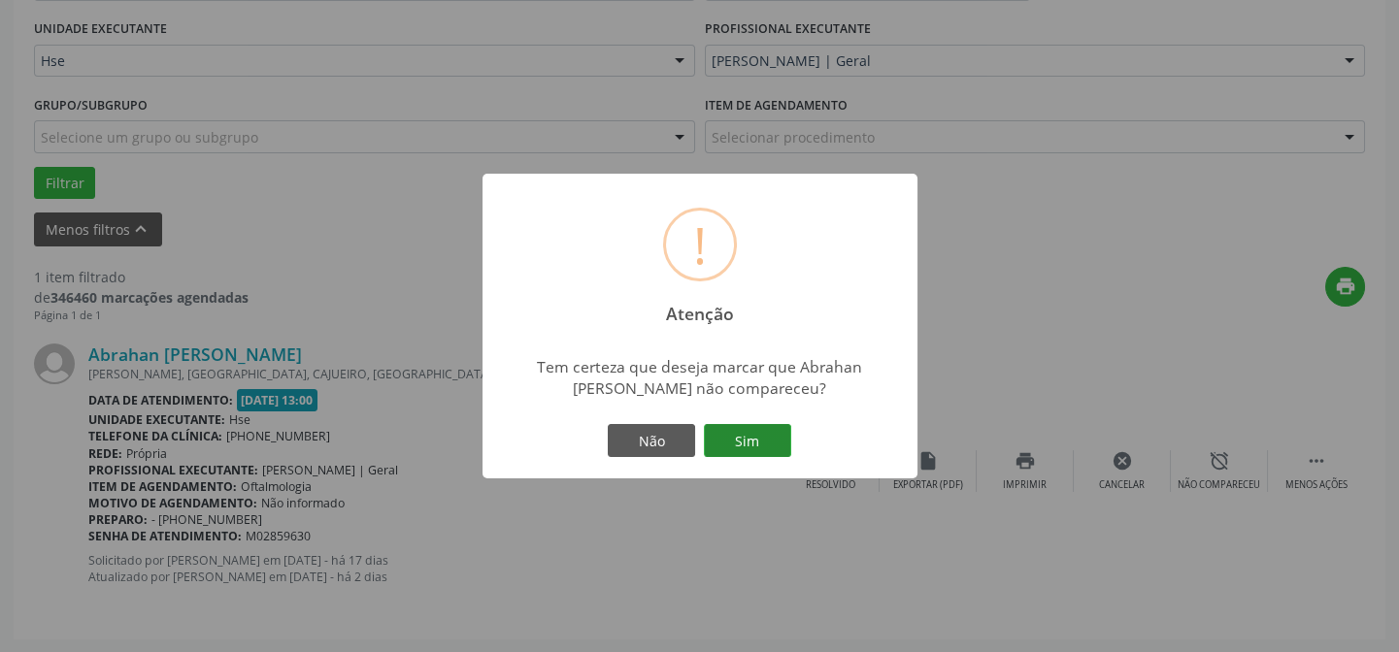
click at [738, 437] on button "Sim" at bounding box center [747, 440] width 87 height 33
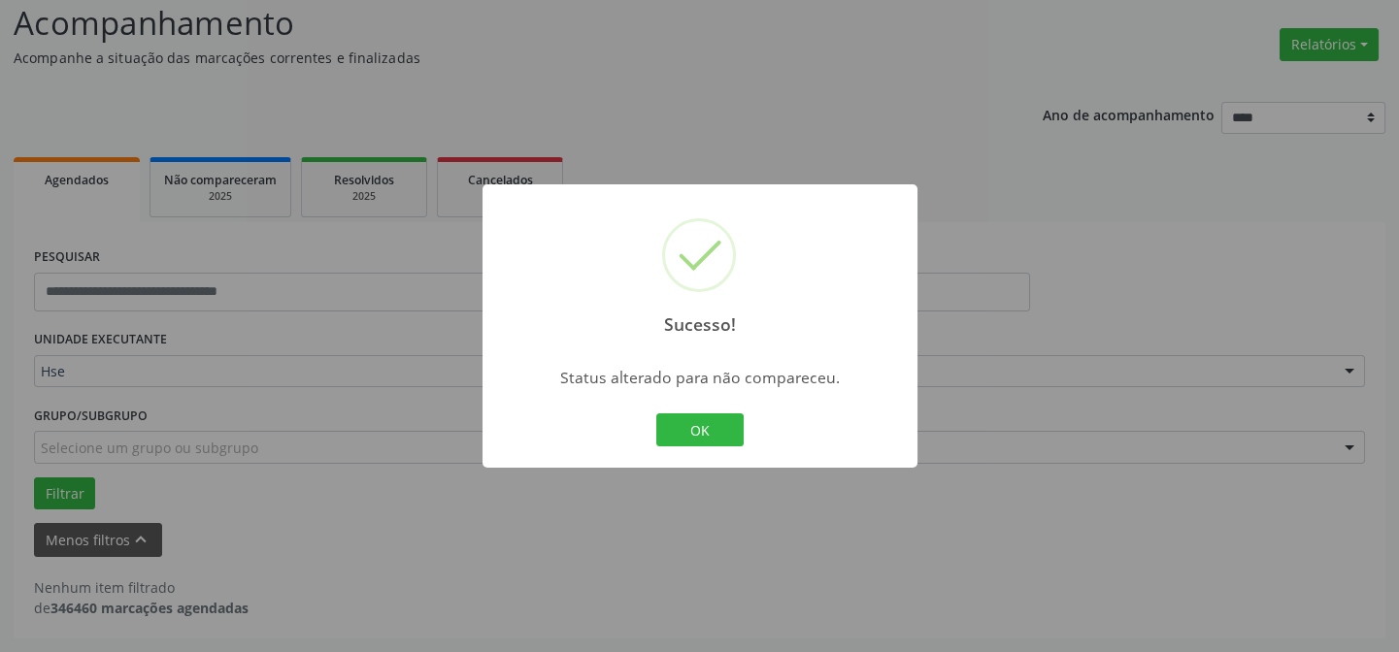
scroll to position [131, 0]
click at [703, 417] on button "OK" at bounding box center [699, 430] width 87 height 33
